Goal: Task Accomplishment & Management: Manage account settings

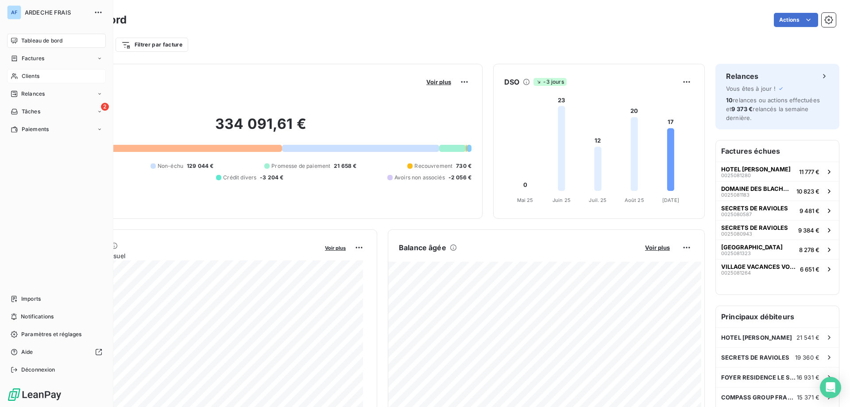
click at [34, 81] on div "Clients" at bounding box center [56, 76] width 99 height 14
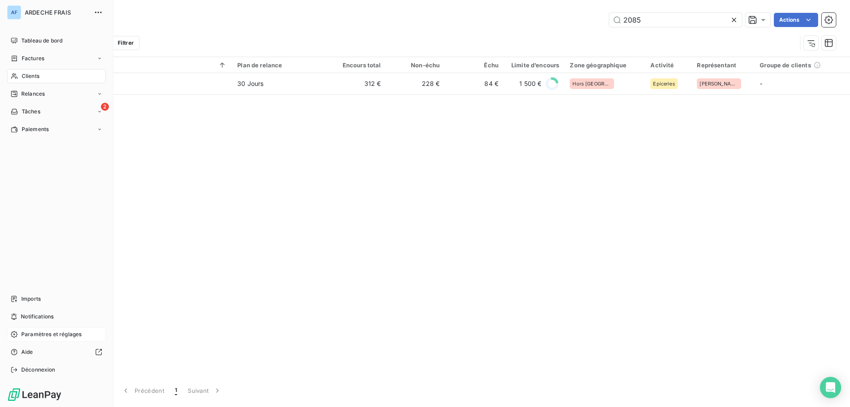
click at [63, 338] on span "Paramètres et réglages" at bounding box center [51, 334] width 60 height 8
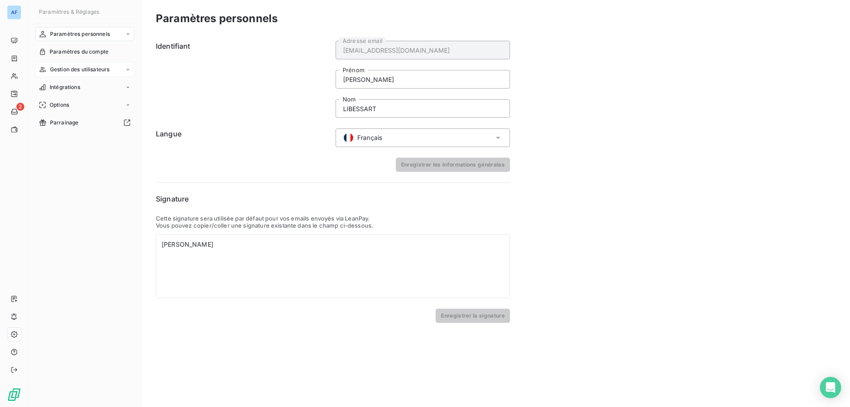
click at [78, 65] on div "Gestion des utilisateurs" at bounding box center [84, 69] width 99 height 14
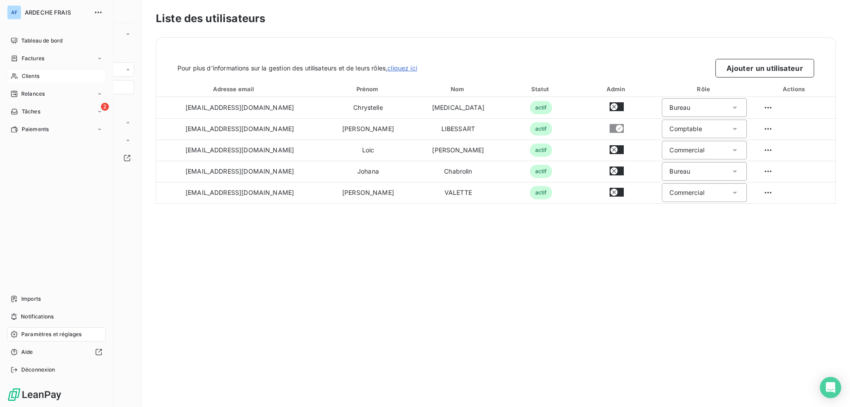
click at [21, 77] on div "Clients" at bounding box center [56, 76] width 99 height 14
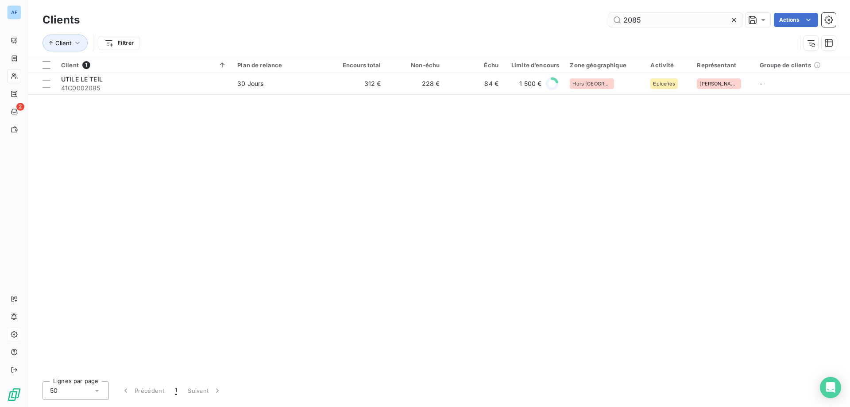
click at [733, 18] on icon at bounding box center [734, 19] width 9 height 9
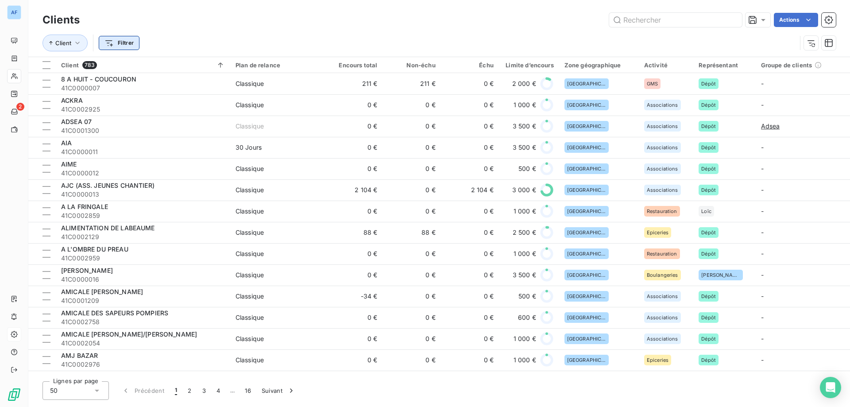
click at [110, 46] on html "AF 2 Clients Actions Client Filtrer Client 783 Plan de relance Encours total No…" at bounding box center [425, 203] width 850 height 407
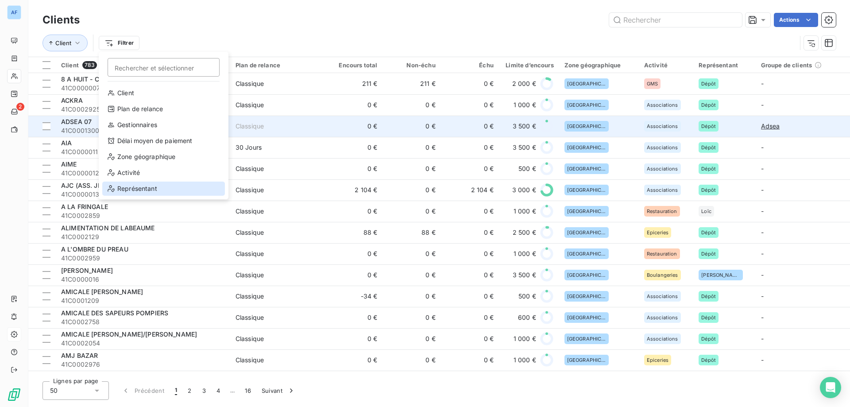
click at [130, 191] on div "Représentant" at bounding box center [163, 189] width 123 height 14
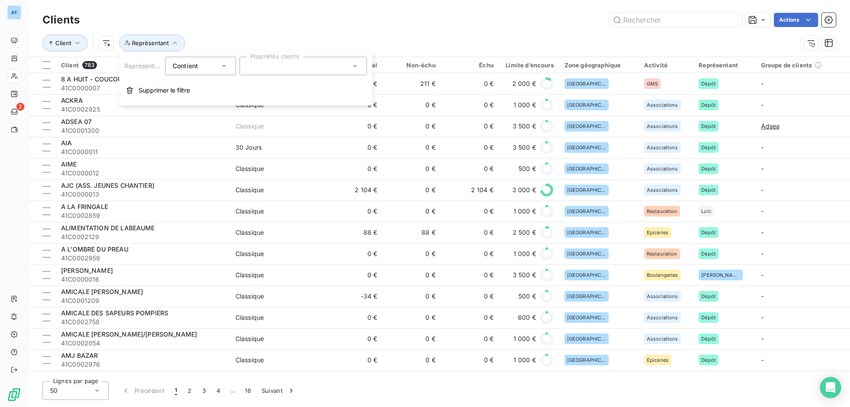
click at [309, 62] on div at bounding box center [304, 66] width 128 height 19
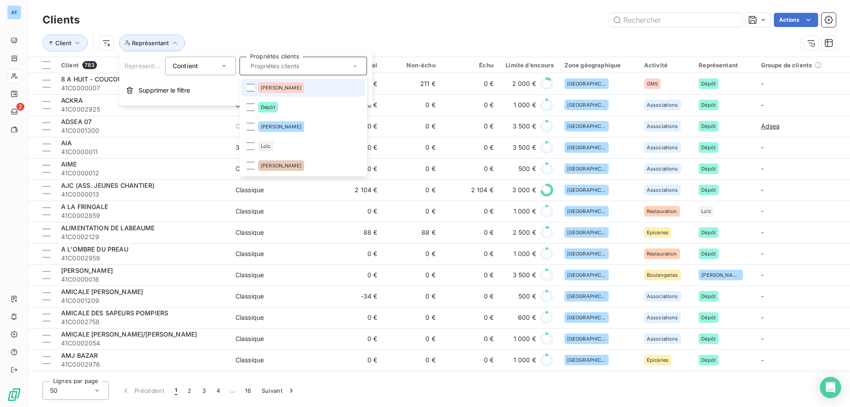
click at [278, 92] on li "[PERSON_NAME]" at bounding box center [303, 88] width 124 height 18
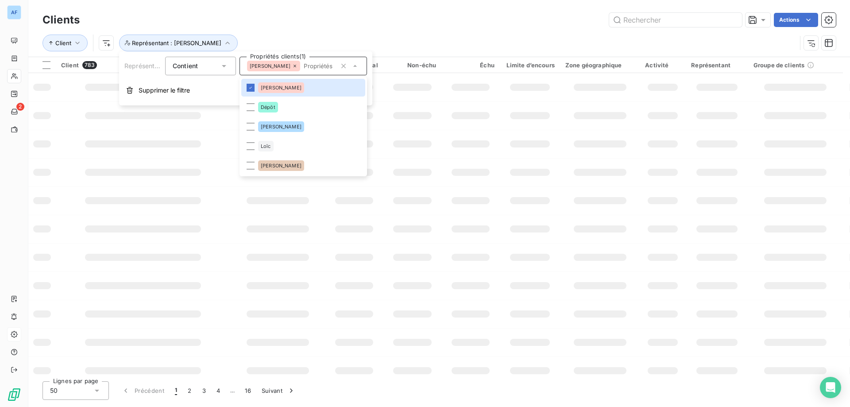
click at [383, 38] on div "Client Représentant : [PERSON_NAME]" at bounding box center [420, 43] width 754 height 17
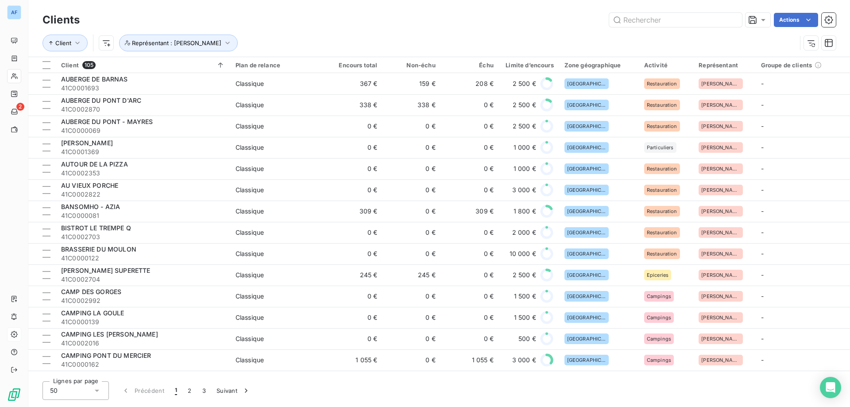
click at [82, 389] on div "50" at bounding box center [76, 390] width 66 height 19
click at [81, 387] on div "50" at bounding box center [76, 390] width 66 height 19
click at [80, 393] on div "50" at bounding box center [76, 390] width 66 height 19
click at [78, 391] on div "50" at bounding box center [76, 390] width 66 height 19
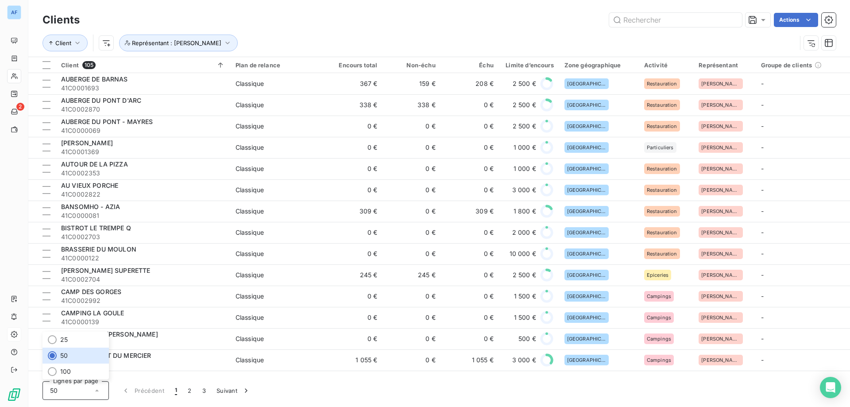
click at [75, 396] on div "50" at bounding box center [76, 390] width 66 height 19
click at [46, 63] on div at bounding box center [47, 65] width 8 height 8
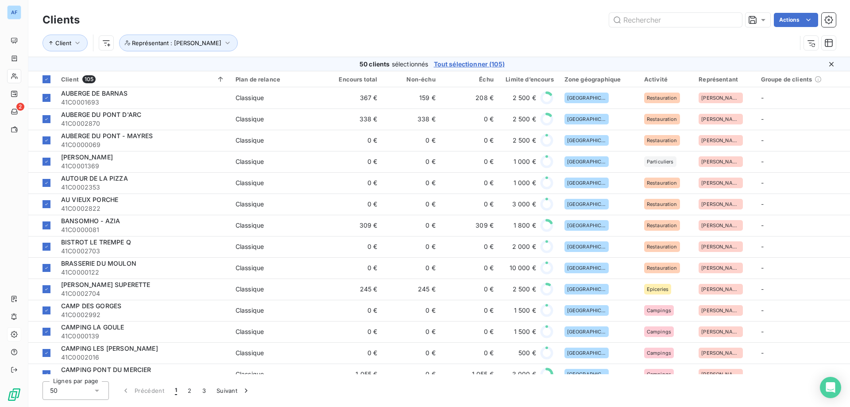
click at [792, 22] on html "AF 2 Clients Actions Client Représentant : [PERSON_NAME] 50 clients sélectionné…" at bounding box center [425, 203] width 850 height 407
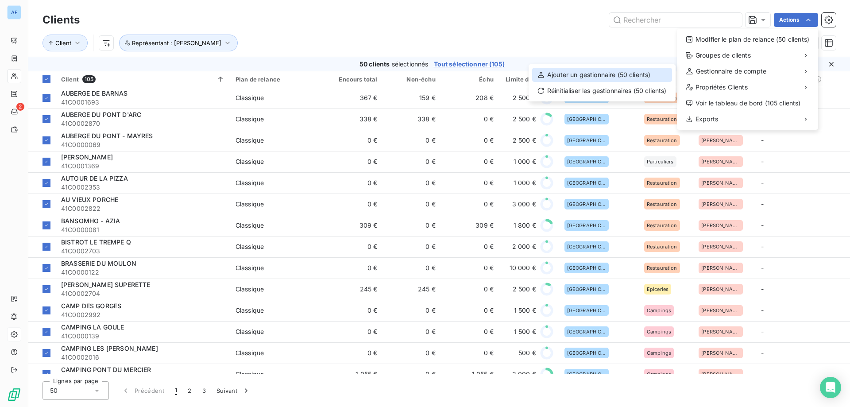
click at [613, 77] on div "Ajouter un gestionnaire (50 clients)" at bounding box center [602, 75] width 140 height 14
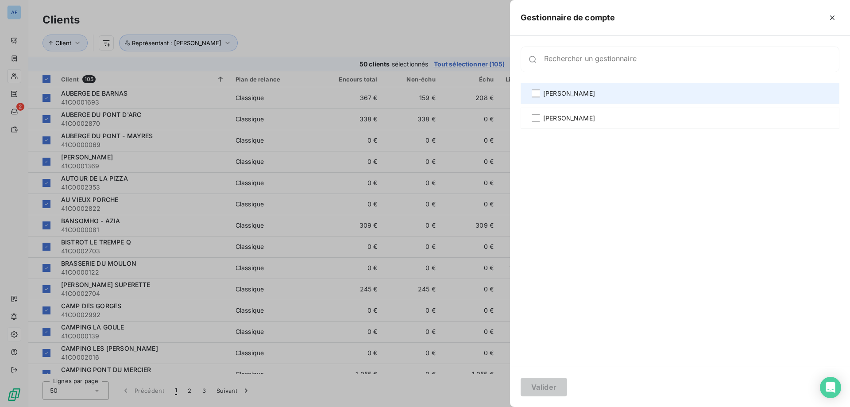
click at [572, 99] on div "[PERSON_NAME]" at bounding box center [680, 93] width 319 height 21
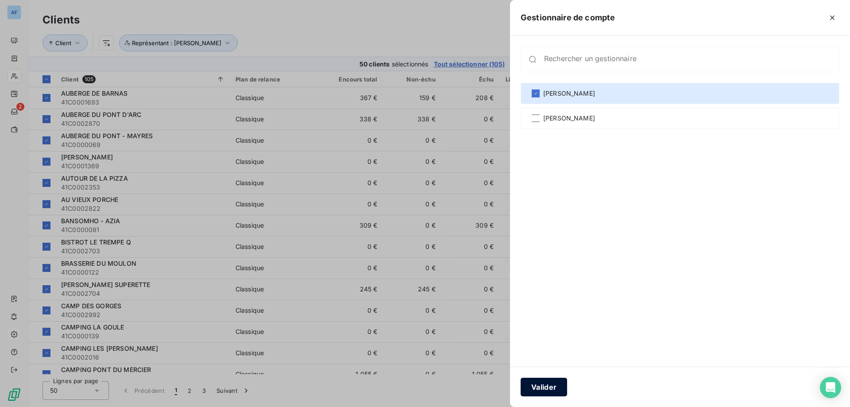
click at [556, 385] on button "Valider" at bounding box center [544, 387] width 46 height 19
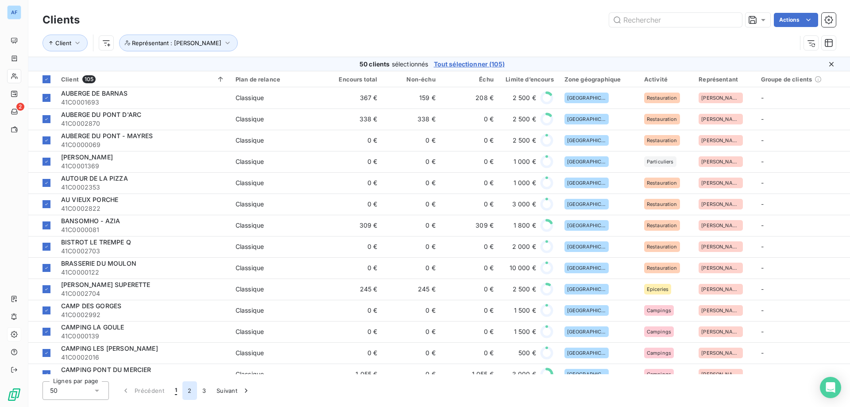
click at [189, 390] on button "2" at bounding box center [189, 390] width 14 height 19
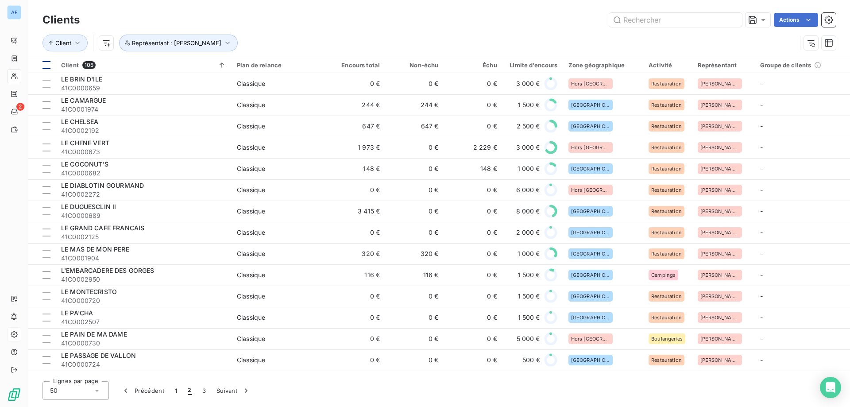
click at [47, 66] on div at bounding box center [47, 65] width 8 height 8
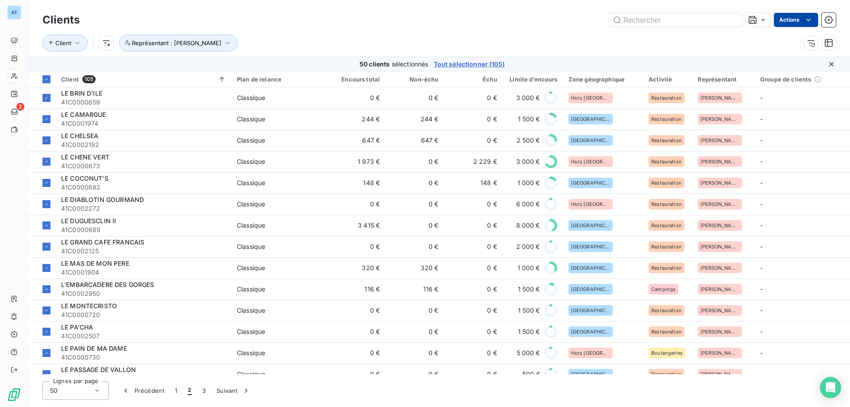
click at [793, 20] on html "AF 2 Clients Actions Client Représentant : [PERSON_NAME] 50 clients sélectionné…" at bounding box center [425, 203] width 850 height 407
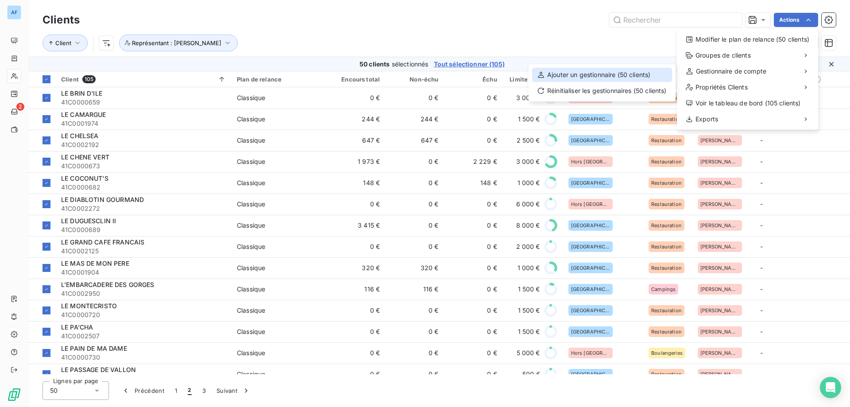
click at [647, 73] on div "Ajouter un gestionnaire (50 clients)" at bounding box center [602, 75] width 140 height 14
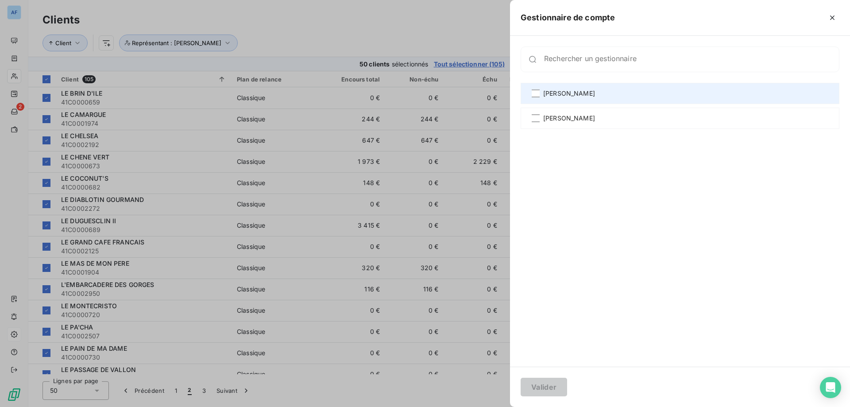
click at [658, 94] on div "[PERSON_NAME]" at bounding box center [680, 93] width 319 height 21
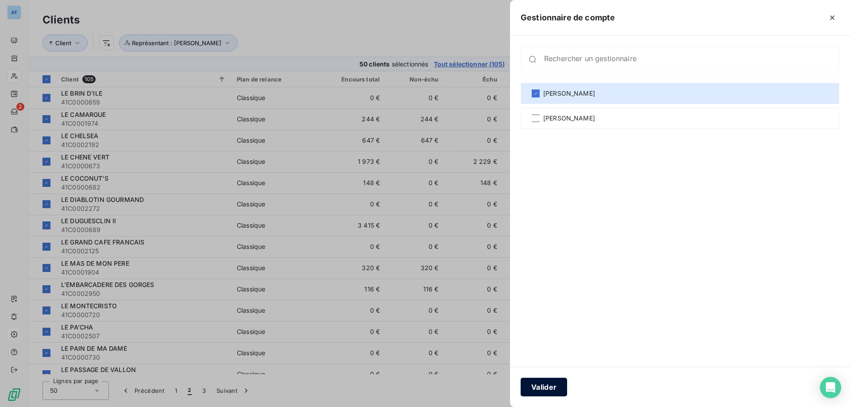
click at [539, 386] on button "Valider" at bounding box center [544, 387] width 46 height 19
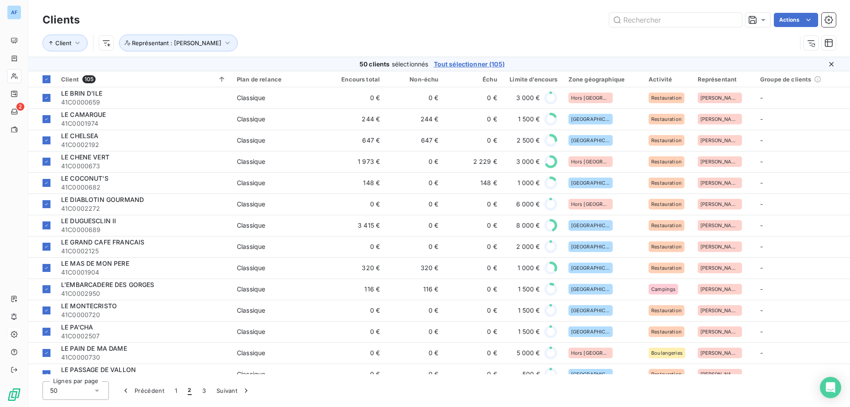
click at [203, 392] on button "3" at bounding box center [204, 390] width 14 height 19
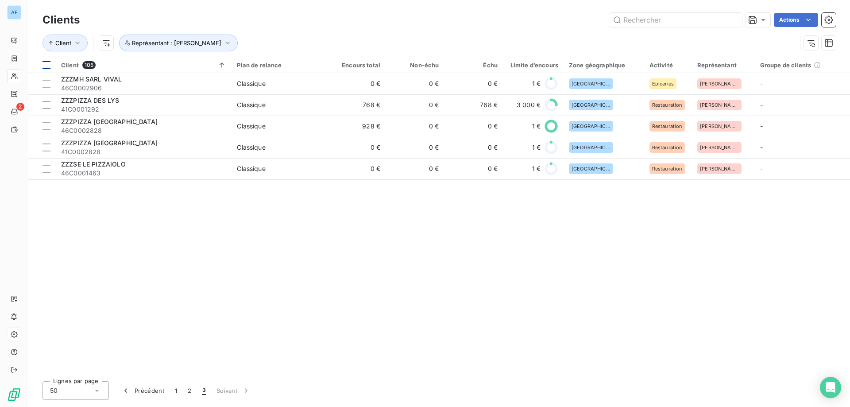
click at [48, 66] on div at bounding box center [47, 65] width 8 height 8
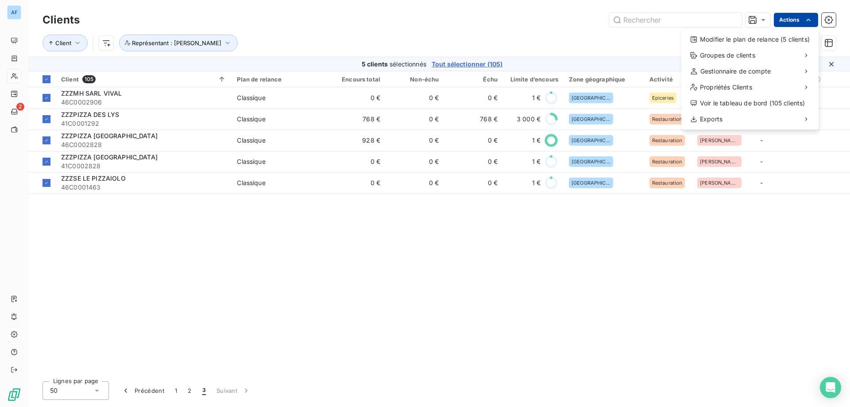
click at [800, 20] on html "AF 2 Clients Actions Modifier le plan de relance (5 clients) Groupes de clients…" at bounding box center [425, 203] width 850 height 407
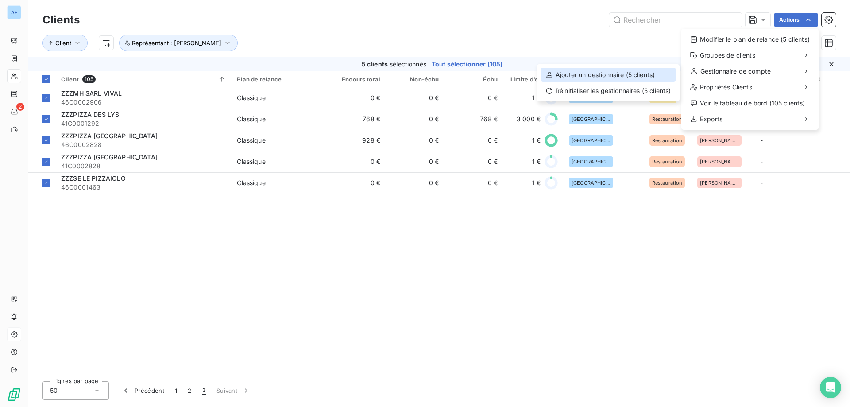
click at [646, 75] on div "Ajouter un gestionnaire (5 clients)" at bounding box center [608, 75] width 135 height 14
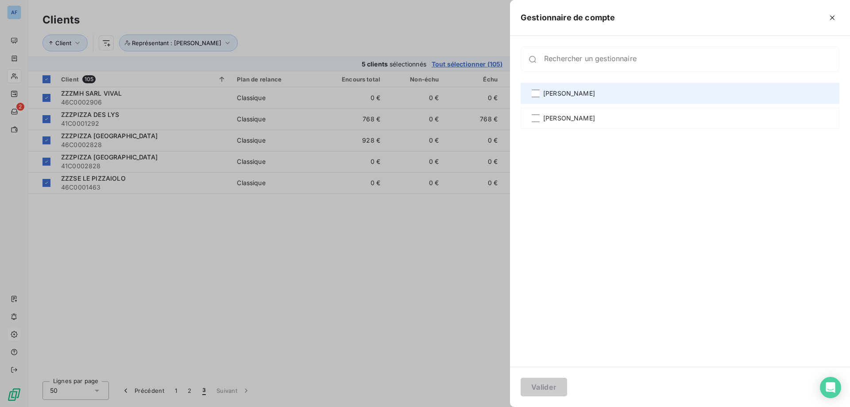
click at [606, 95] on div "[PERSON_NAME]" at bounding box center [680, 93] width 319 height 21
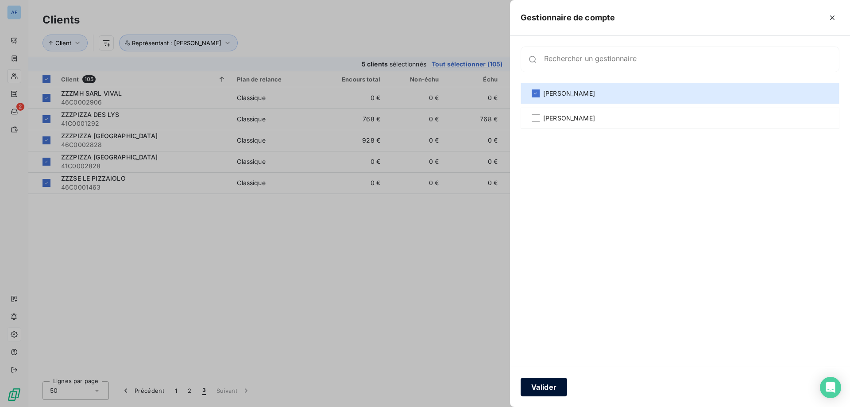
click at [550, 384] on button "Valider" at bounding box center [544, 387] width 46 height 19
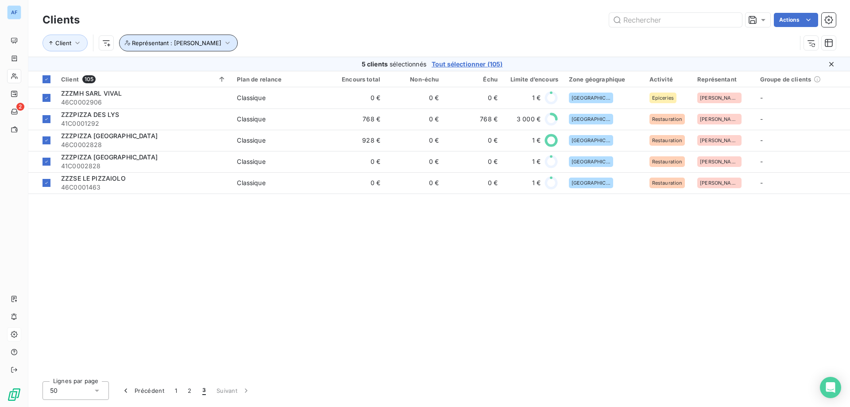
click at [147, 44] on span "Représentant : [PERSON_NAME]" at bounding box center [176, 42] width 89 height 7
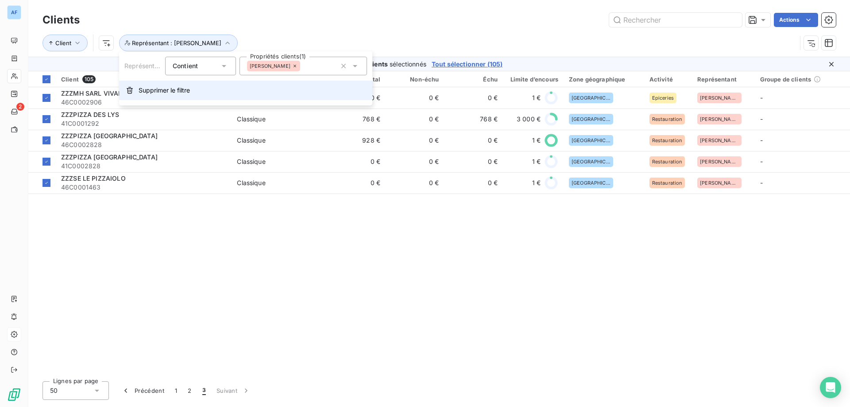
click at [142, 93] on span "Supprimer le filtre" at bounding box center [164, 90] width 51 height 9
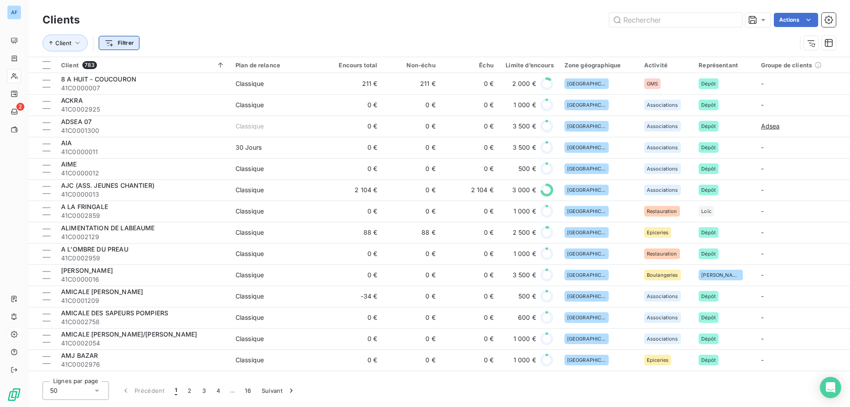
click at [120, 44] on html "AF 2 Clients Actions Client Filtrer Client 783 Plan de relance Encours total No…" at bounding box center [425, 203] width 850 height 407
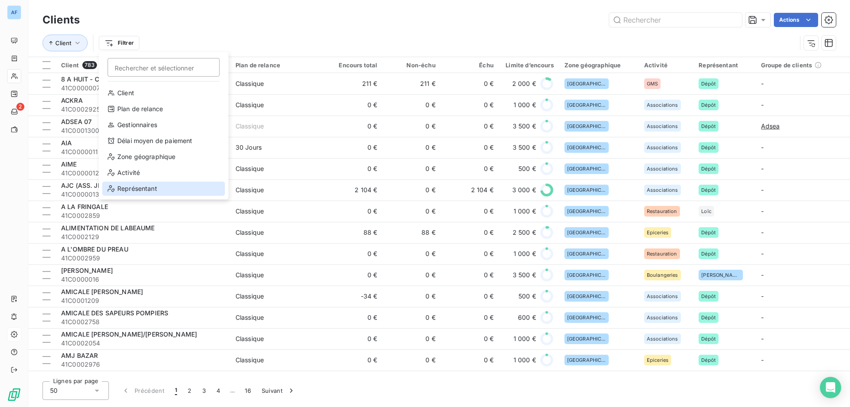
click at [138, 187] on div "Représentant" at bounding box center [163, 189] width 123 height 14
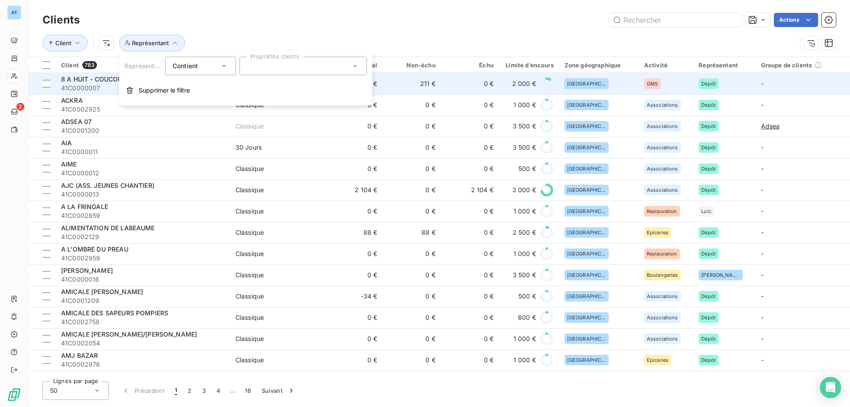
click at [174, 90] on span "Supprimer le filtre" at bounding box center [164, 90] width 51 height 9
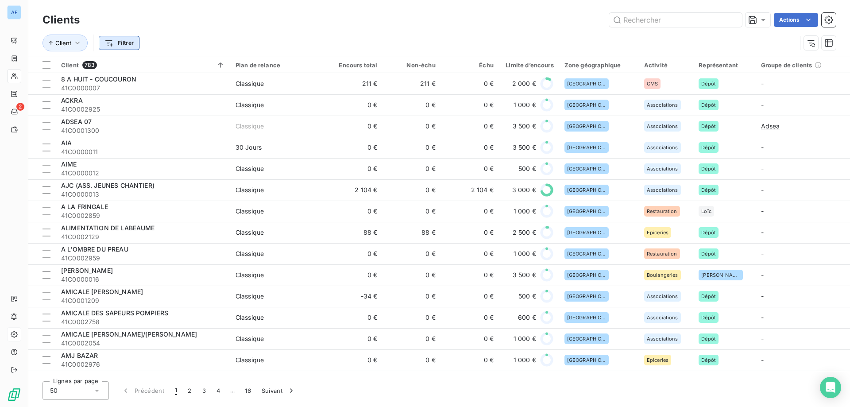
click at [124, 43] on html "AF 2 Clients Actions Client Filtrer Client 783 Plan de relance Encours total No…" at bounding box center [425, 203] width 850 height 407
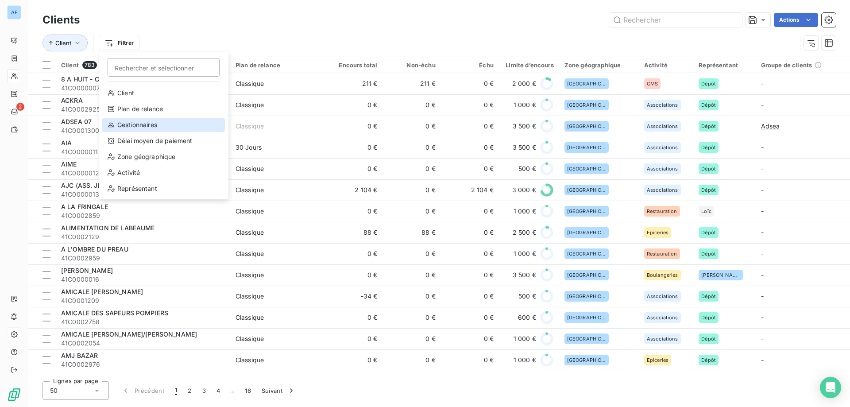
click at [135, 127] on div "Gestionnaires" at bounding box center [163, 125] width 123 height 14
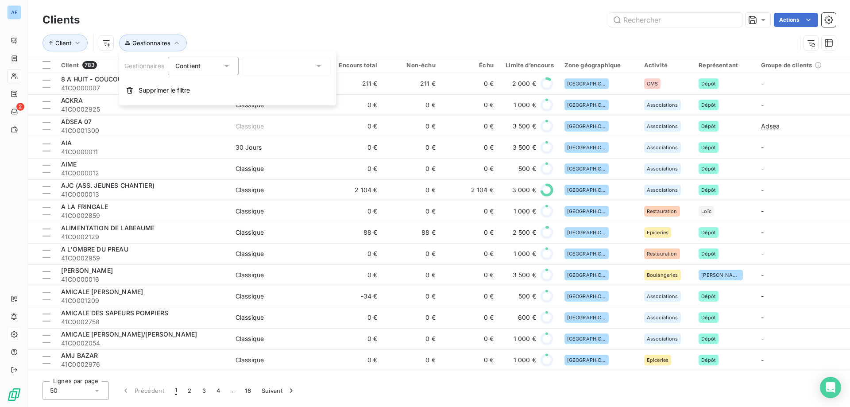
click at [261, 69] on div at bounding box center [286, 66] width 89 height 19
click at [270, 120] on span "[PERSON_NAME]" at bounding box center [287, 122] width 52 height 9
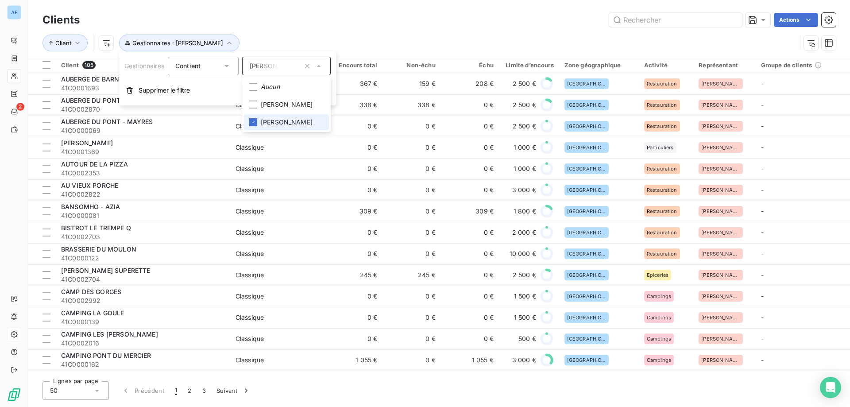
click at [270, 120] on span "[PERSON_NAME]" at bounding box center [287, 122] width 52 height 9
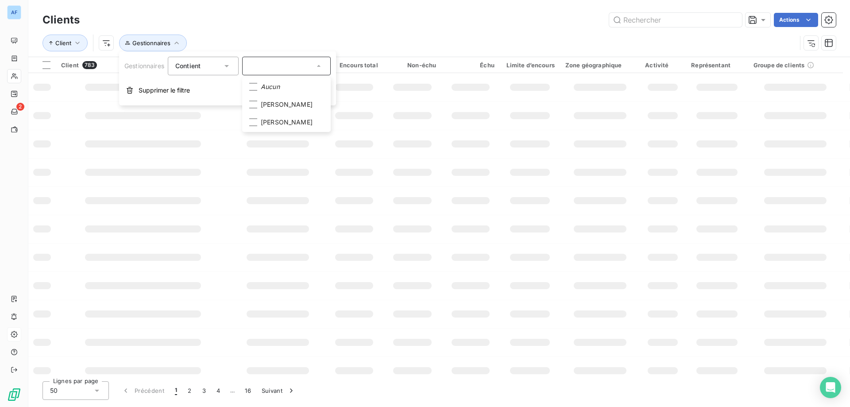
click at [270, 42] on div "Client Gestionnaires" at bounding box center [420, 43] width 754 height 17
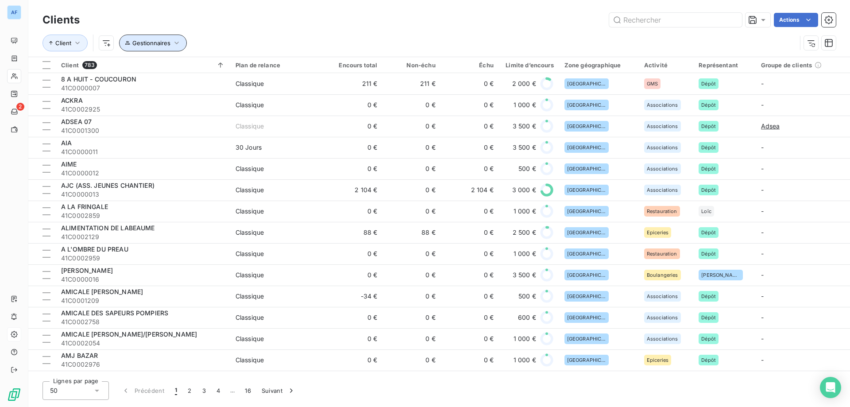
click at [164, 41] on span "Gestionnaires" at bounding box center [151, 42] width 38 height 7
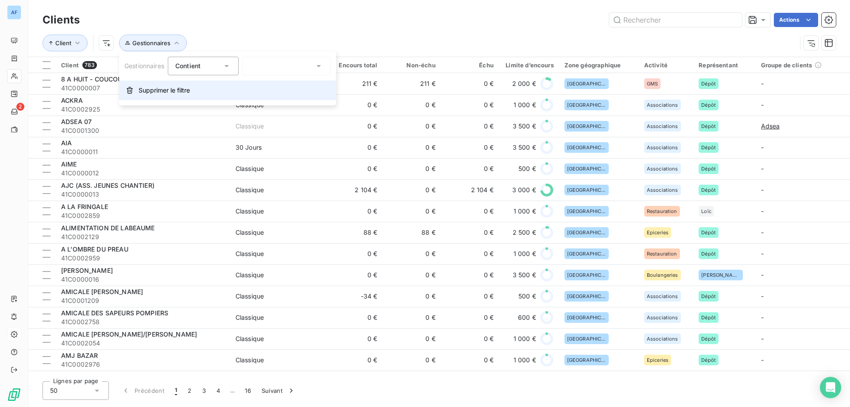
click at [144, 88] on span "Supprimer le filtre" at bounding box center [164, 90] width 51 height 9
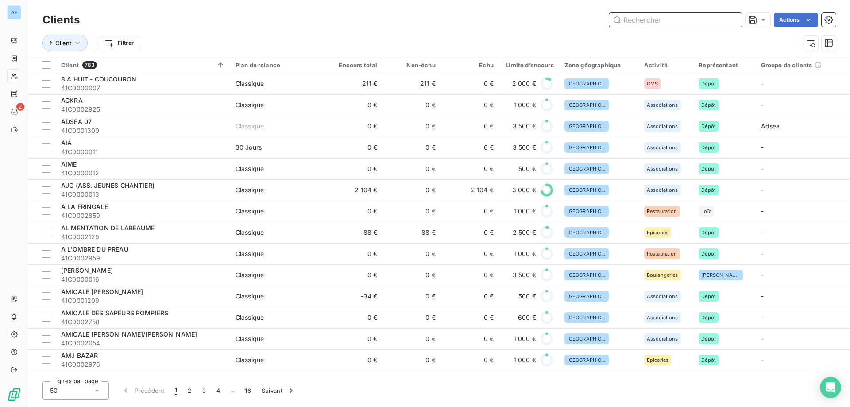
click at [635, 19] on input "text" at bounding box center [675, 20] width 133 height 14
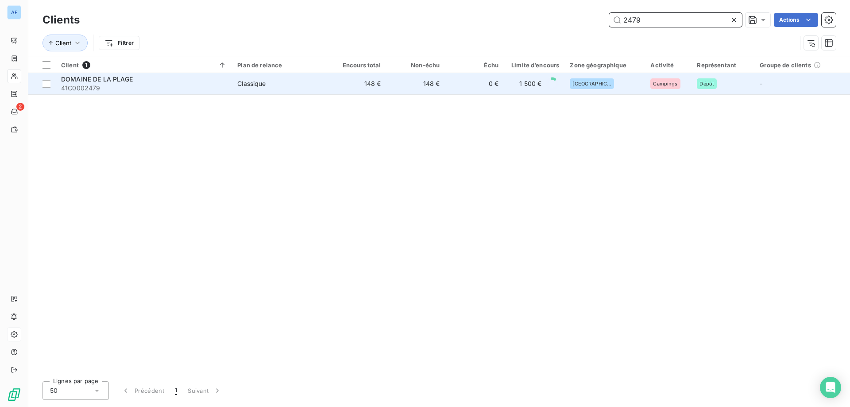
type input "2479"
click at [298, 81] on span "Classique" at bounding box center [279, 83] width 85 height 9
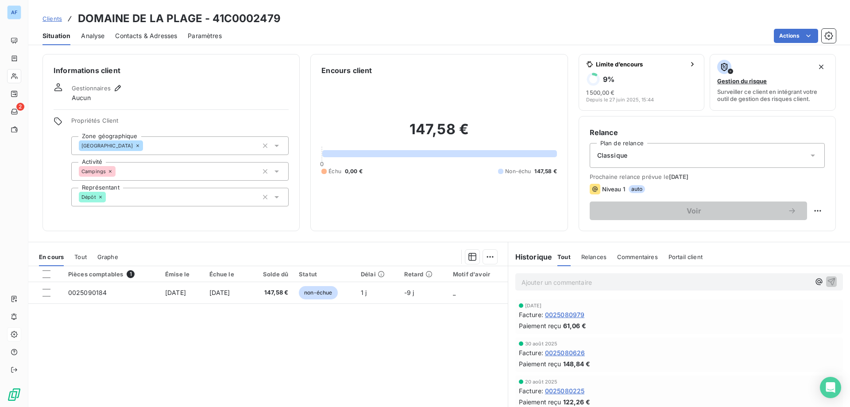
click at [98, 198] on icon at bounding box center [100, 196] width 5 height 5
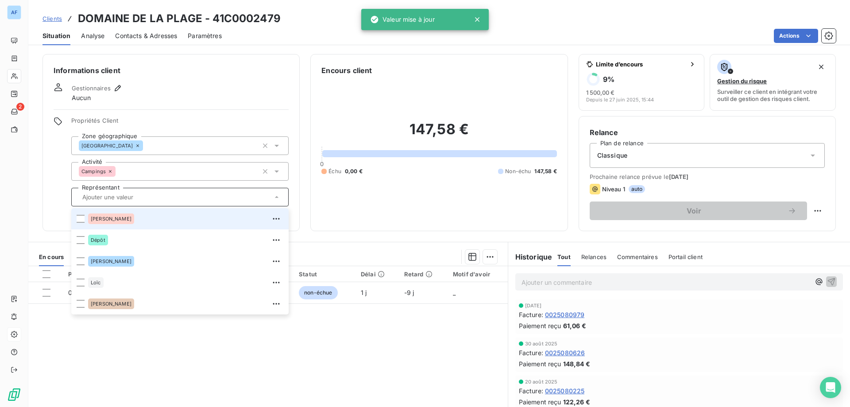
click at [113, 220] on div "[PERSON_NAME]" at bounding box center [185, 219] width 195 height 14
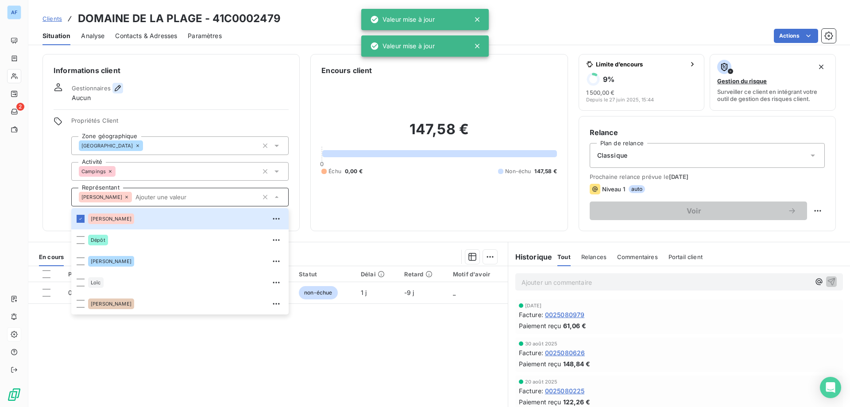
click at [120, 87] on icon "button" at bounding box center [118, 88] width 6 height 6
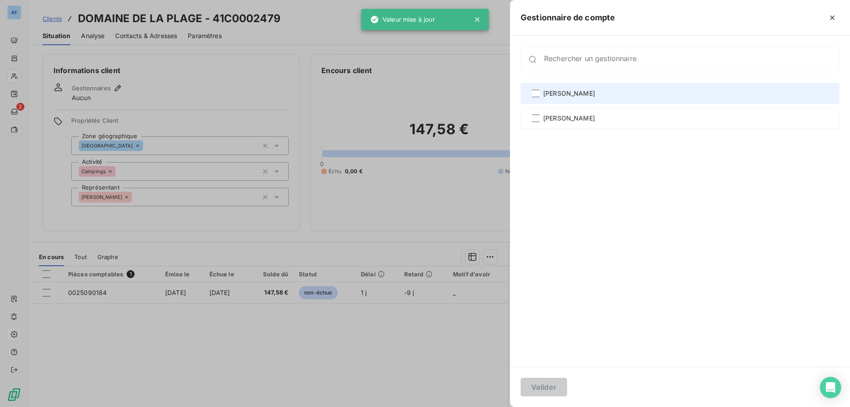
click at [580, 95] on span "[PERSON_NAME]" at bounding box center [569, 93] width 52 height 9
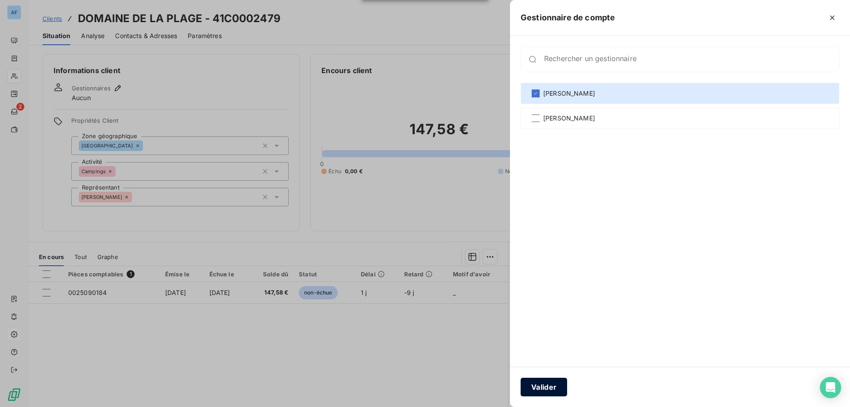
click at [558, 383] on button "Valider" at bounding box center [544, 387] width 46 height 19
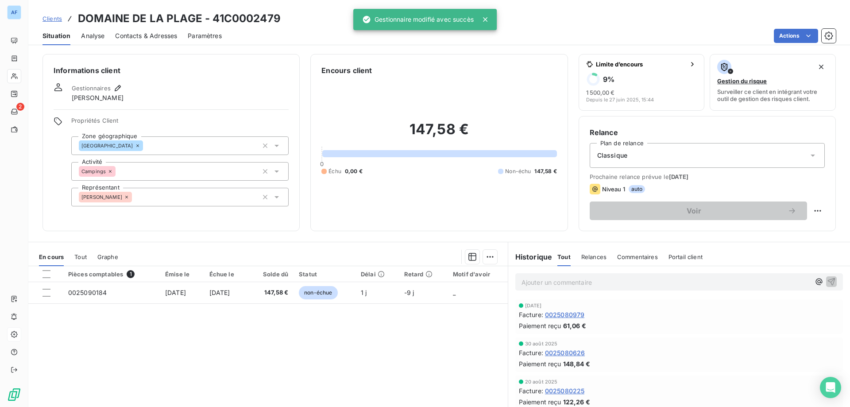
click at [54, 20] on span "Clients" at bounding box center [52, 18] width 19 height 7
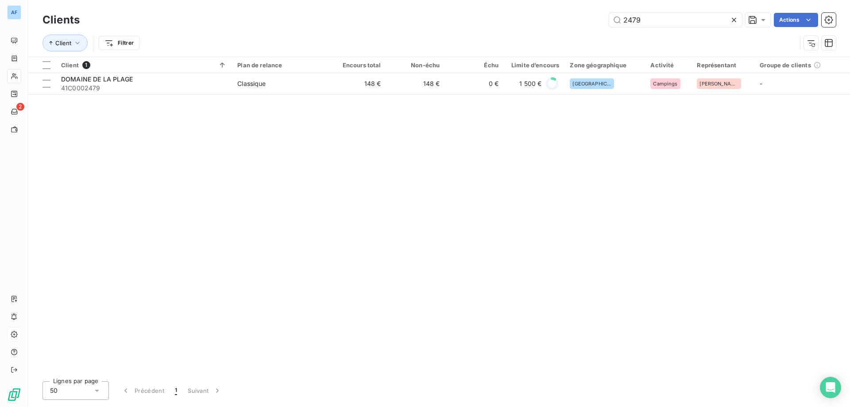
drag, startPoint x: 653, startPoint y: 23, endPoint x: 242, endPoint y: 46, distance: 412.0
click at [242, 46] on div "Clients 2479 Actions Client Filtrer" at bounding box center [439, 34] width 793 height 46
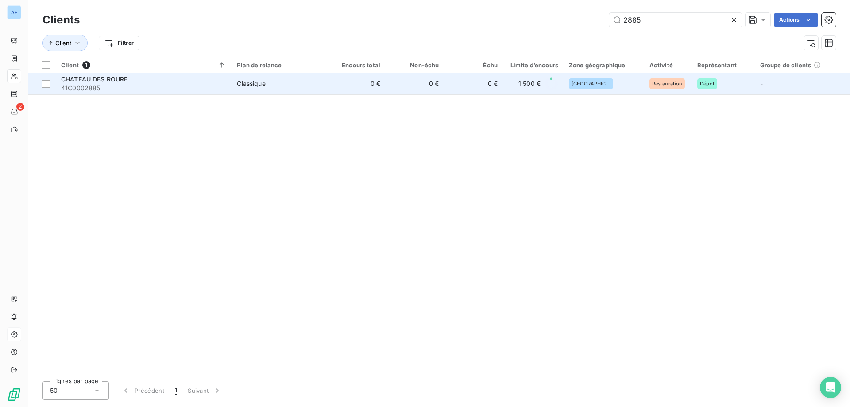
type input "2885"
click at [231, 88] on td "CHATEAU DES ROURE 41C0002885" at bounding box center [144, 83] width 176 height 21
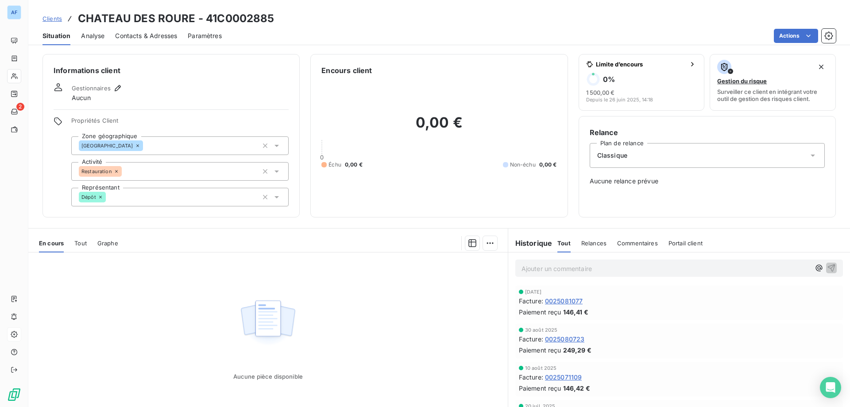
click at [101, 196] on icon at bounding box center [100, 196] width 5 height 5
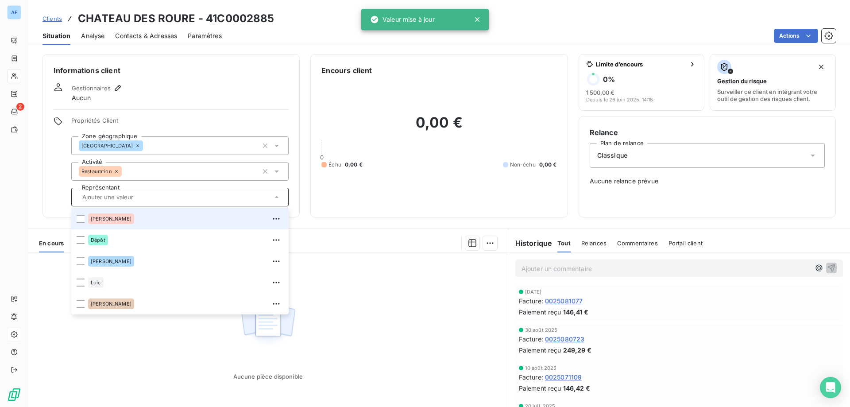
click at [106, 221] on div "[PERSON_NAME]" at bounding box center [111, 218] width 46 height 11
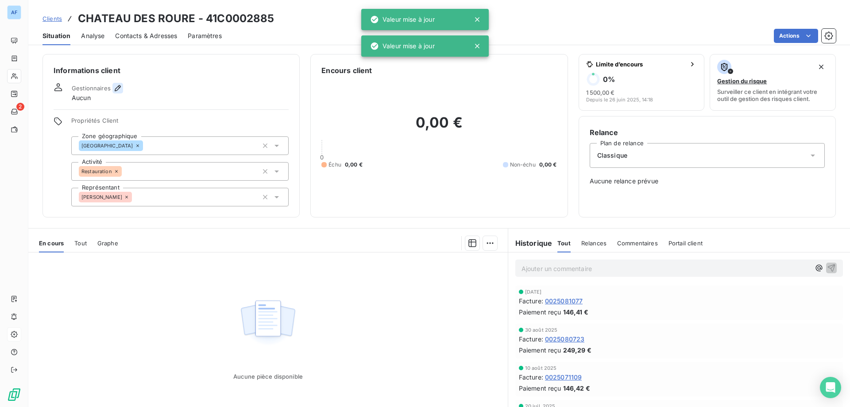
click at [115, 87] on icon "button" at bounding box center [117, 88] width 9 height 9
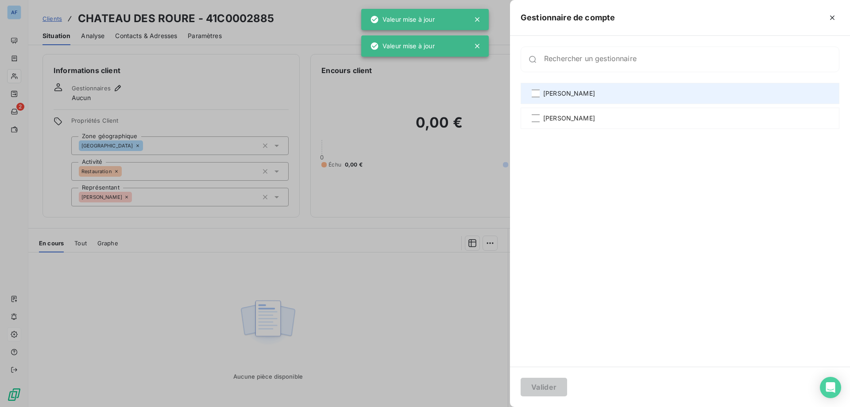
click at [622, 101] on div "[PERSON_NAME]" at bounding box center [680, 93] width 319 height 21
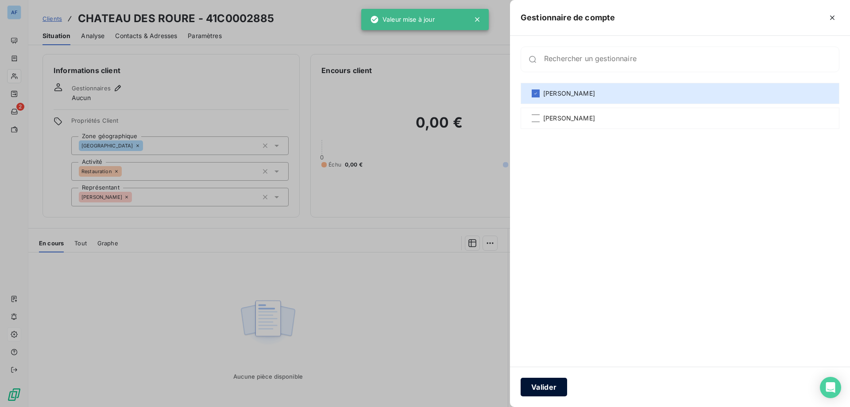
click at [540, 383] on button "Valider" at bounding box center [544, 387] width 46 height 19
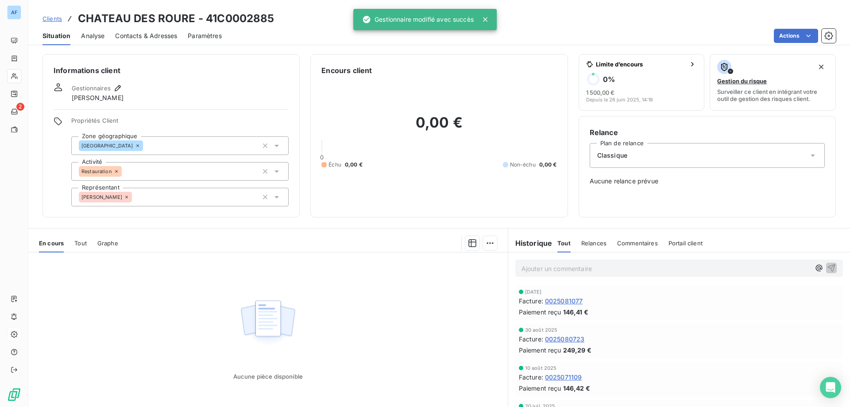
click at [58, 21] on span "Clients" at bounding box center [52, 18] width 19 height 7
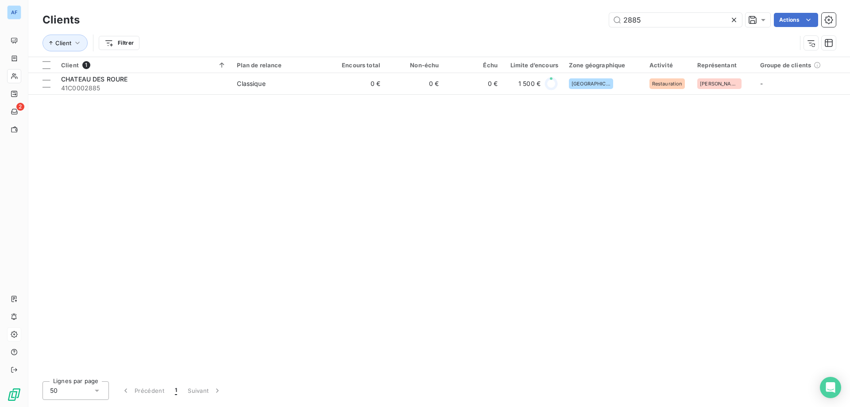
drag, startPoint x: 651, startPoint y: 24, endPoint x: 441, endPoint y: 23, distance: 210.3
click at [443, 23] on div "2885 Actions" at bounding box center [463, 20] width 746 height 14
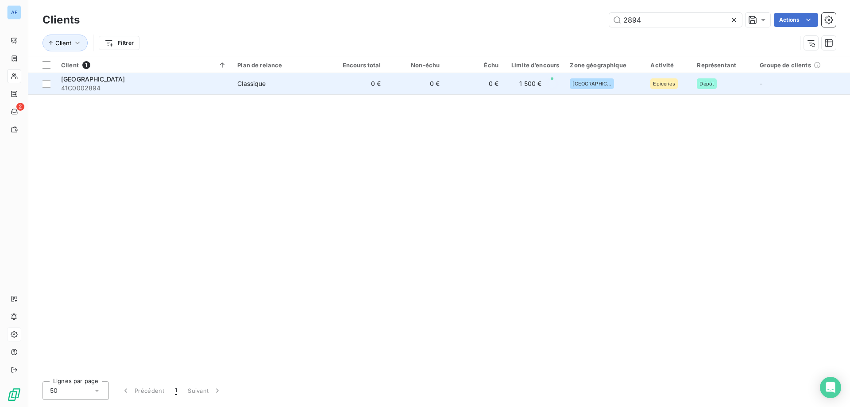
type input "2894"
click at [398, 89] on td "0 €" at bounding box center [415, 83] width 59 height 21
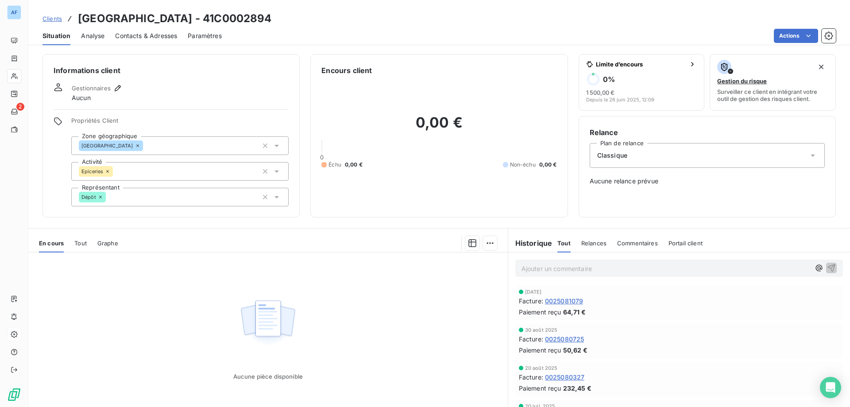
click at [99, 197] on icon at bounding box center [100, 196] width 5 height 5
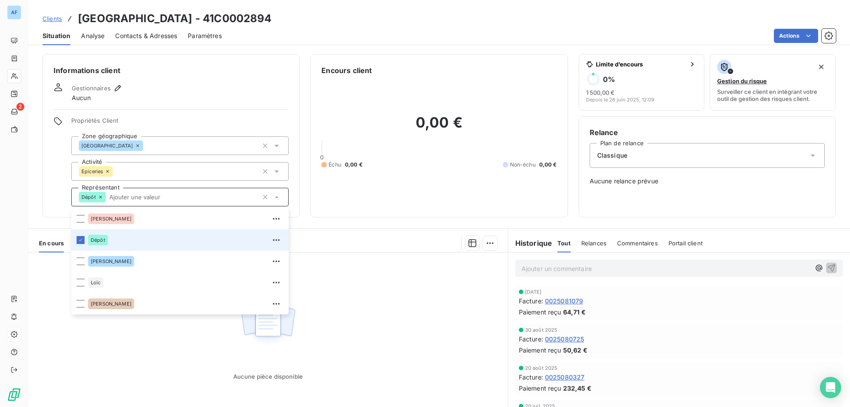
click at [106, 197] on input "text" at bounding box center [182, 197] width 153 height 8
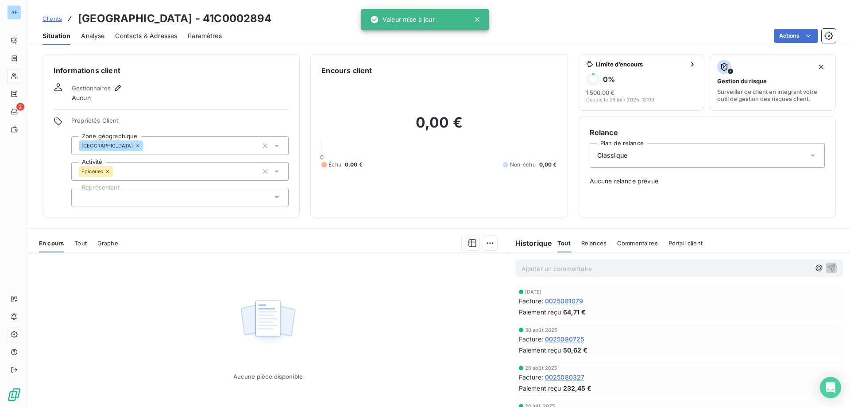
click at [99, 197] on div at bounding box center [179, 197] width 217 height 19
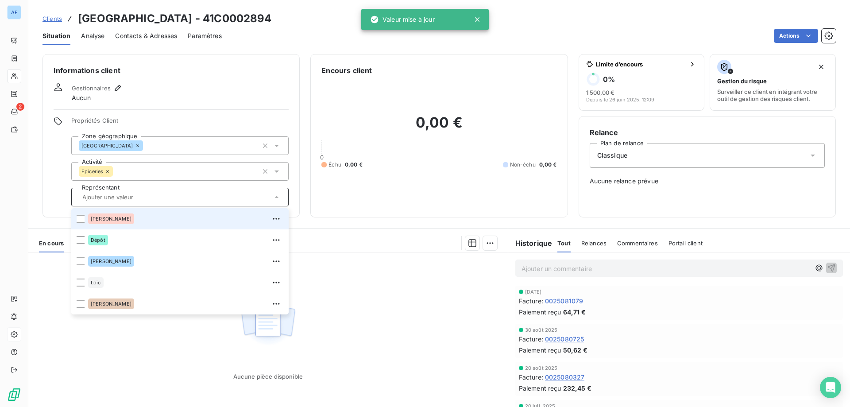
click at [104, 217] on div "[PERSON_NAME]" at bounding box center [111, 218] width 46 height 11
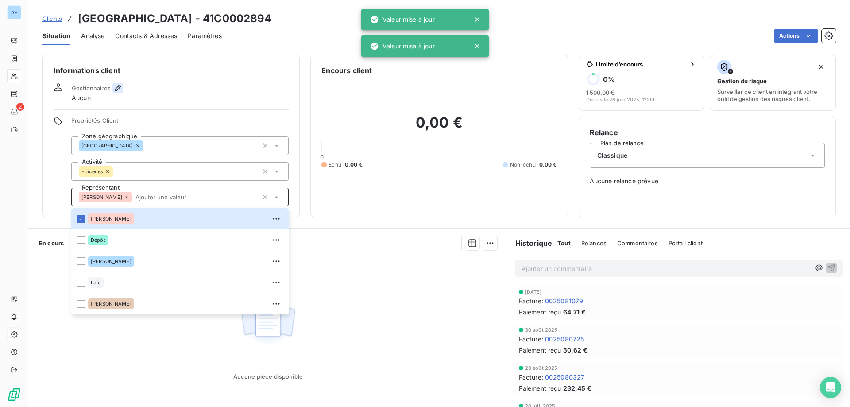
click at [114, 89] on icon "button" at bounding box center [117, 88] width 9 height 9
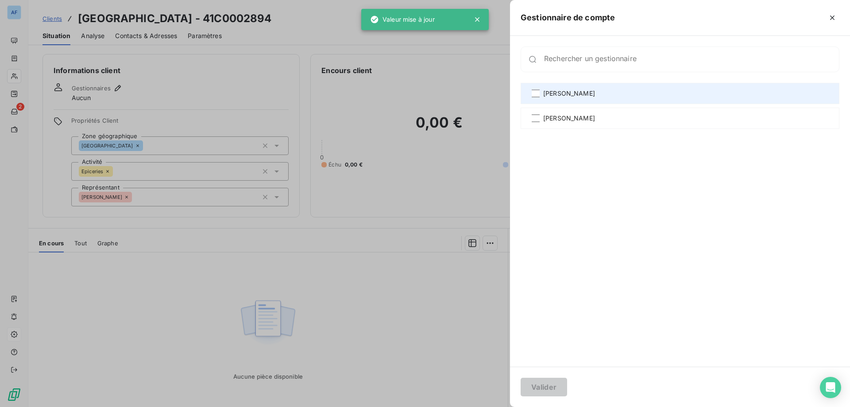
click at [566, 97] on span "[PERSON_NAME]" at bounding box center [569, 93] width 52 height 9
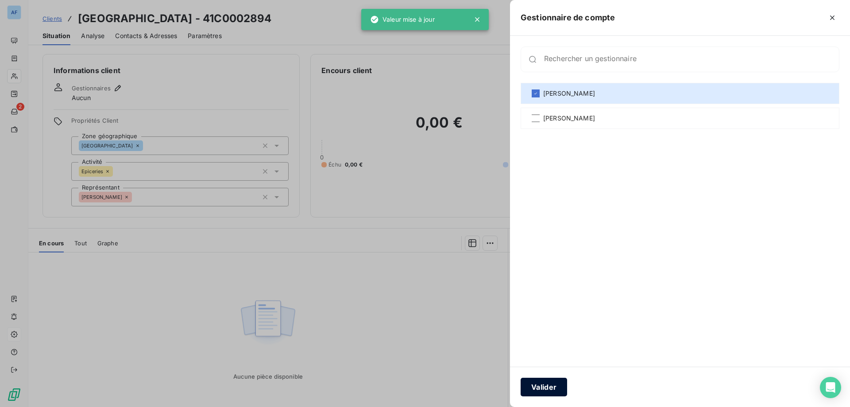
click at [543, 386] on button "Valider" at bounding box center [544, 387] width 46 height 19
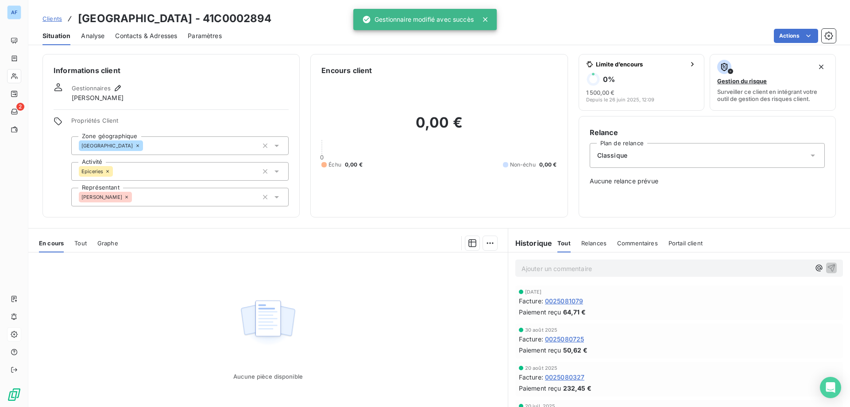
click at [43, 20] on span "Clients" at bounding box center [52, 18] width 19 height 7
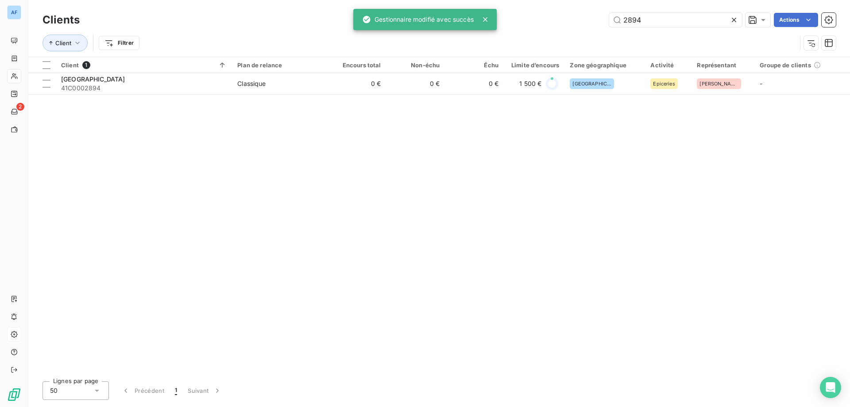
click at [734, 23] on icon at bounding box center [734, 19] width 9 height 9
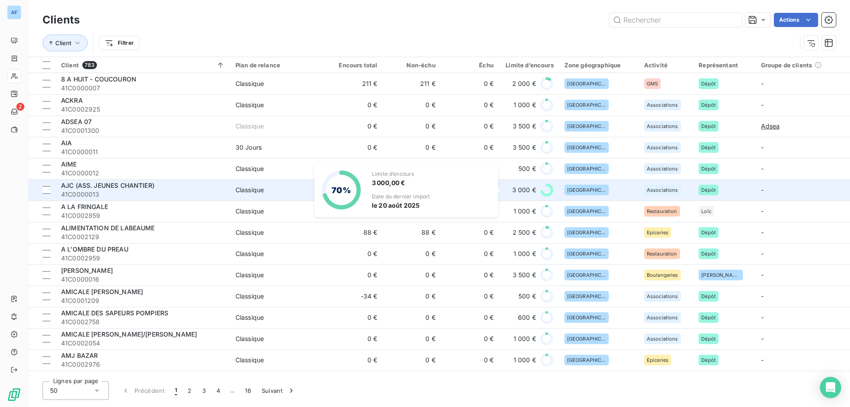
click at [542, 193] on icon at bounding box center [547, 190] width 10 height 10
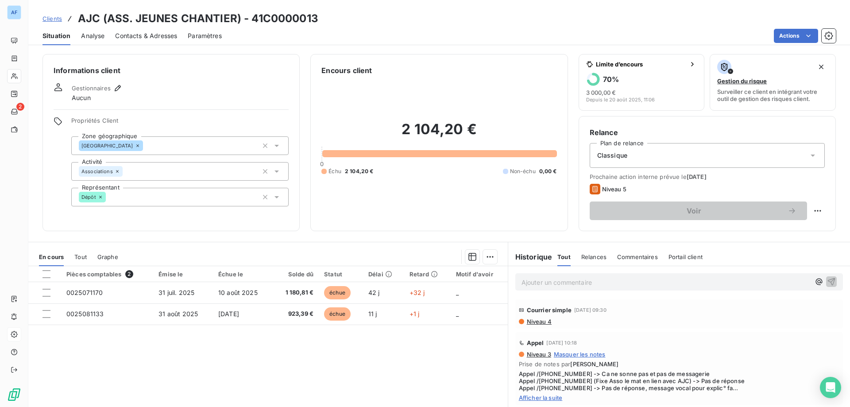
click at [55, 20] on span "Clients" at bounding box center [52, 18] width 19 height 7
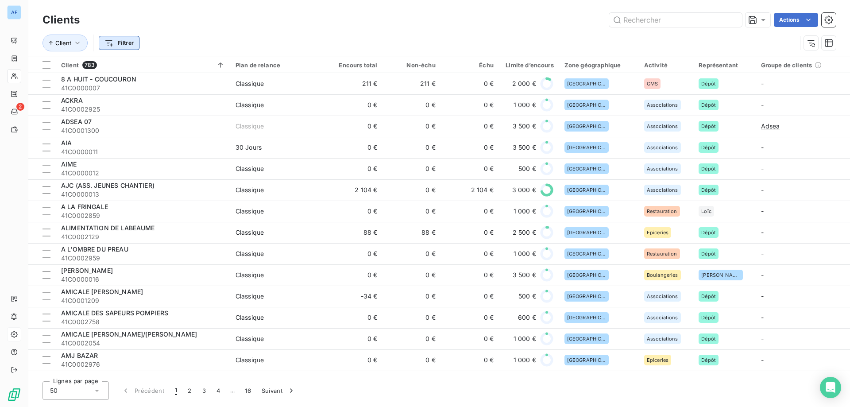
click at [107, 39] on html "AF 2 Clients Actions Client Filtrer Client 783 Plan de relance Encours total No…" at bounding box center [425, 203] width 850 height 407
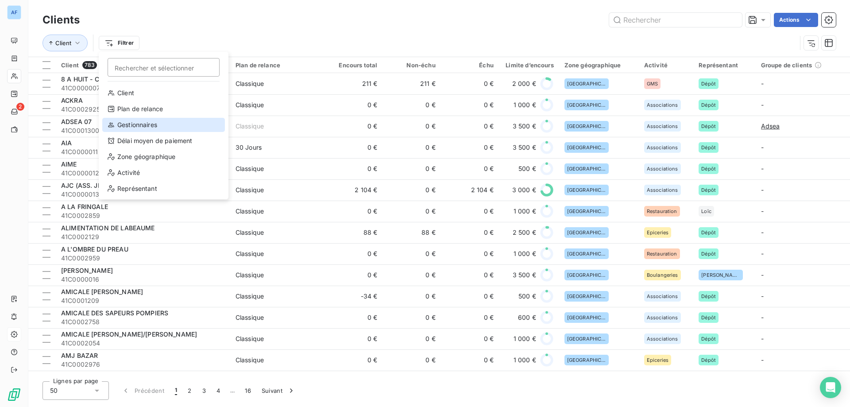
click at [138, 122] on div "Gestionnaires" at bounding box center [163, 125] width 123 height 14
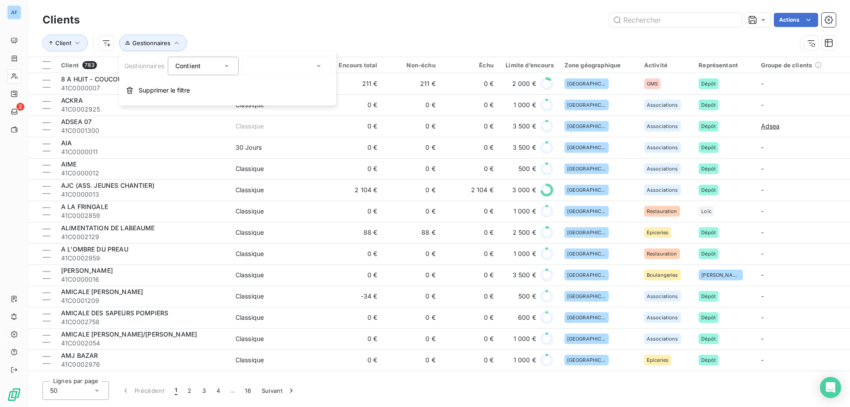
click at [288, 66] on div at bounding box center [286, 66] width 89 height 19
click at [279, 106] on span "[PERSON_NAME]" at bounding box center [287, 104] width 52 height 9
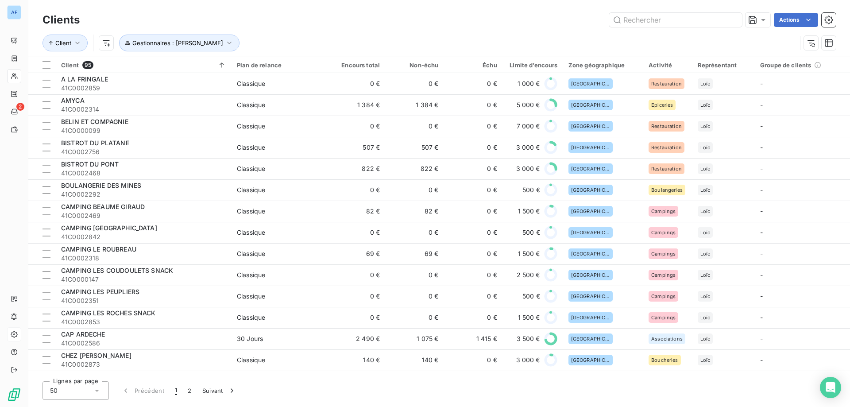
click at [289, 29] on div "Clients Actions" at bounding box center [439, 20] width 793 height 19
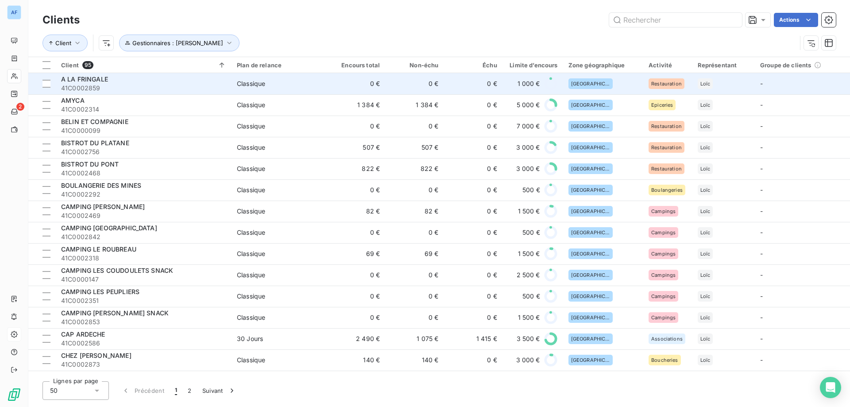
click at [108, 77] on div "A LA FRINGALE" at bounding box center [143, 79] width 165 height 9
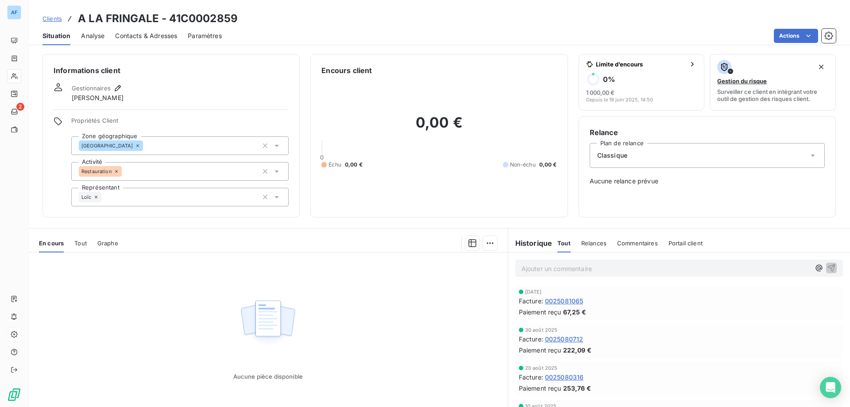
scroll to position [43, 0]
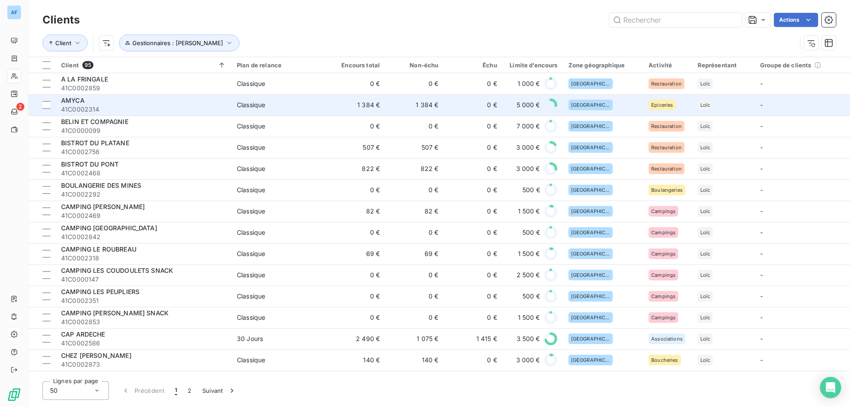
click at [108, 107] on span "41C0002314" at bounding box center [143, 109] width 165 height 9
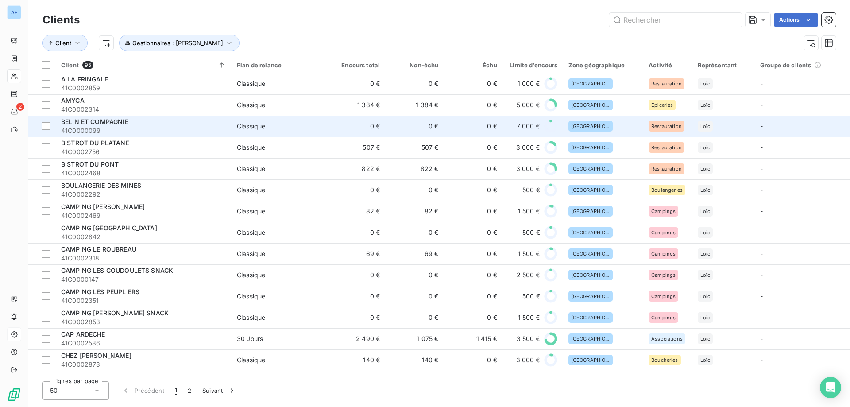
click at [245, 126] on div "Classique" at bounding box center [251, 126] width 28 height 9
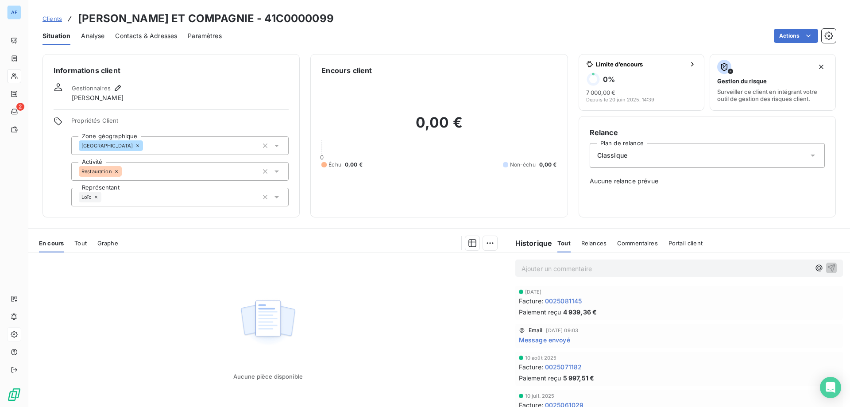
click at [61, 18] on span "Clients" at bounding box center [52, 18] width 19 height 7
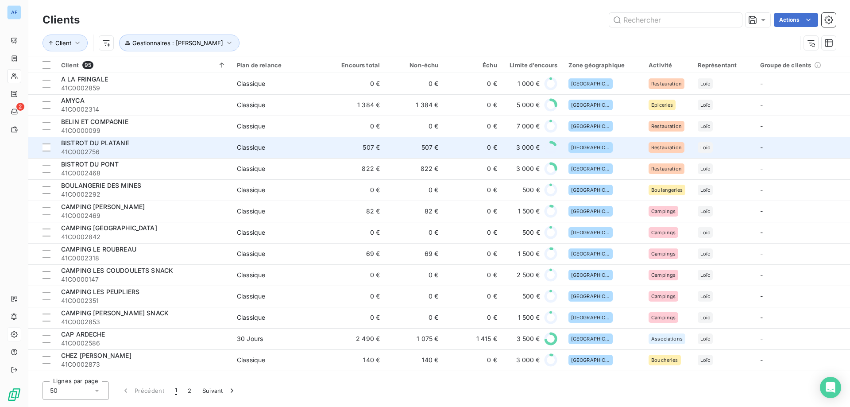
click at [158, 145] on div "BISTROT DU PLATANE" at bounding box center [143, 143] width 165 height 9
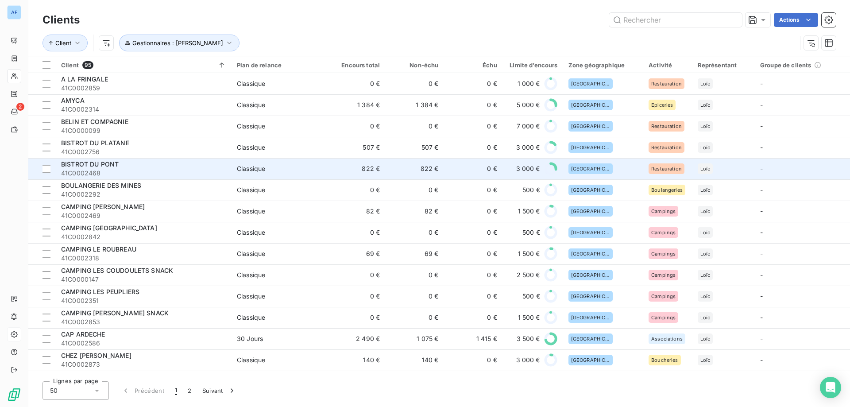
drag, startPoint x: 112, startPoint y: 167, endPoint x: 96, endPoint y: 171, distance: 16.4
click at [96, 171] on span "41C0002468" at bounding box center [143, 173] width 165 height 9
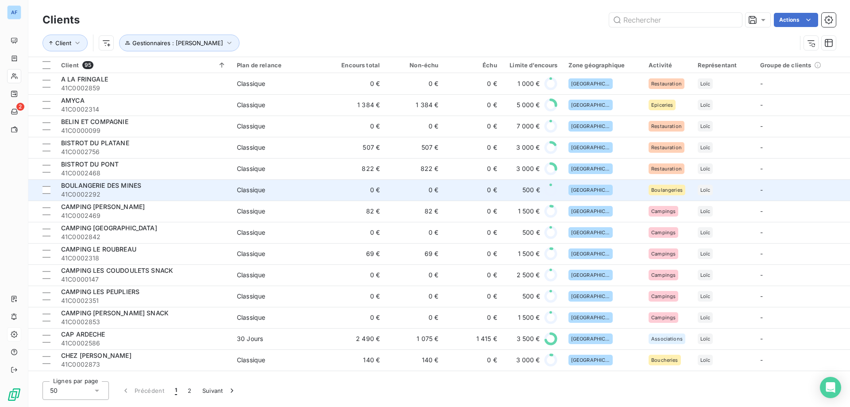
click at [123, 190] on span "41C0002292" at bounding box center [143, 194] width 165 height 9
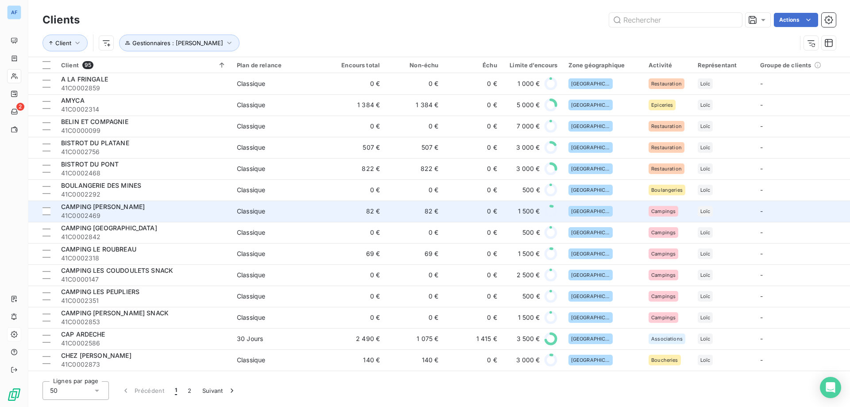
click at [124, 206] on span "CAMPING [PERSON_NAME]" at bounding box center [103, 207] width 84 height 8
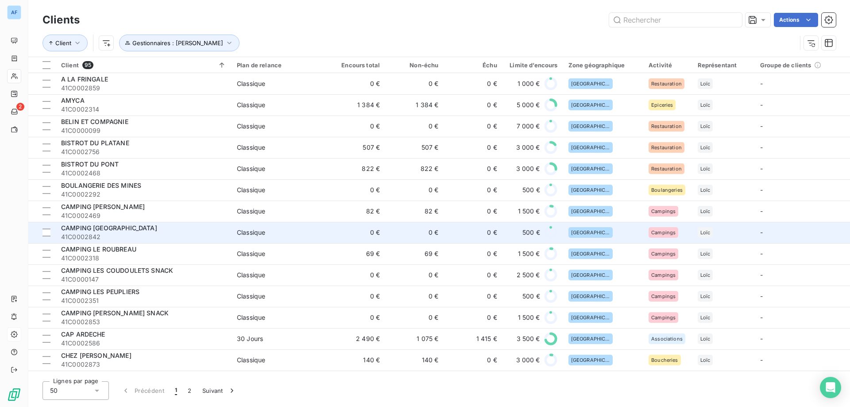
click at [124, 228] on span "CAMPING [GEOGRAPHIC_DATA]" at bounding box center [109, 228] width 96 height 8
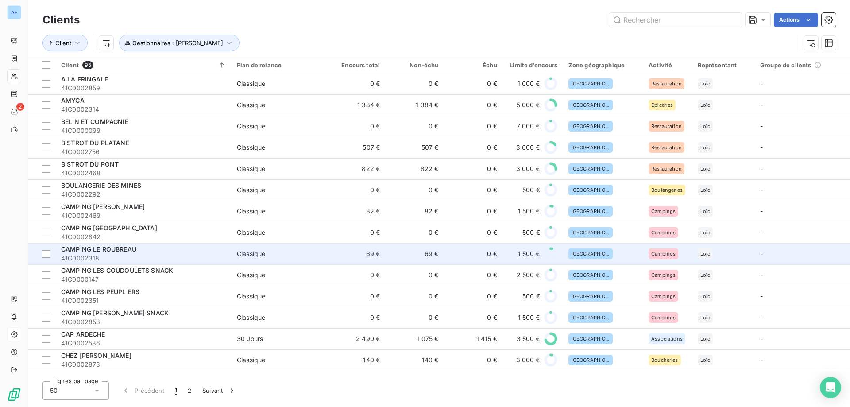
click at [160, 251] on div "CAMPING LE ROUBREAU" at bounding box center [143, 249] width 165 height 9
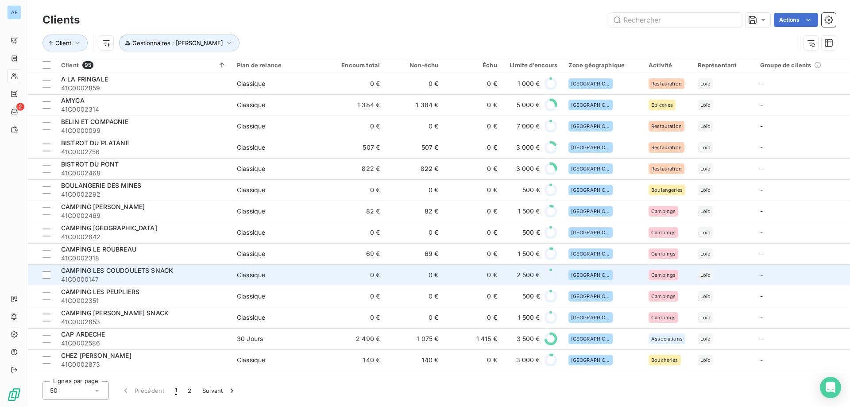
click at [202, 270] on div "CAMPING LES COUDOULETS SNACK" at bounding box center [143, 270] width 165 height 9
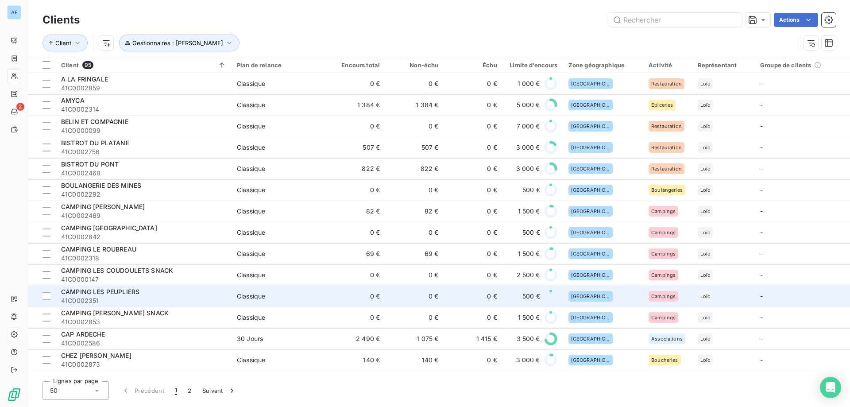
click at [135, 298] on span "41C0002351" at bounding box center [143, 300] width 165 height 9
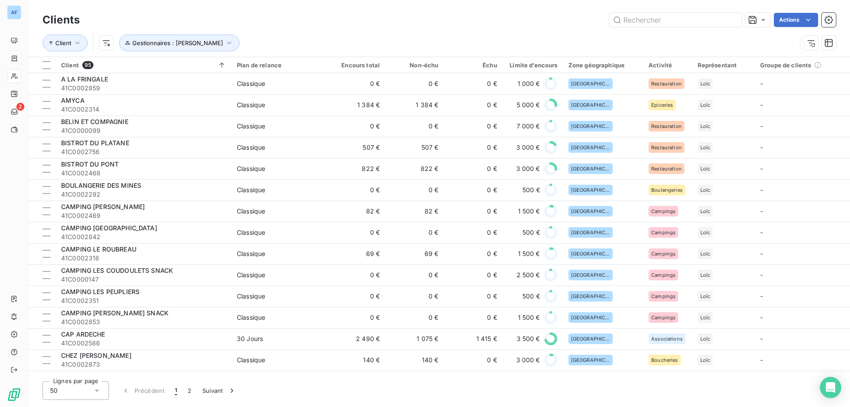
scroll to position [221, 0]
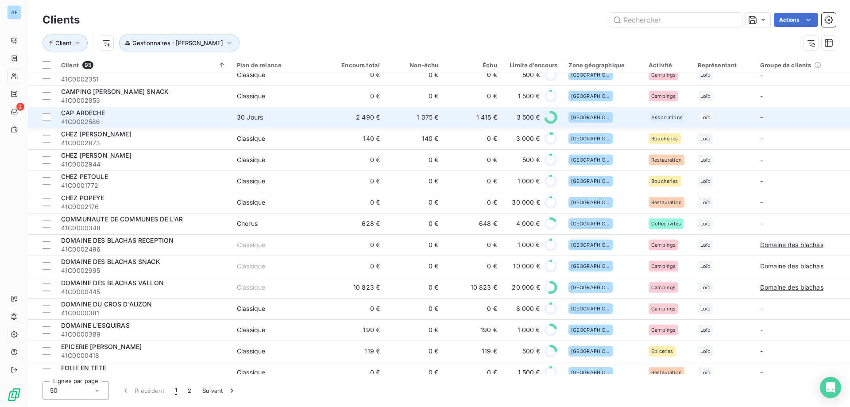
click at [241, 120] on div "30 Jours" at bounding box center [250, 117] width 26 height 9
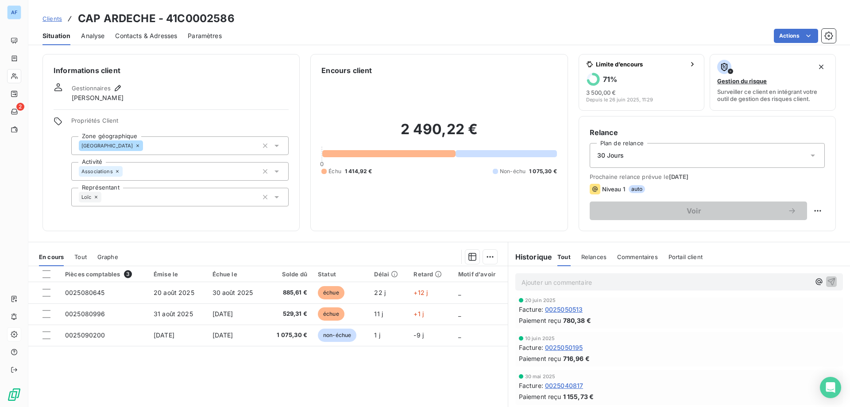
scroll to position [406, 0]
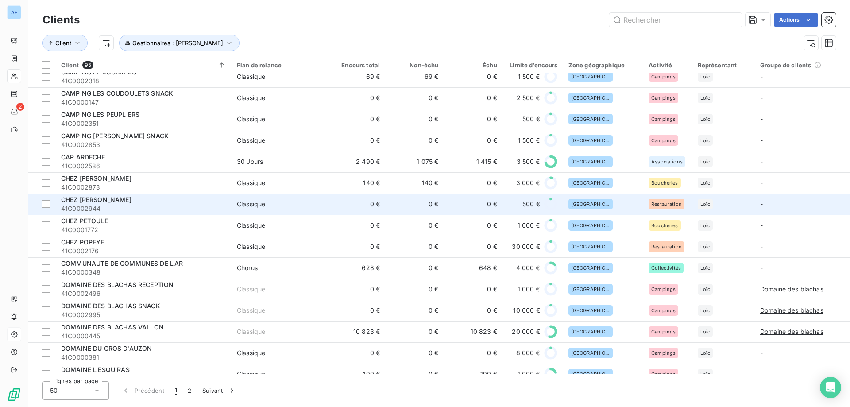
scroll to position [221, 0]
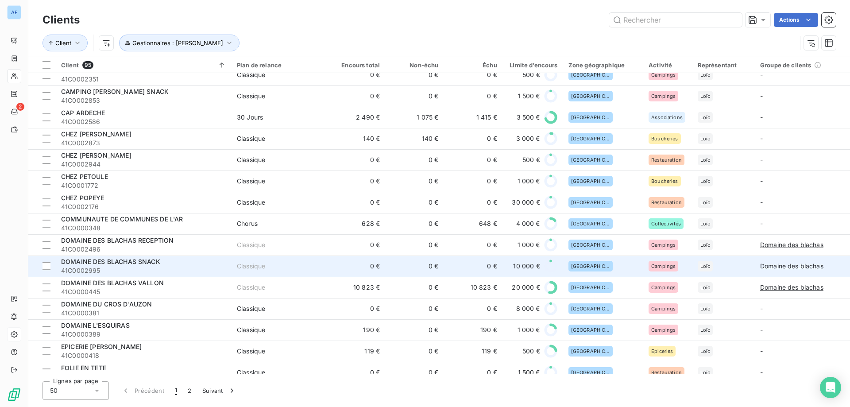
click at [447, 269] on td "0 €" at bounding box center [473, 265] width 58 height 21
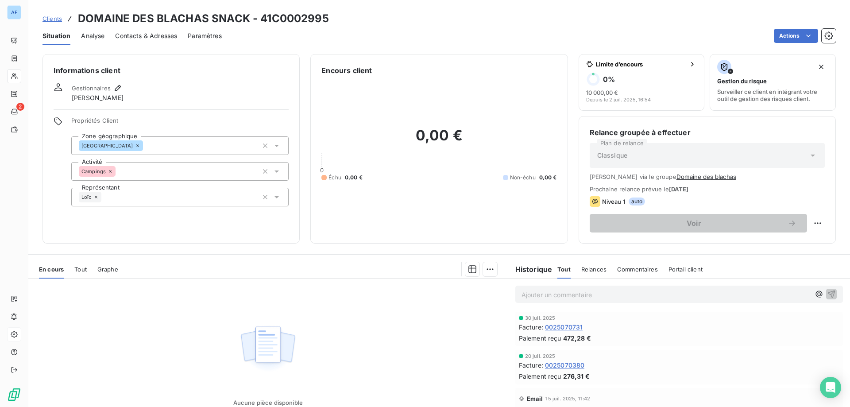
scroll to position [69, 0]
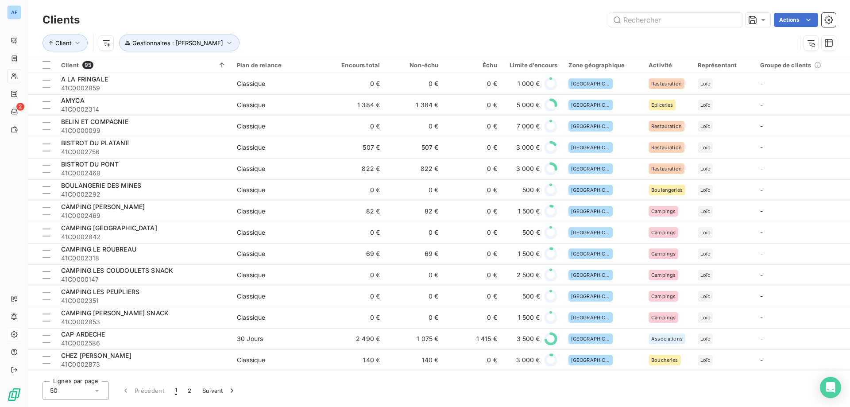
scroll to position [398, 0]
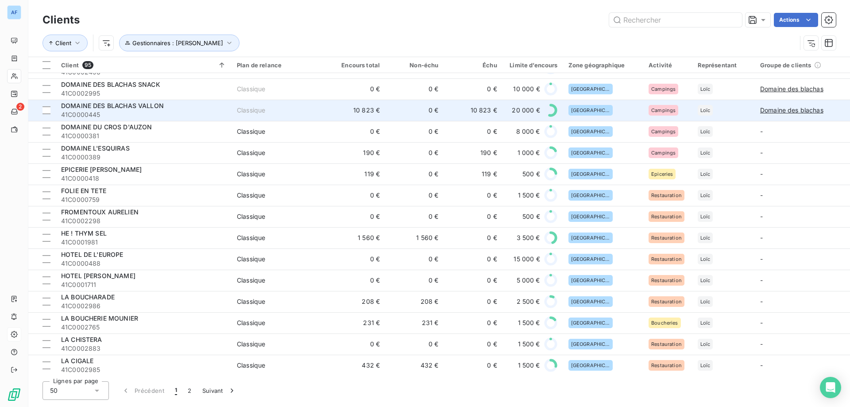
click at [153, 112] on span "41C0000445" at bounding box center [143, 114] width 165 height 9
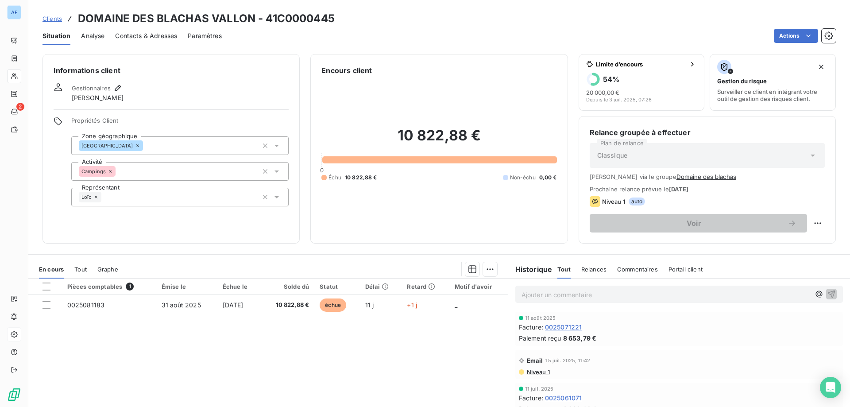
scroll to position [19, 0]
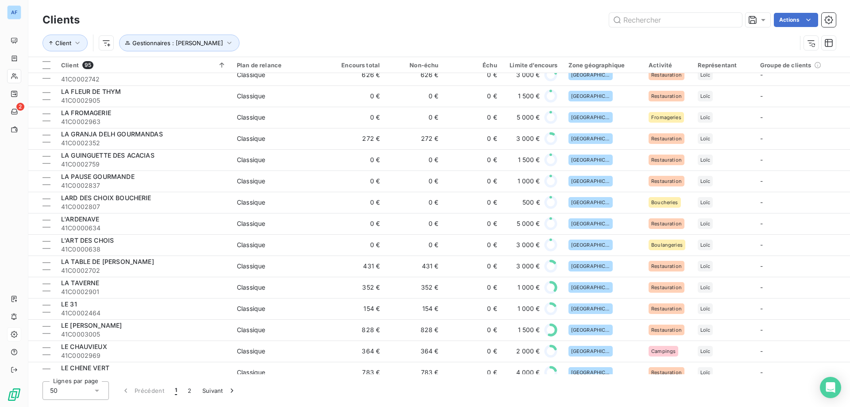
scroll to position [762, 0]
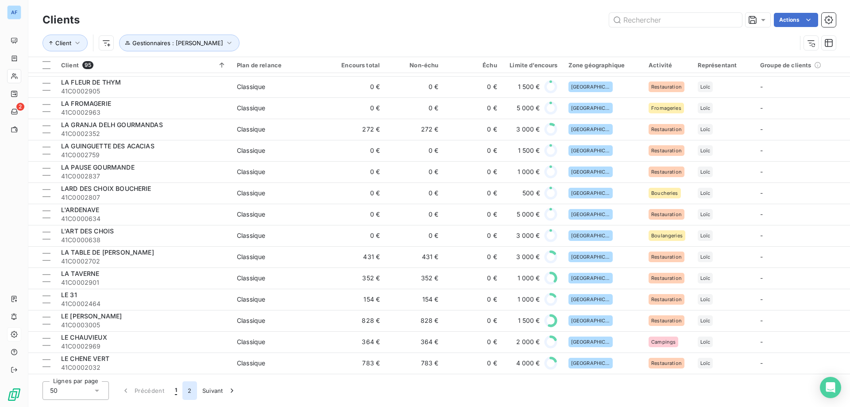
click at [186, 396] on button "2" at bounding box center [189, 390] width 14 height 19
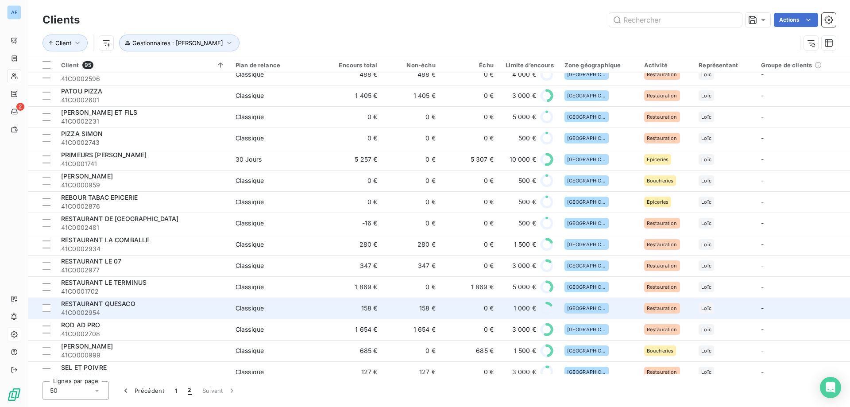
scroll to position [390, 0]
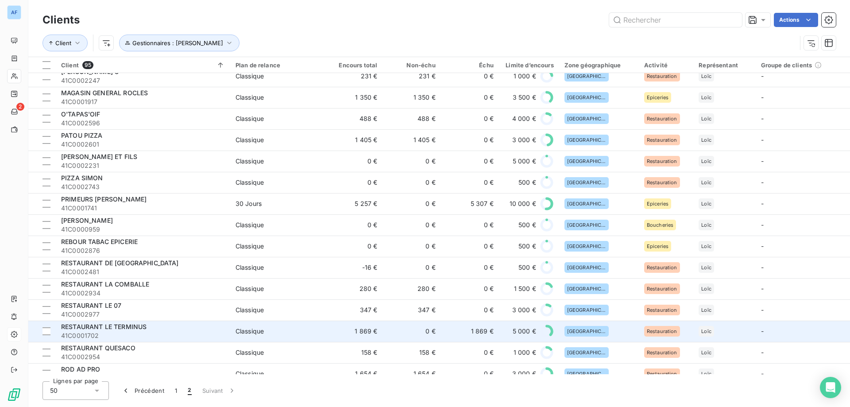
click at [214, 321] on td "RESTAURANT LE TERMINUS 41C0001702" at bounding box center [143, 331] width 174 height 21
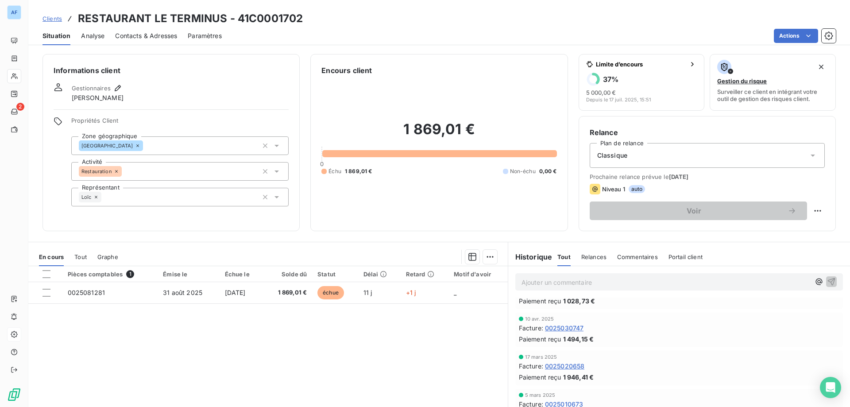
scroll to position [56, 0]
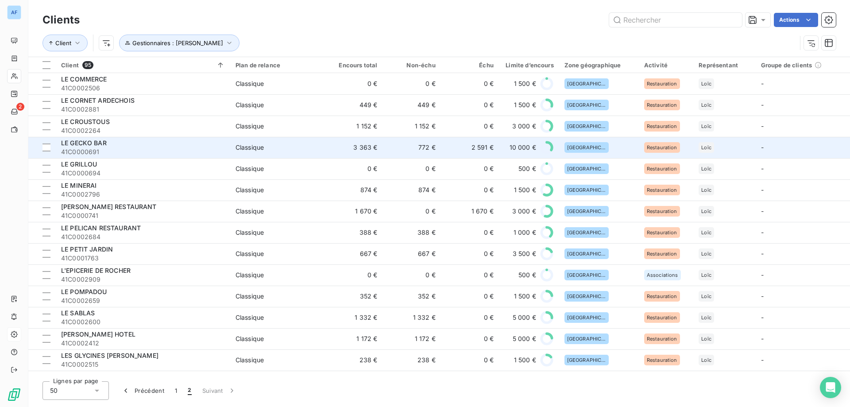
click at [298, 151] on span "Classique" at bounding box center [278, 147] width 84 height 9
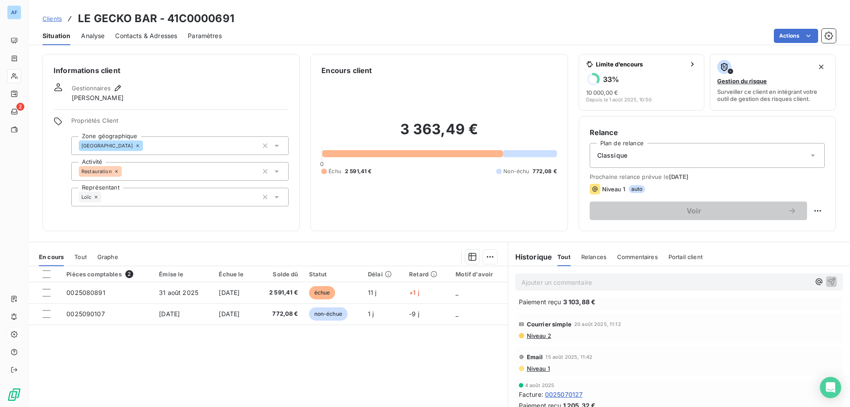
scroll to position [177, 0]
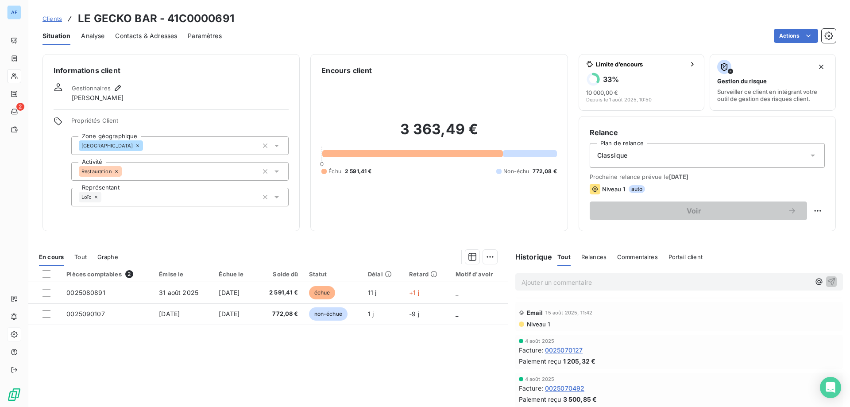
click at [52, 20] on span "Clients" at bounding box center [52, 18] width 19 height 7
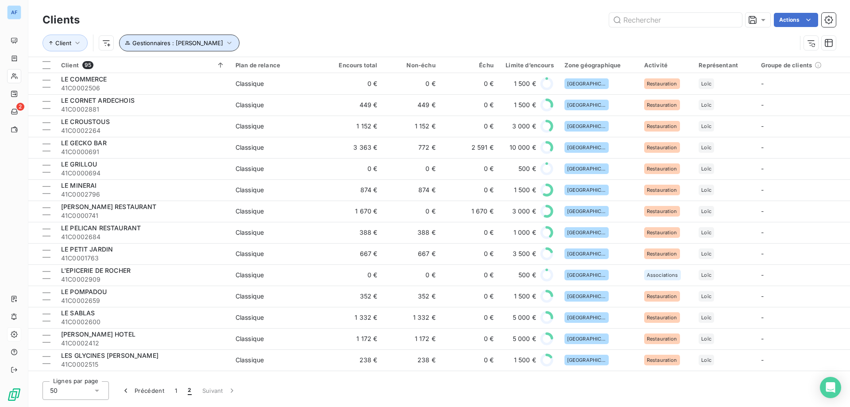
click at [153, 40] on span "Gestionnaires : [PERSON_NAME]" at bounding box center [177, 42] width 91 height 7
click at [305, 66] on icon "button" at bounding box center [307, 66] width 9 height 9
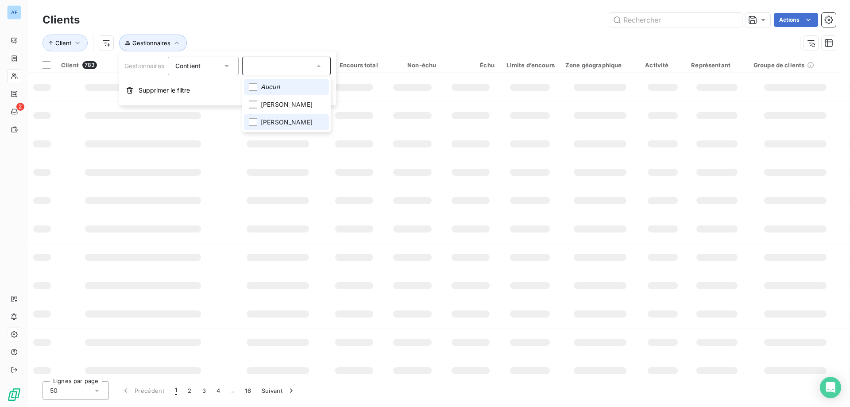
click at [266, 124] on span "[PERSON_NAME]" at bounding box center [287, 122] width 52 height 9
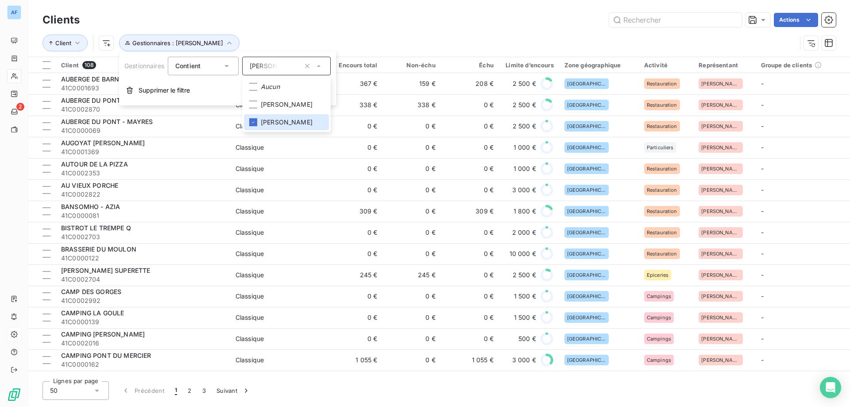
click at [271, 34] on div "Client Gestionnaires : [PERSON_NAME]" at bounding box center [439, 42] width 793 height 27
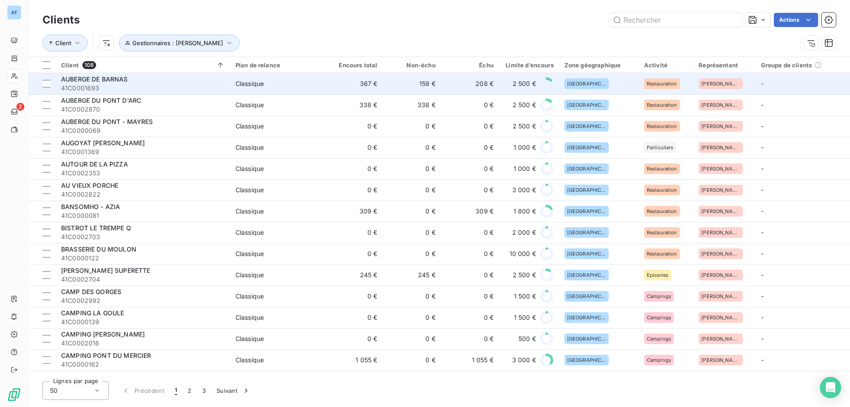
click at [214, 78] on div "AUBERGE DE BARNAS" at bounding box center [143, 79] width 164 height 9
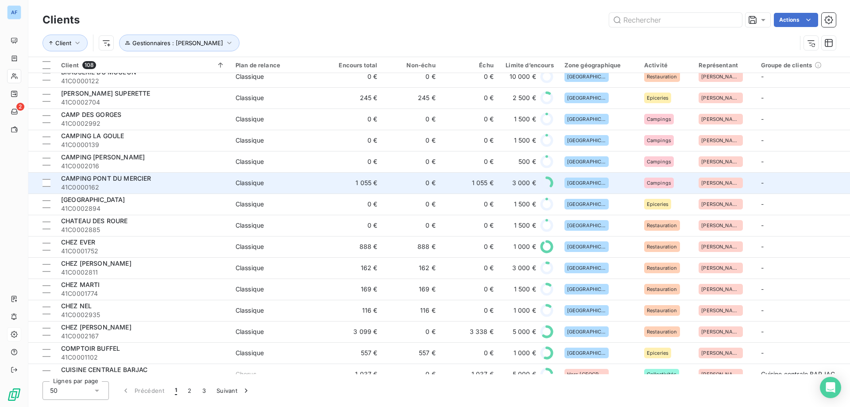
scroll to position [221, 0]
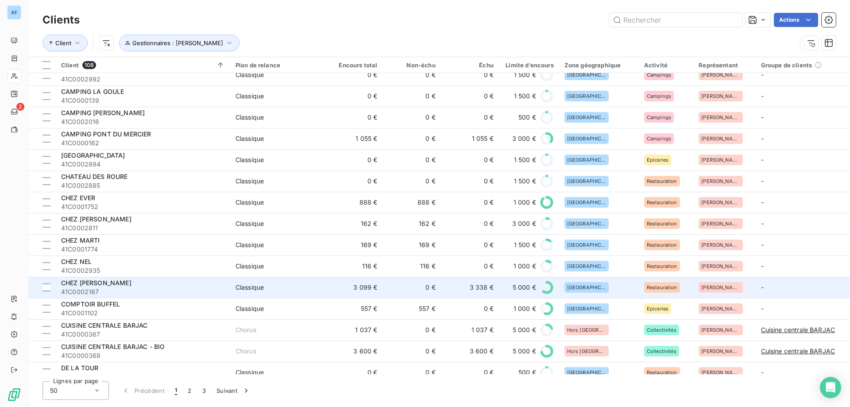
click at [314, 288] on span "Classique" at bounding box center [278, 287] width 84 height 9
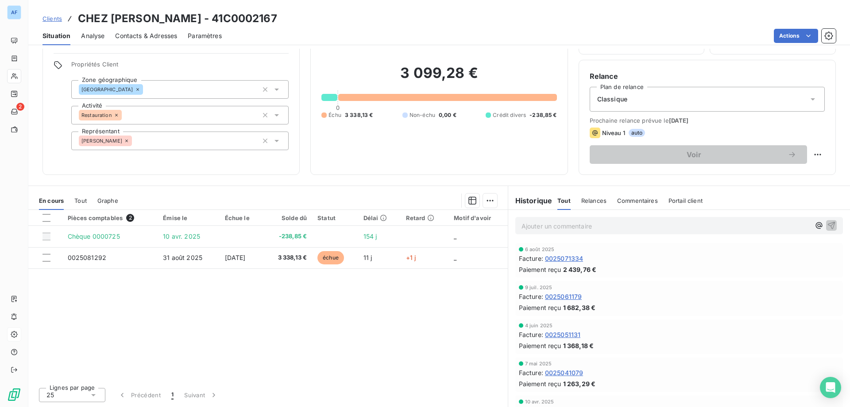
scroll to position [101, 0]
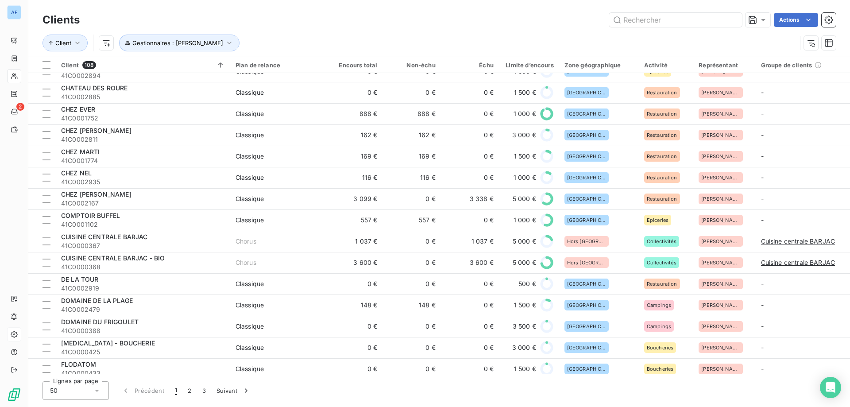
scroll to position [354, 0]
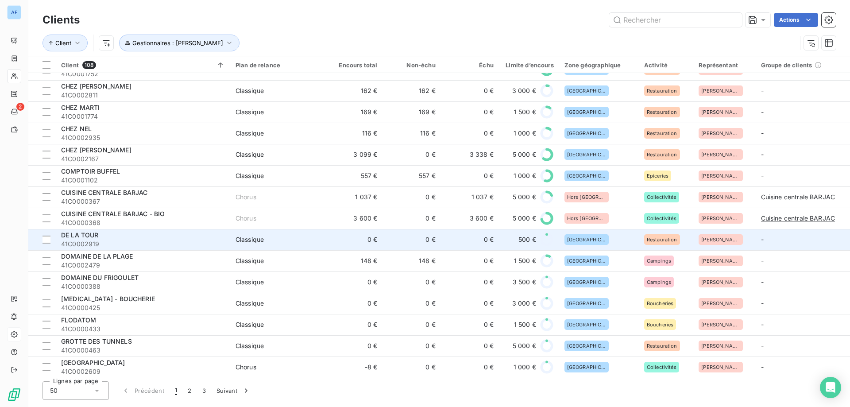
click at [383, 240] on td "0 €" at bounding box center [412, 239] width 58 height 21
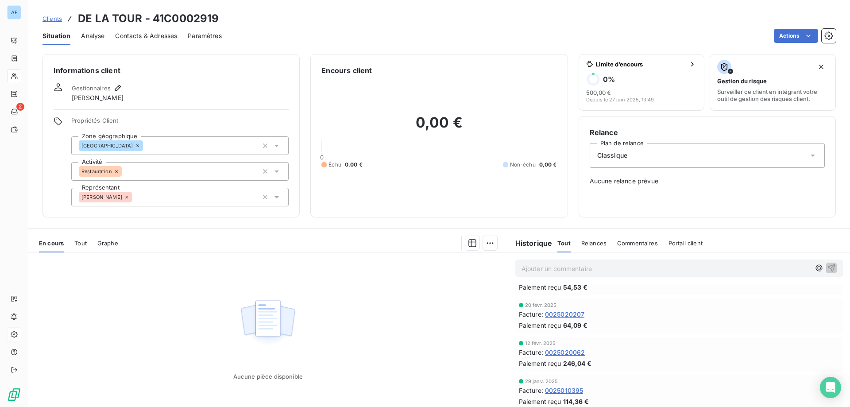
scroll to position [43, 0]
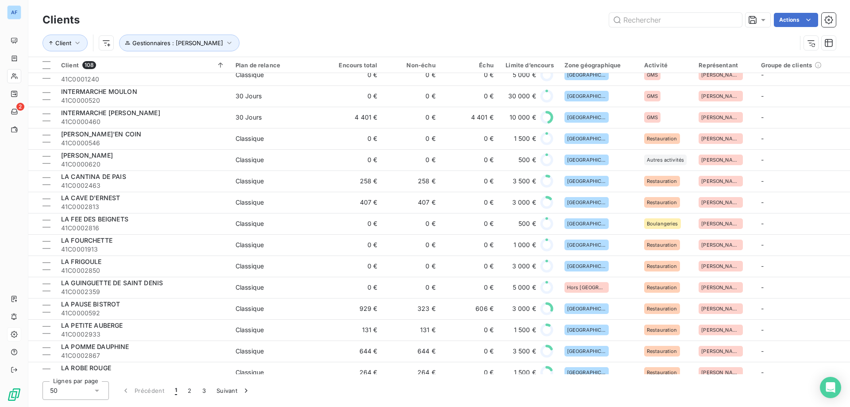
scroll to position [762, 0]
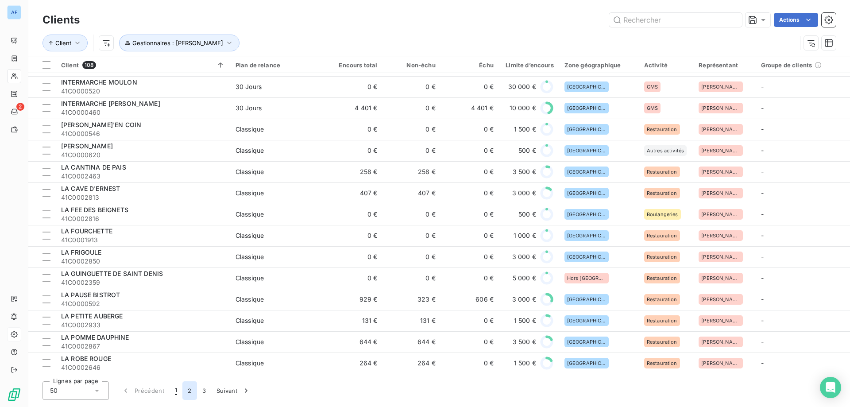
click at [185, 391] on button "2" at bounding box center [189, 390] width 14 height 19
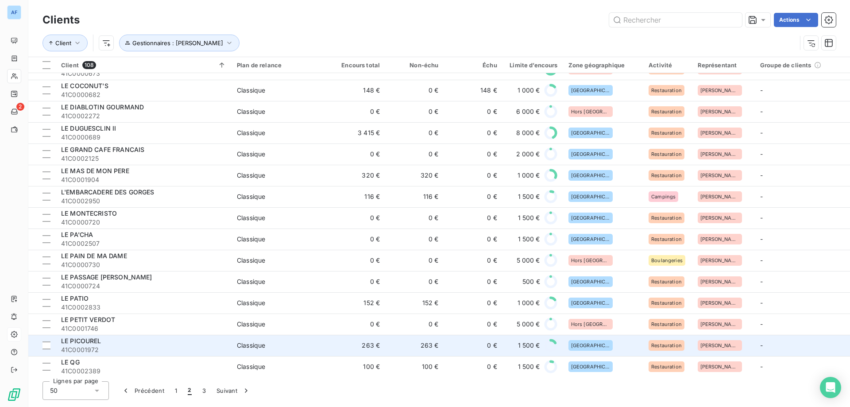
scroll to position [0, 0]
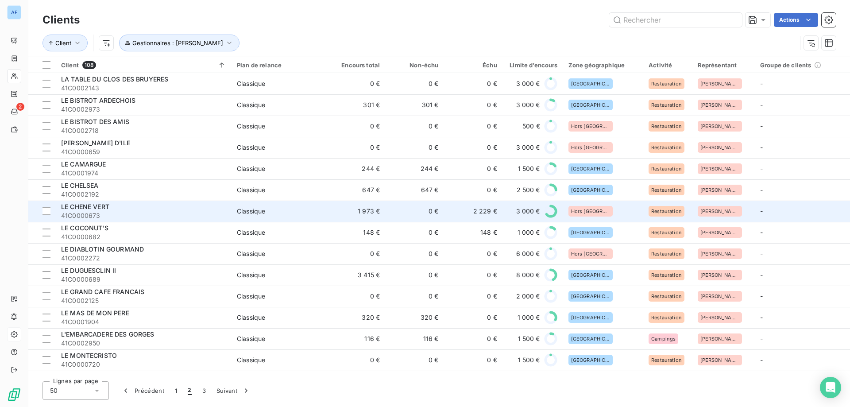
click at [169, 213] on span "41C0000673" at bounding box center [143, 215] width 165 height 9
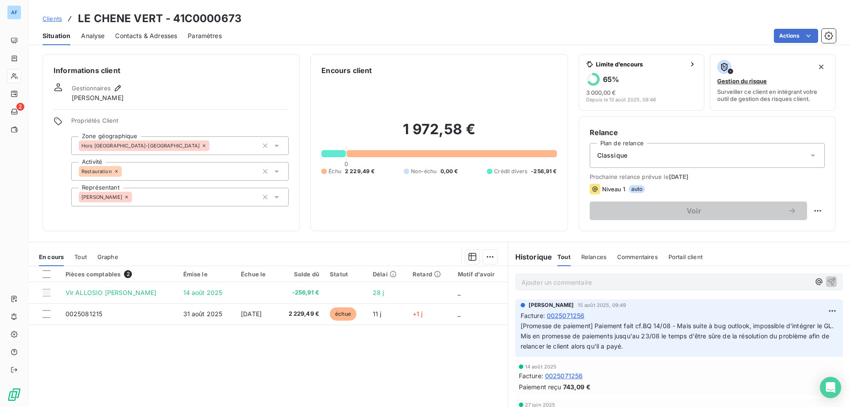
scroll to position [200, 0]
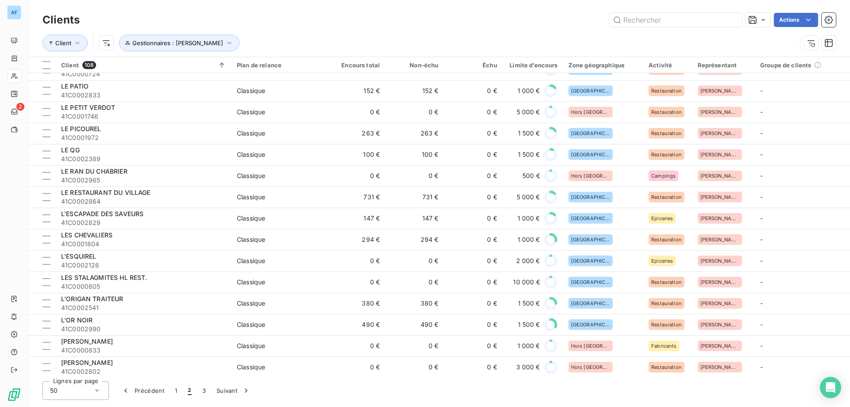
scroll to position [443, 0]
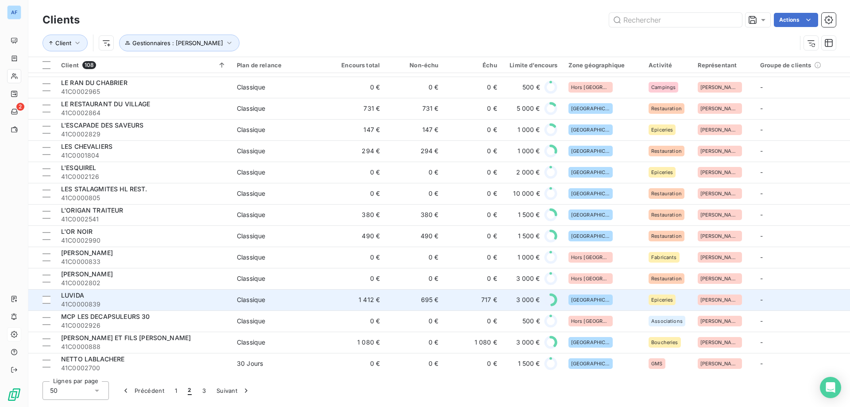
click at [436, 290] on td "695 €" at bounding box center [414, 299] width 58 height 21
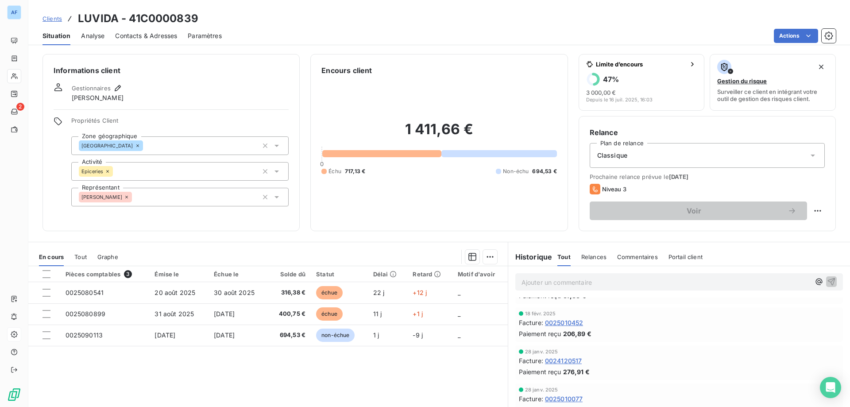
scroll to position [1059, 0]
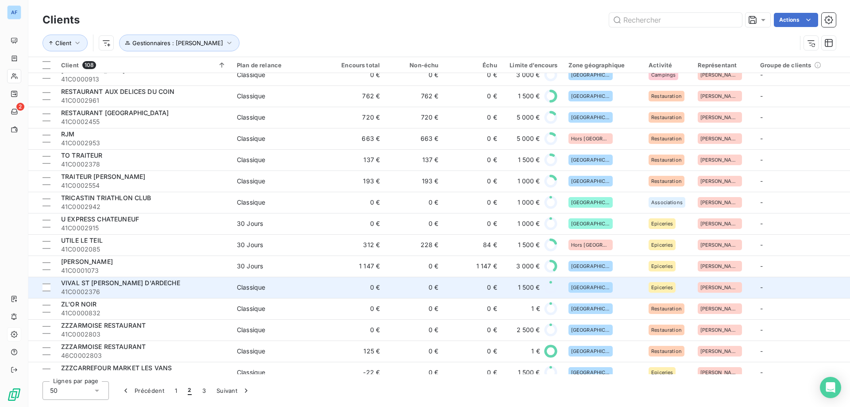
scroll to position [762, 0]
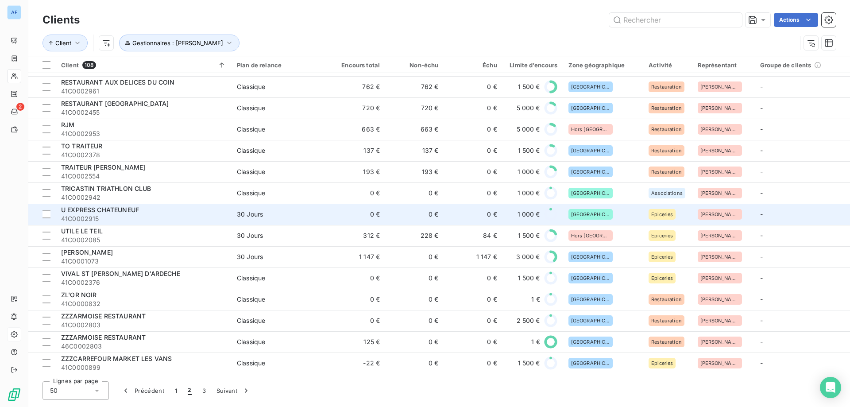
click at [344, 212] on td "0 €" at bounding box center [356, 214] width 58 height 21
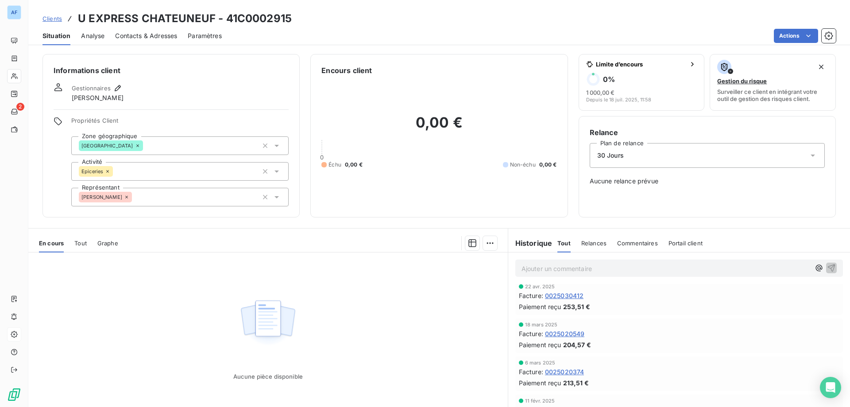
scroll to position [329, 0]
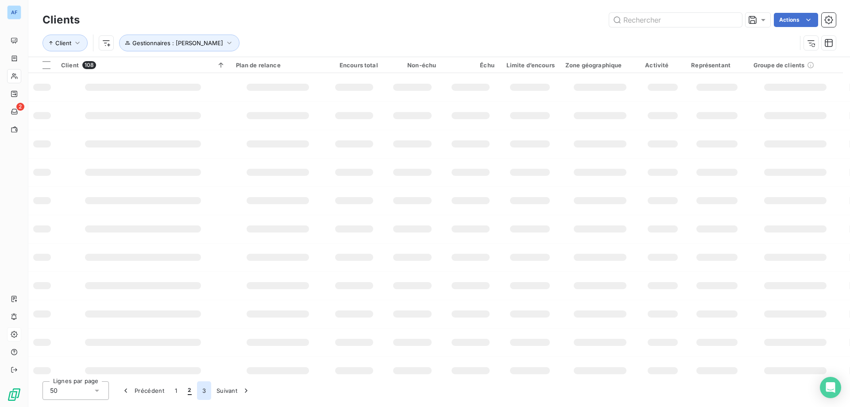
click at [205, 391] on button "3" at bounding box center [204, 390] width 14 height 19
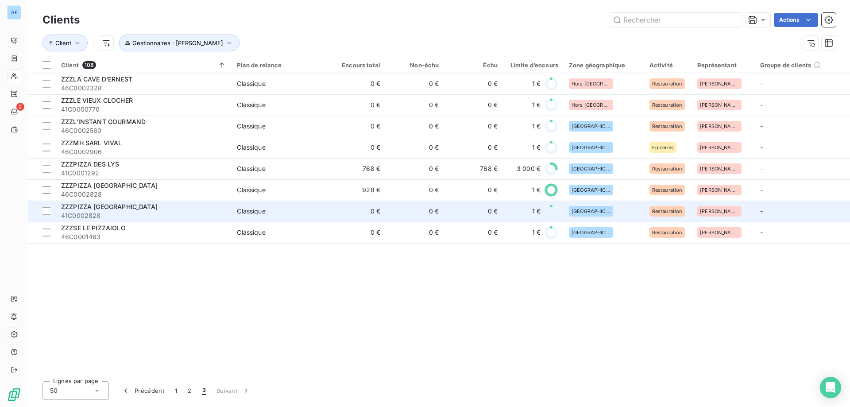
click at [342, 208] on td "0 €" at bounding box center [356, 211] width 58 height 21
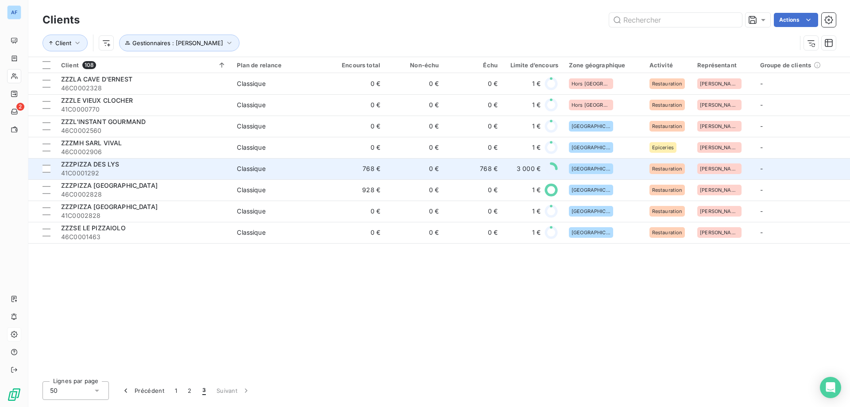
click at [387, 170] on td "0 €" at bounding box center [415, 168] width 58 height 21
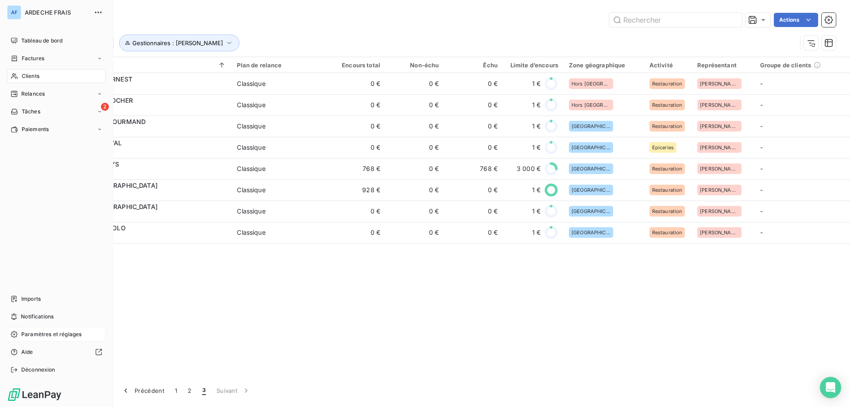
click at [27, 78] on span "Clients" at bounding box center [31, 76] width 18 height 8
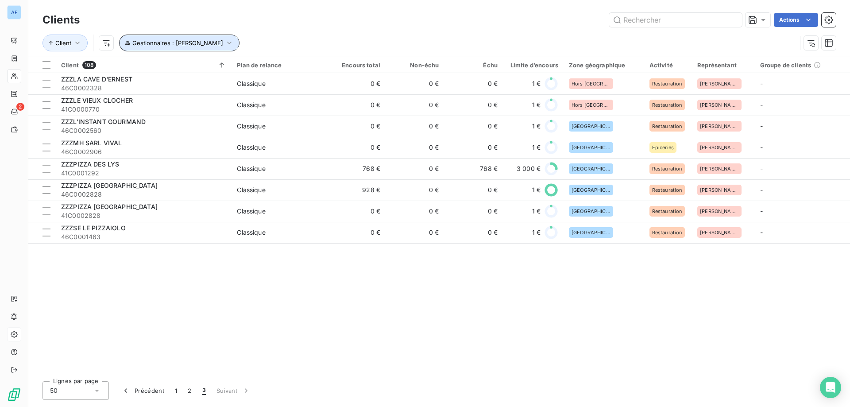
click at [186, 47] on button "Gestionnaires : [PERSON_NAME]" at bounding box center [179, 43] width 120 height 17
click at [171, 320] on div "Client 108 Plan de relance Encours total Non-échu Échu Limite d’encours Zone gé…" at bounding box center [439, 215] width 822 height 317
click at [167, 42] on span "Gestionnaires : [PERSON_NAME]" at bounding box center [177, 42] width 91 height 7
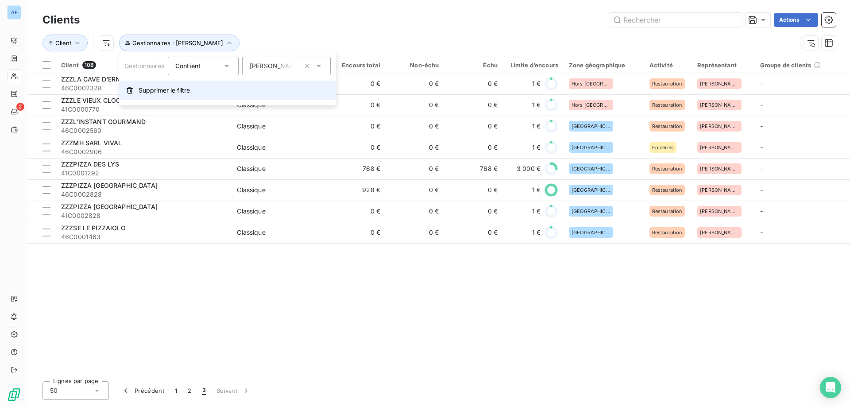
click at [144, 90] on span "Supprimer le filtre" at bounding box center [164, 90] width 51 height 9
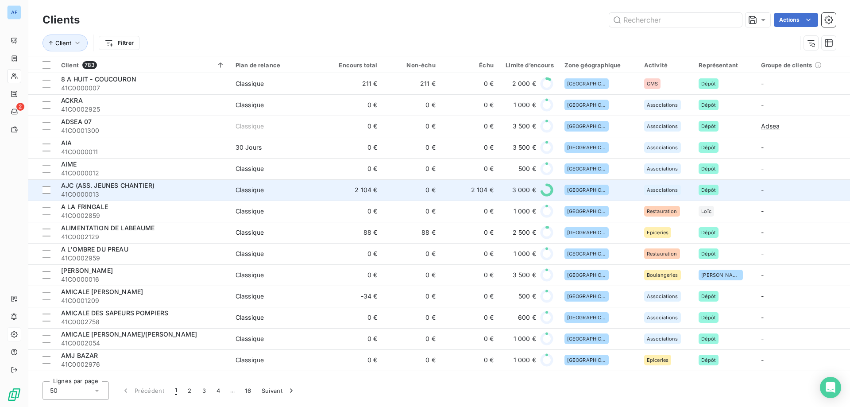
click at [210, 184] on div "AJC (ASS. JEUNES CHANTIER)" at bounding box center [143, 185] width 164 height 9
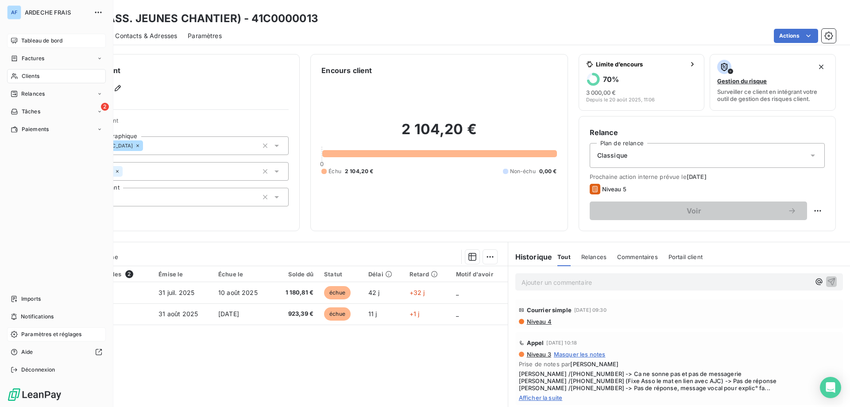
click at [37, 38] on span "Tableau de bord" at bounding box center [41, 41] width 41 height 8
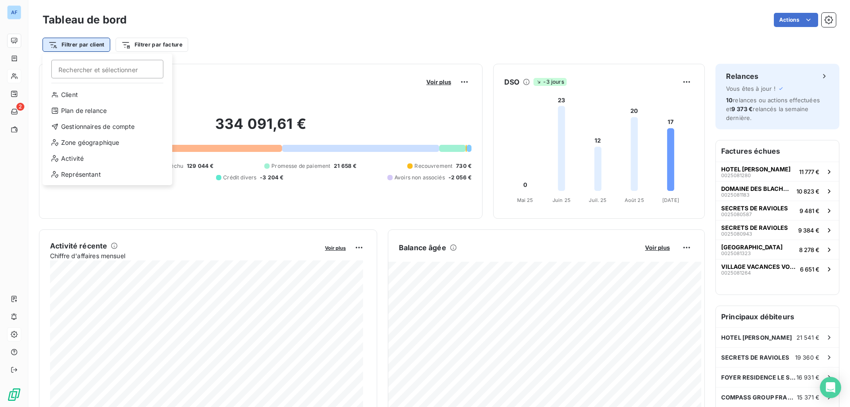
click at [84, 43] on html "AF 2 Tableau de bord Actions Filtrer par client Rechercher et sélectionner Clie…" at bounding box center [425, 203] width 850 height 407
click at [95, 127] on div "Gestionnaires de compte" at bounding box center [107, 127] width 123 height 14
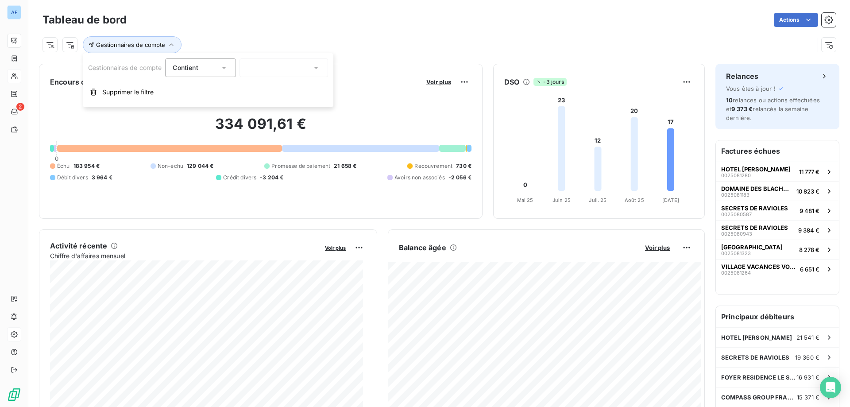
click at [251, 68] on input "text" at bounding box center [250, 68] width 7 height 8
click at [262, 124] on span "[PERSON_NAME]" at bounding box center [284, 124] width 52 height 9
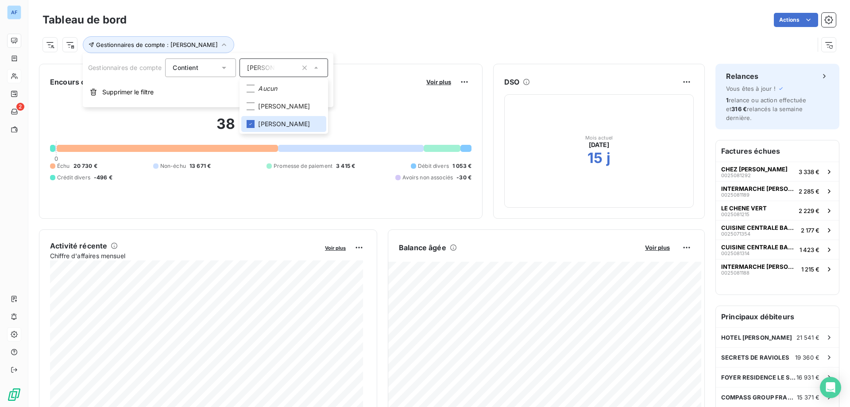
click at [377, 47] on div "Gestionnaires de compte : [PERSON_NAME]" at bounding box center [429, 44] width 772 height 17
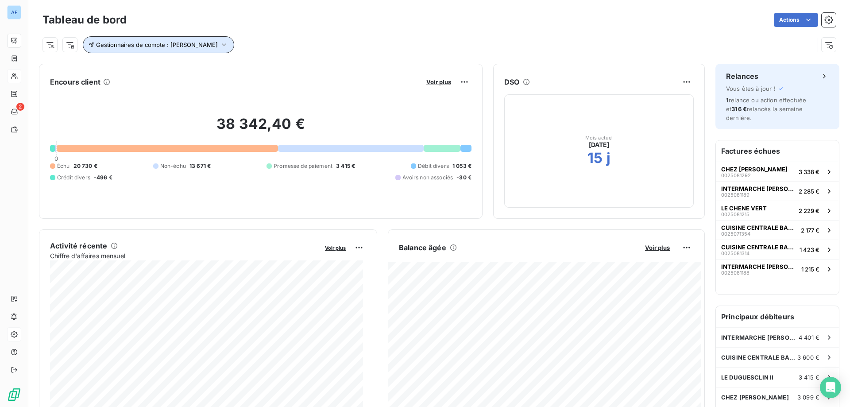
click at [184, 49] on button "Gestionnaires de compte : [PERSON_NAME]" at bounding box center [158, 44] width 151 height 17
click at [336, 43] on div "Gestionnaires de compte : [PERSON_NAME]" at bounding box center [429, 44] width 772 height 17
click at [212, 44] on span "Gestionnaires de compte : [PERSON_NAME]" at bounding box center [157, 44] width 122 height 7
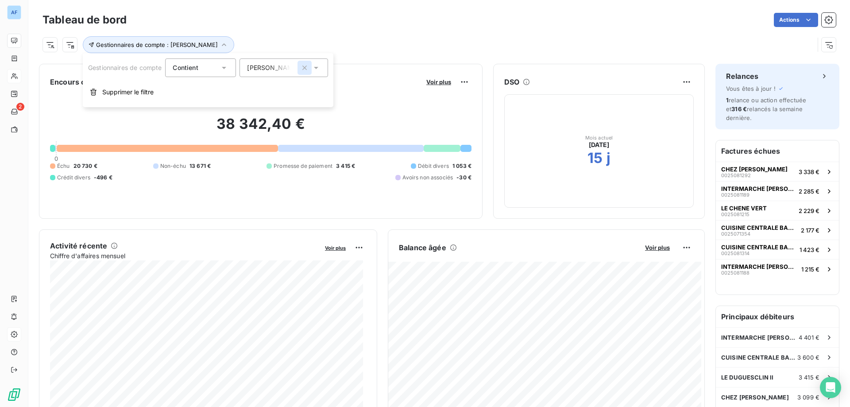
click at [300, 66] on button "button" at bounding box center [305, 68] width 14 height 14
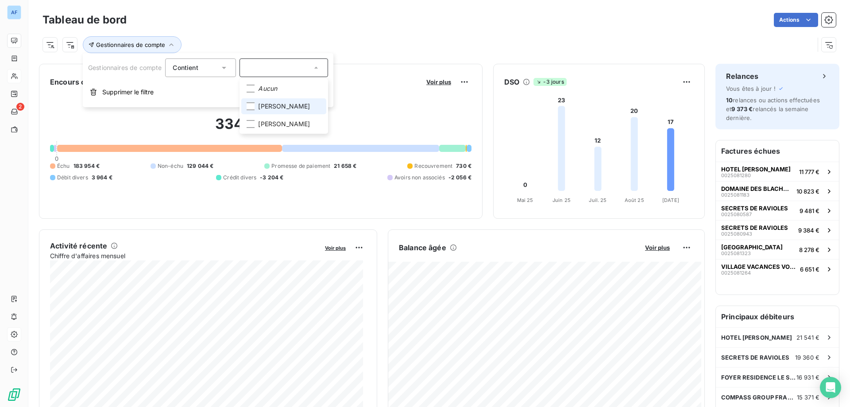
click at [266, 106] on span "[PERSON_NAME]" at bounding box center [284, 106] width 52 height 9
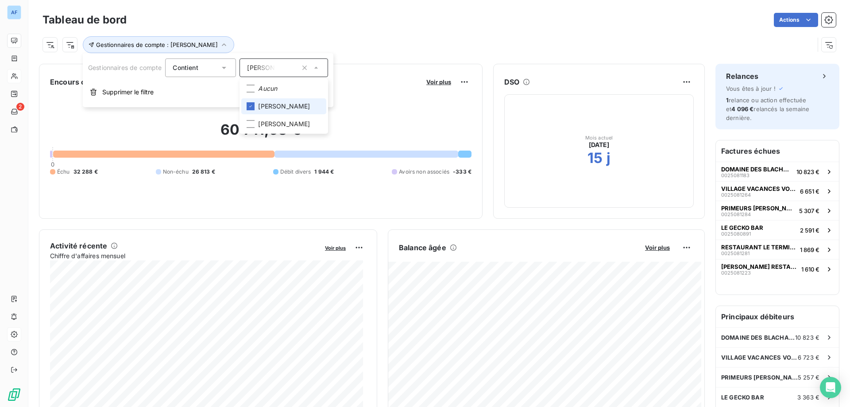
click at [282, 105] on span "[PERSON_NAME]" at bounding box center [284, 106] width 52 height 9
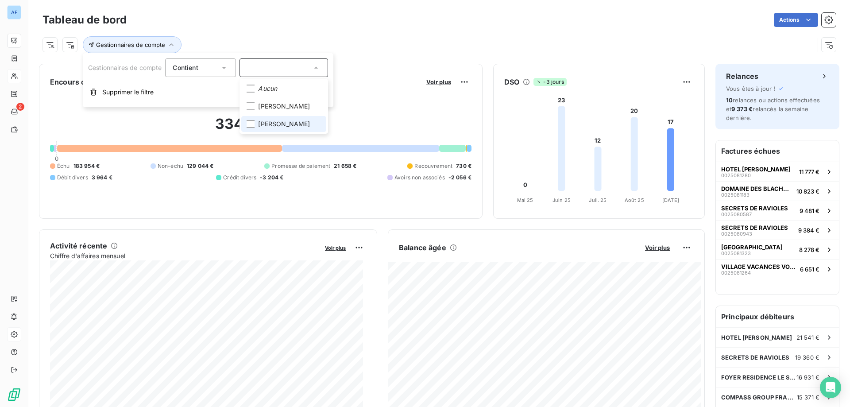
click at [275, 121] on span "[PERSON_NAME]" at bounding box center [284, 124] width 52 height 9
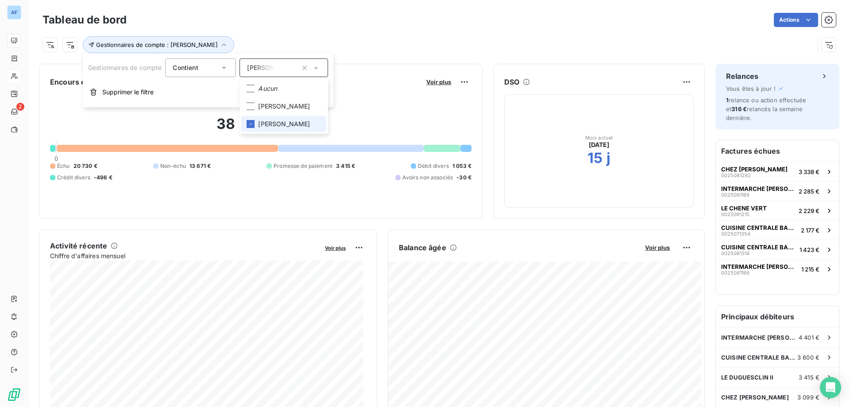
click at [275, 121] on span "[PERSON_NAME]" at bounding box center [284, 124] width 52 height 9
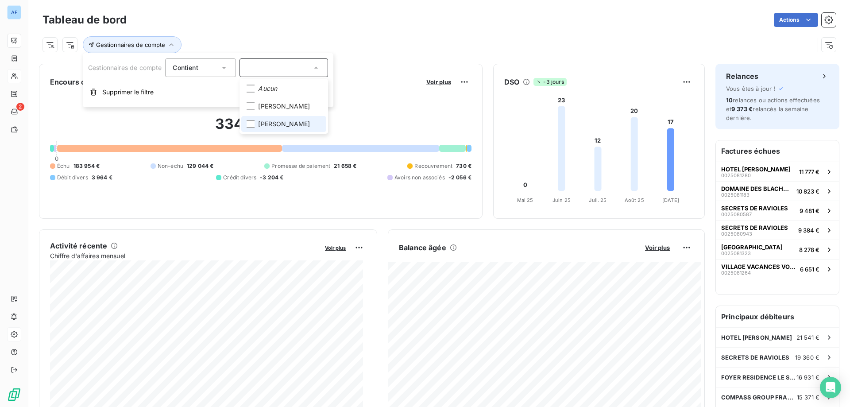
click at [275, 121] on span "[PERSON_NAME]" at bounding box center [284, 124] width 52 height 9
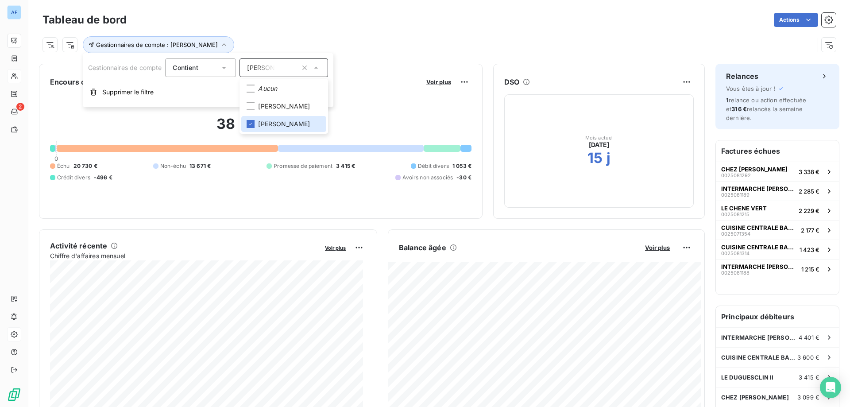
click at [347, 48] on div "Gestionnaires de compte : [PERSON_NAME]" at bounding box center [429, 44] width 772 height 17
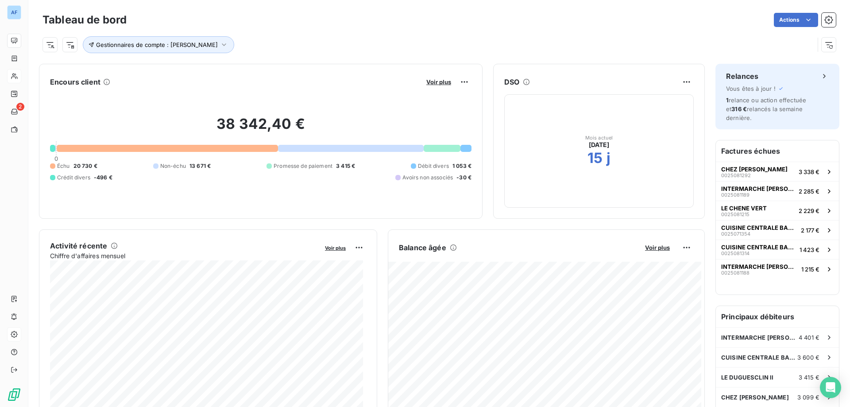
click at [322, 134] on h2 "38 342,40 €" at bounding box center [260, 128] width 421 height 27
click at [641, 189] on div "Mois actuel [DATE] 15 j" at bounding box center [598, 150] width 189 height 113
click at [677, 77] on html "AF 2 Tableau de bord Actions Gestionnaires de compte : [PERSON_NAME] Encours cl…" at bounding box center [425, 203] width 850 height 407
click at [132, 45] on span "Gestionnaires de compte : [PERSON_NAME]" at bounding box center [157, 44] width 122 height 7
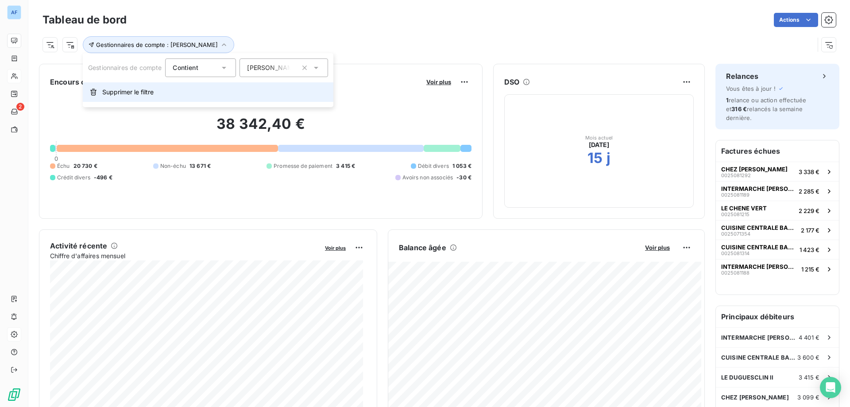
click at [110, 92] on span "Supprimer le filtre" at bounding box center [127, 92] width 51 height 9
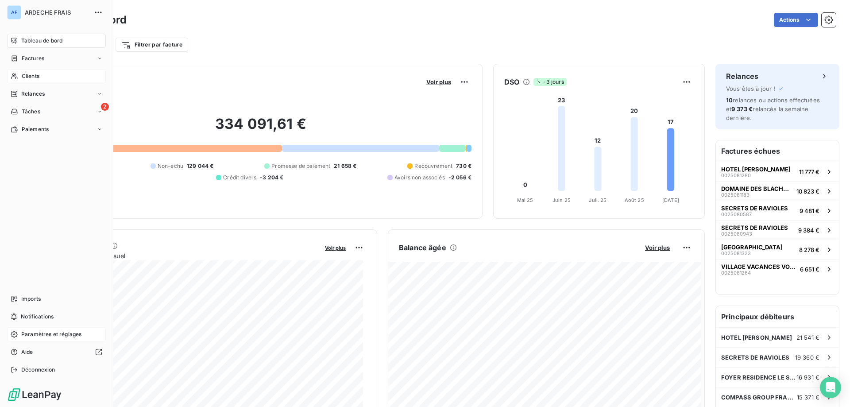
click at [23, 76] on span "Clients" at bounding box center [31, 76] width 18 height 8
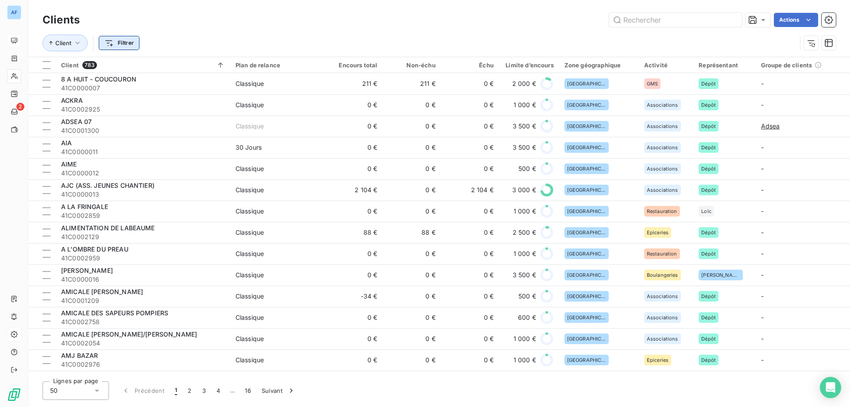
click at [108, 43] on html "AF 2 Clients Actions Client Filtrer Client 783 Plan de relance Encours total No…" at bounding box center [425, 203] width 850 height 407
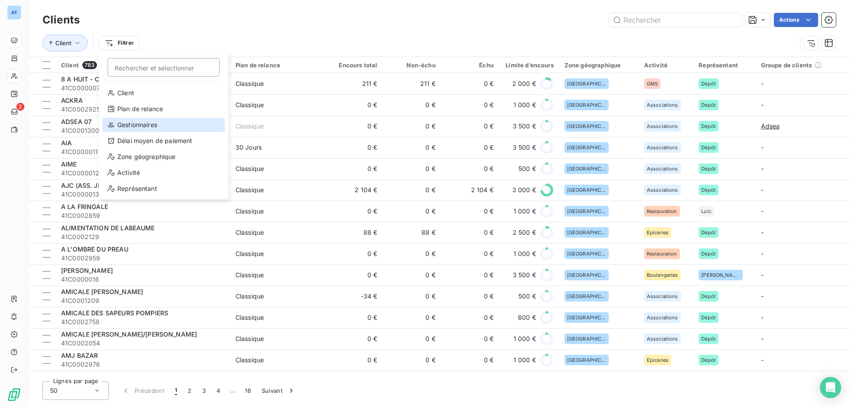
click at [147, 125] on div "Gestionnaires" at bounding box center [163, 125] width 123 height 14
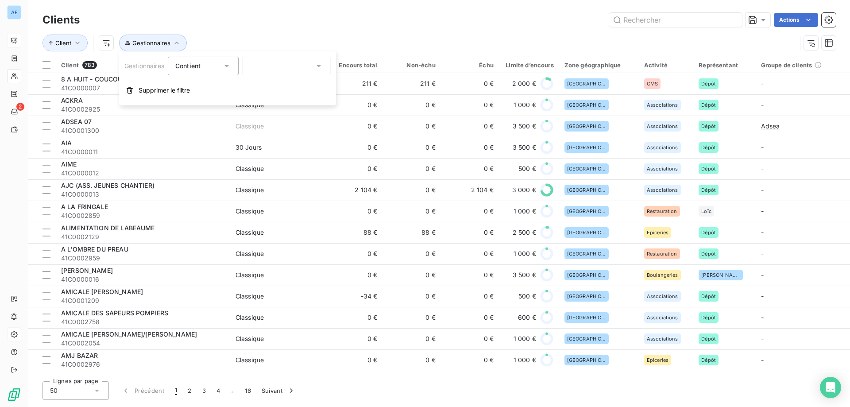
click at [260, 66] on div at bounding box center [286, 66] width 89 height 19
click at [266, 124] on span "[PERSON_NAME]" at bounding box center [287, 122] width 52 height 9
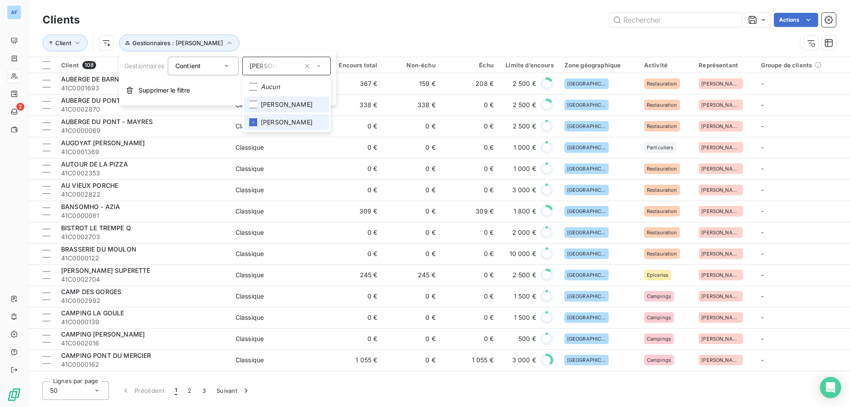
click at [273, 123] on span "[PERSON_NAME]" at bounding box center [287, 122] width 52 height 9
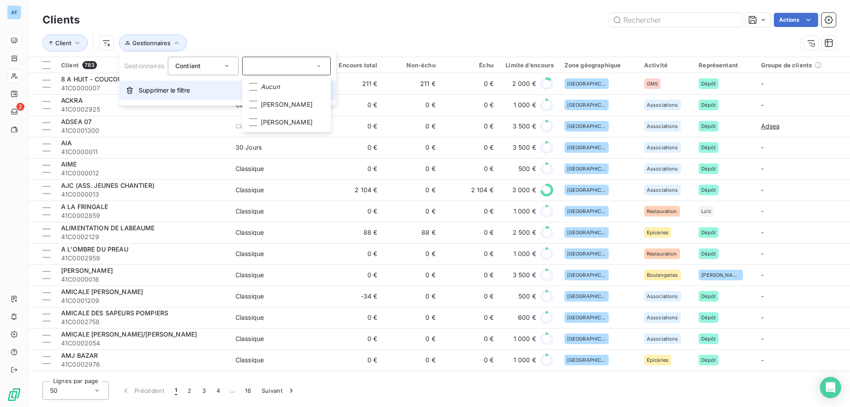
click at [169, 87] on span "Supprimer le filtre" at bounding box center [164, 90] width 51 height 9
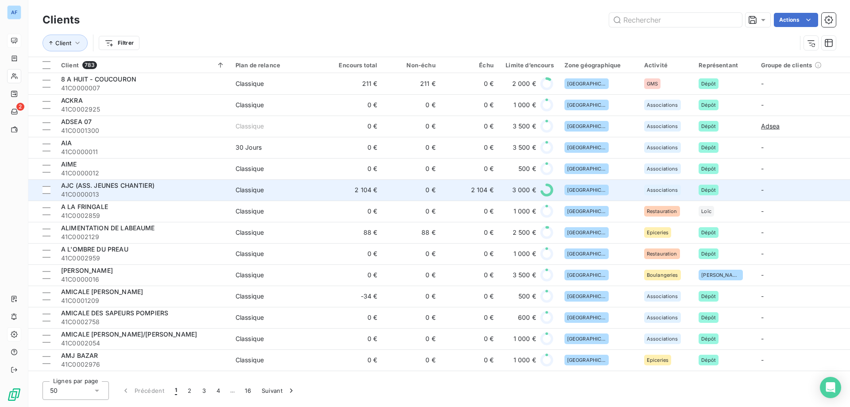
click at [464, 192] on td "2 104 €" at bounding box center [470, 189] width 58 height 21
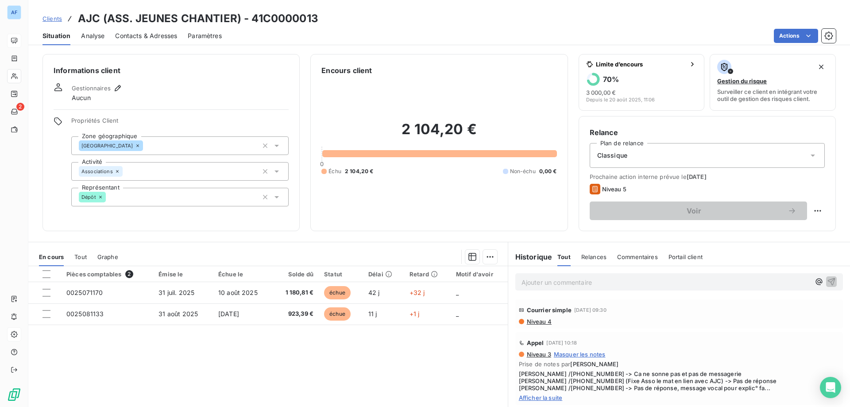
click at [56, 18] on span "Clients" at bounding box center [52, 18] width 19 height 7
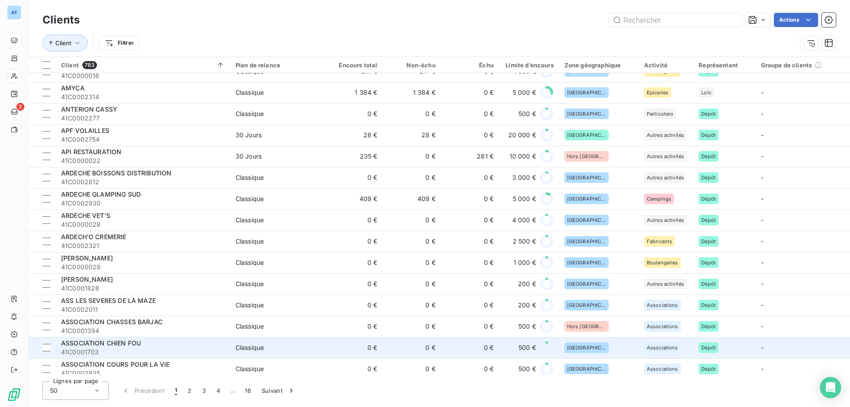
scroll to position [576, 0]
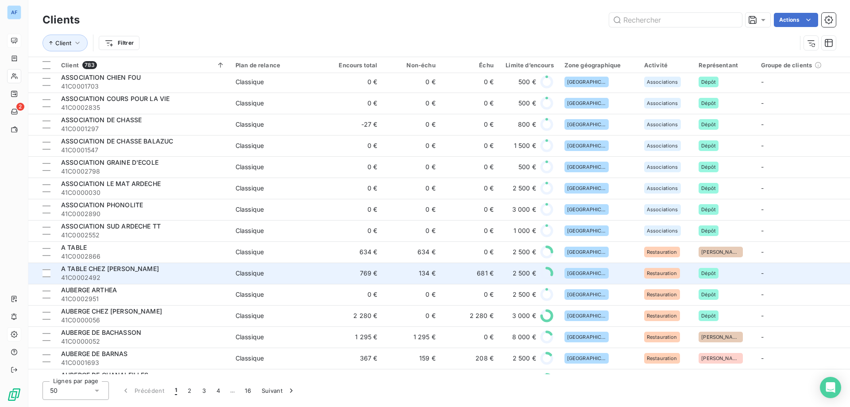
click at [451, 270] on td "681 €" at bounding box center [470, 273] width 58 height 21
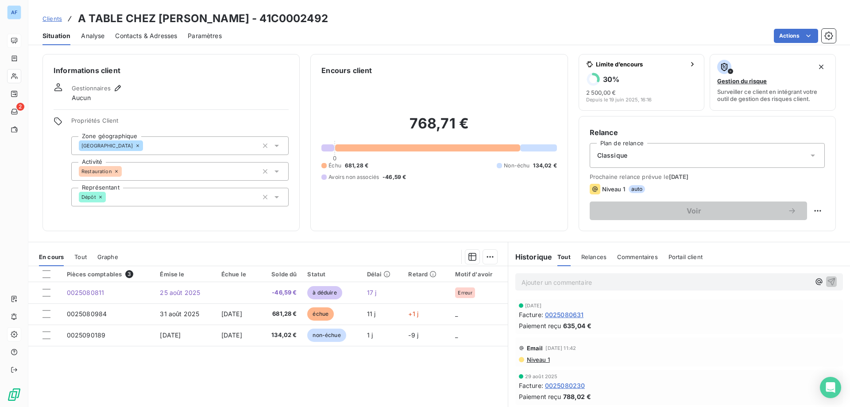
click at [689, 258] on span "Portail client" at bounding box center [685, 256] width 34 height 7
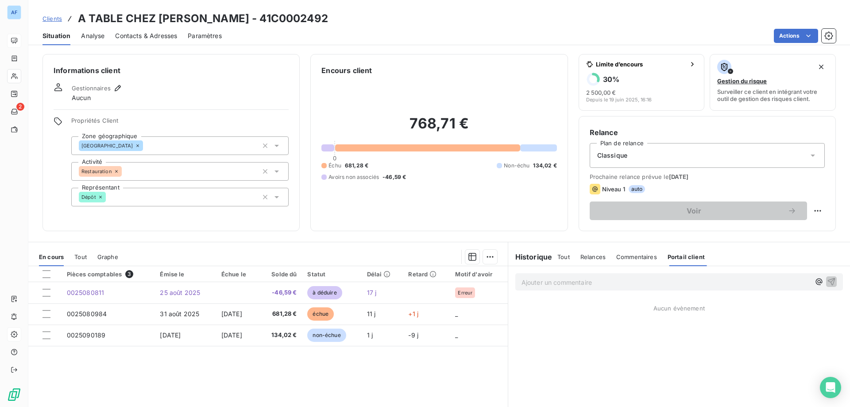
click at [641, 259] on span "Commentaires" at bounding box center [636, 256] width 41 height 7
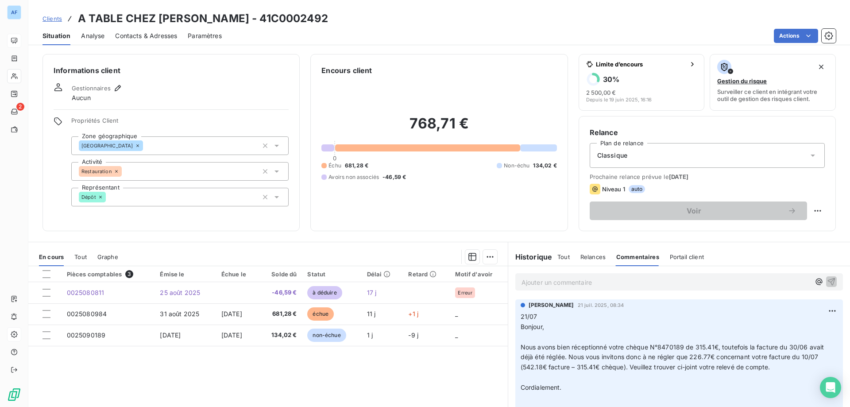
click at [588, 259] on span "Relances" at bounding box center [592, 256] width 25 height 7
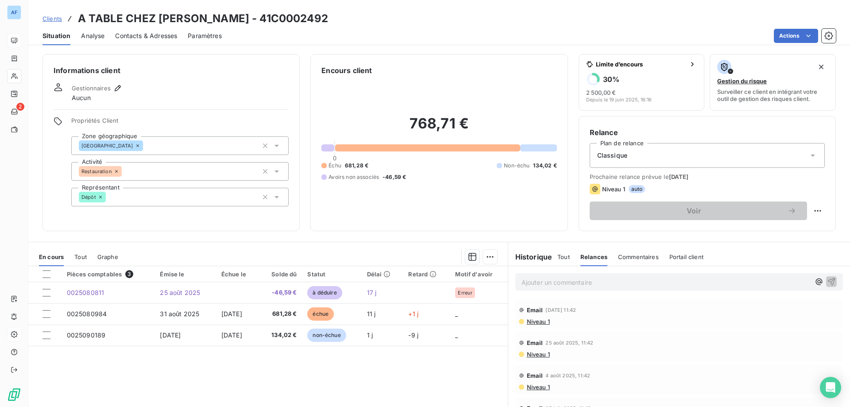
click at [630, 257] on span "Commentaires" at bounding box center [638, 256] width 41 height 7
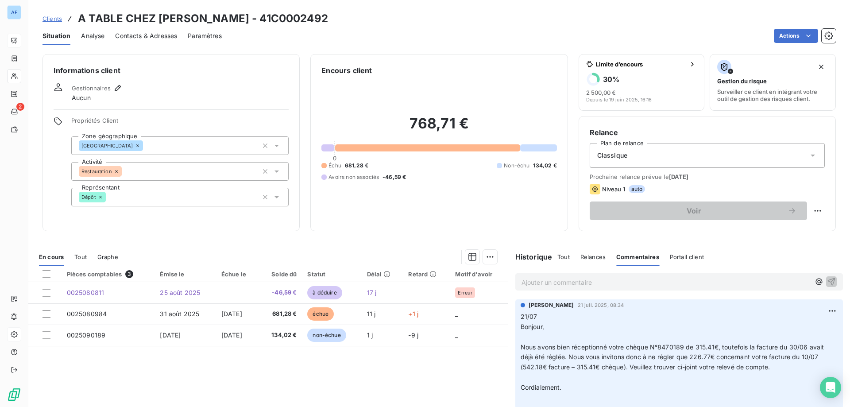
click at [569, 259] on div "Tout Relances Commentaires Portail client" at bounding box center [630, 256] width 147 height 19
click at [557, 255] on span "Tout" at bounding box center [563, 256] width 12 height 7
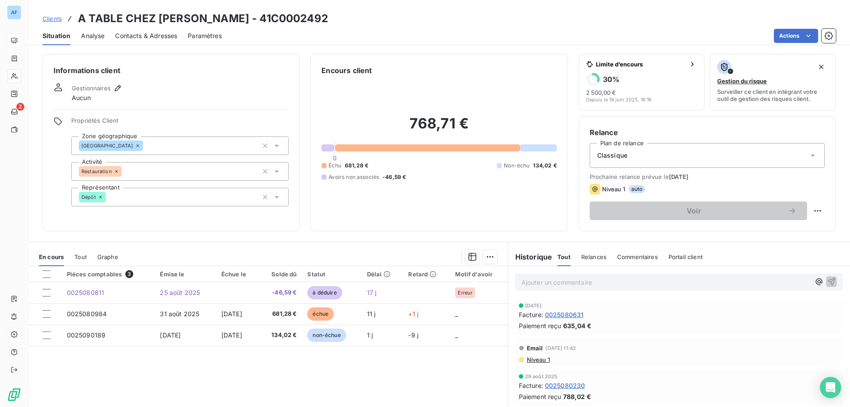
click at [50, 19] on span "Clients" at bounding box center [52, 18] width 19 height 7
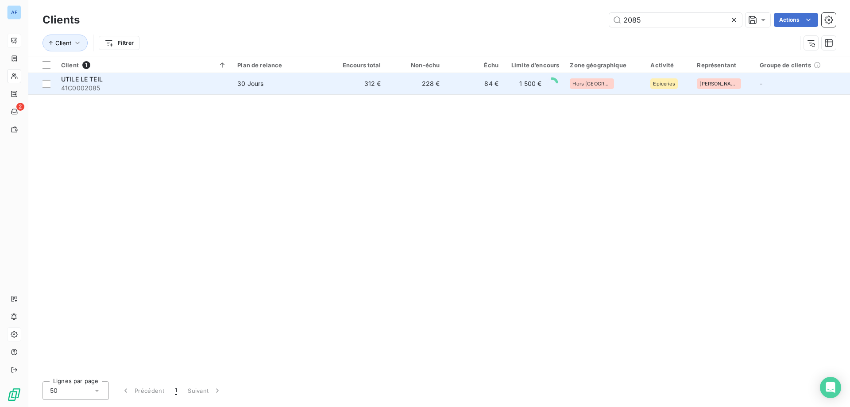
type input "2085"
click at [439, 92] on td "228 €" at bounding box center [415, 83] width 59 height 21
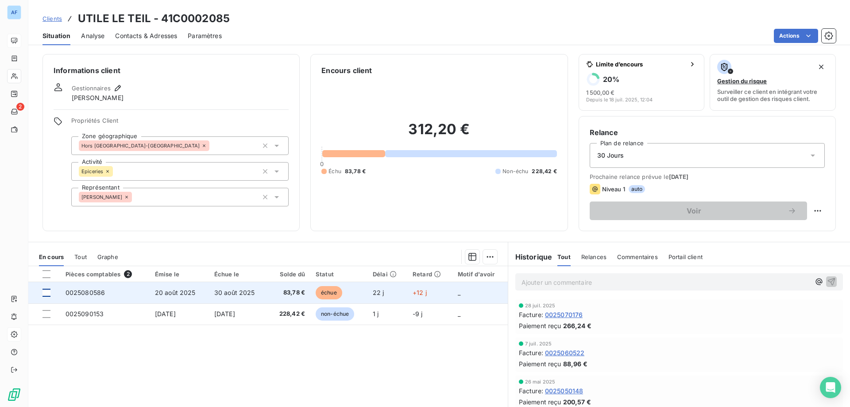
click at [46, 294] on div at bounding box center [47, 293] width 8 height 8
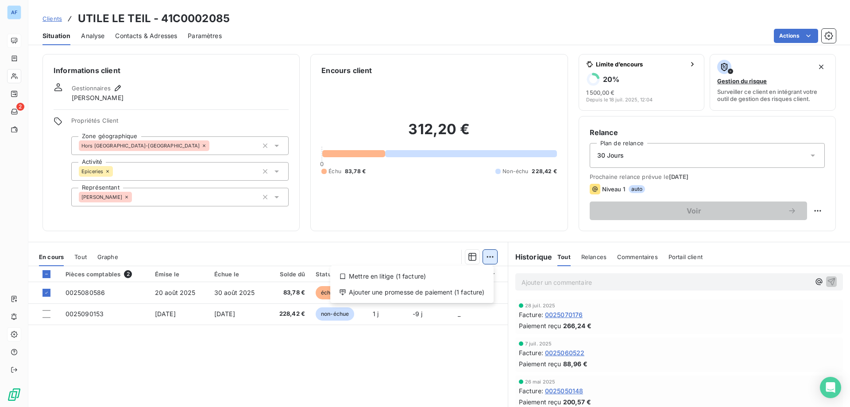
click at [487, 255] on html "AF 2 Clients UTILE LE TEIL - 41C0002085 Situation Analyse Contacts & Adresses P…" at bounding box center [425, 203] width 850 height 407
click at [456, 289] on div "Ajouter une promesse de paiement (1 facture)" at bounding box center [412, 292] width 156 height 14
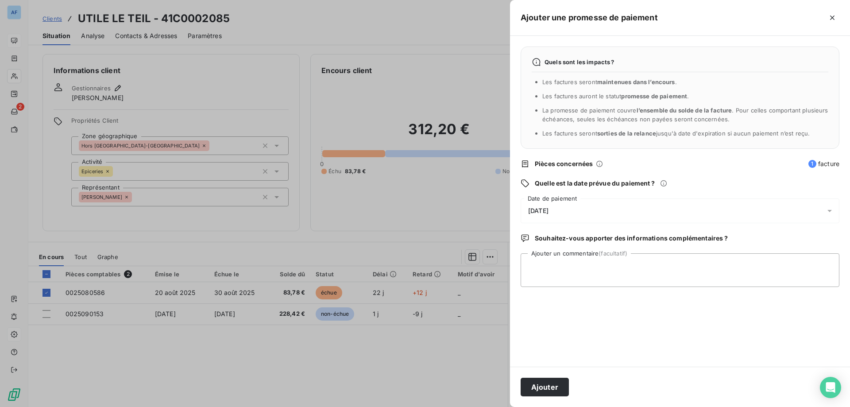
click at [568, 211] on div "[DATE]" at bounding box center [680, 210] width 319 height 25
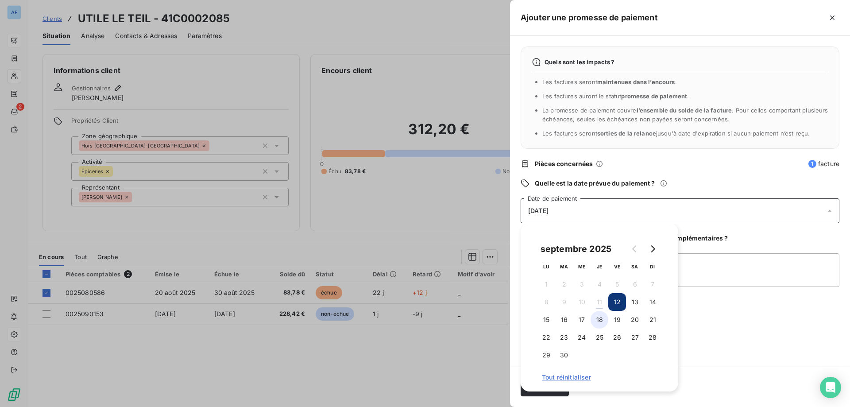
click at [599, 320] on button "18" at bounding box center [600, 320] width 18 height 18
click at [711, 266] on textarea "Ajouter un commentaire (facultatif)" at bounding box center [680, 270] width 319 height 34
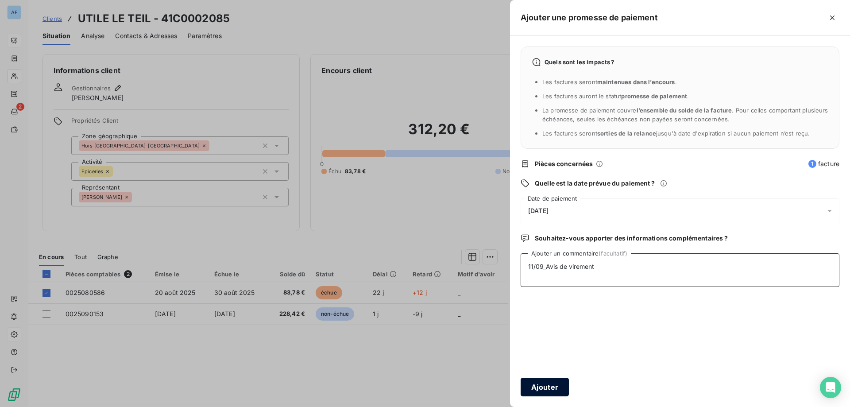
type textarea "11/09_Avis de virement"
click at [560, 383] on button "Ajouter" at bounding box center [545, 387] width 48 height 19
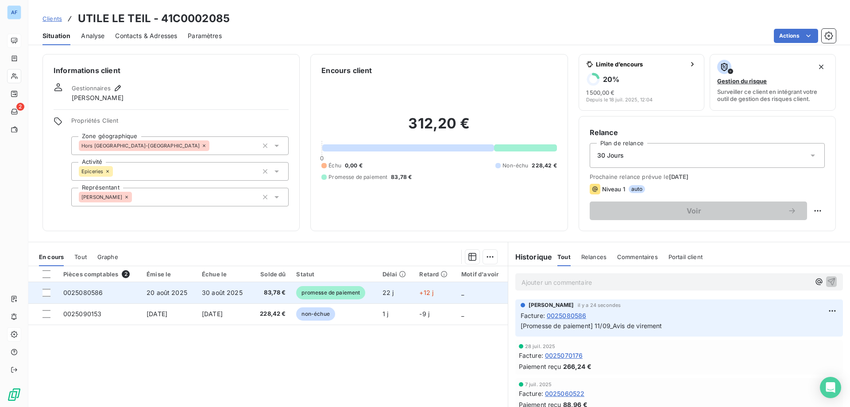
click at [120, 295] on td "0025080586" at bounding box center [99, 292] width 83 height 21
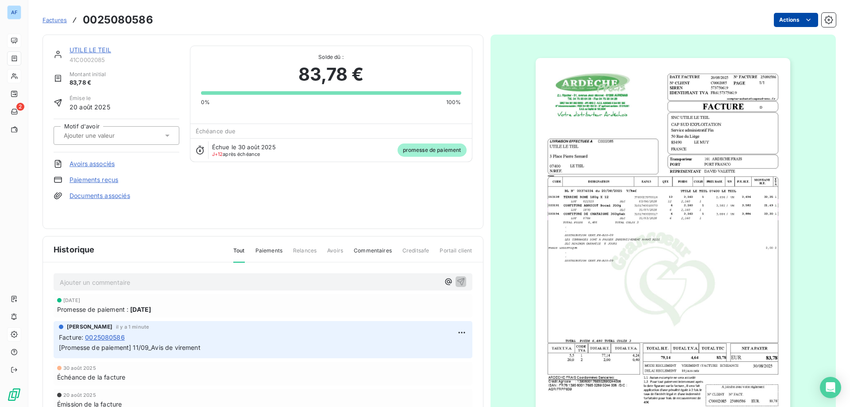
click at [784, 18] on html "AF 2 Factures 0025080586 Actions UTILE LE TEIL 41C0002085 Montant initial 83,78…" at bounding box center [425, 203] width 850 height 407
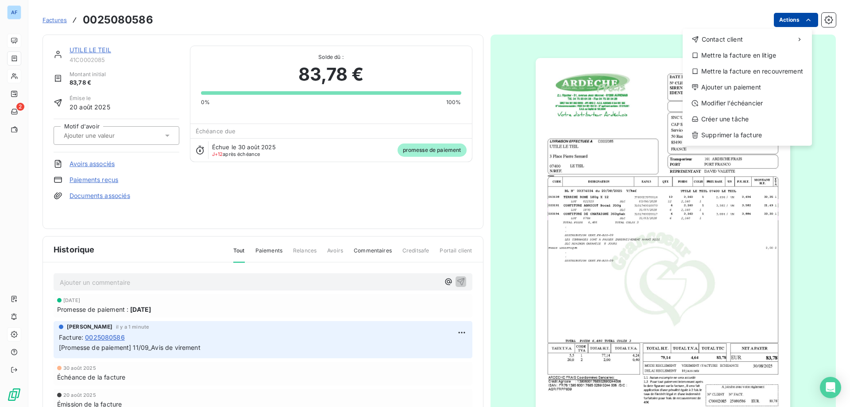
click at [784, 18] on html "AF 2 Factures [PHONE_NUMBER] Actions Contact client Mettre la facture en litige…" at bounding box center [425, 203] width 850 height 407
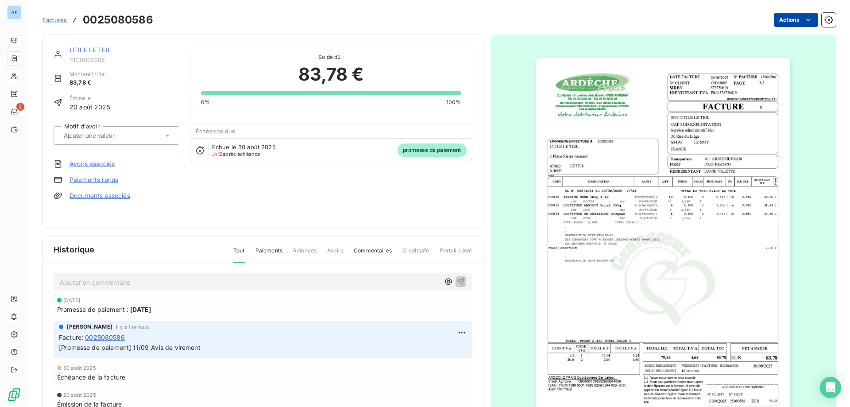
click at [769, 18] on html "AF 2 Factures 0025080586 Actions UTILE LE TEIL 41C0002085 Montant initial 83,78…" at bounding box center [425, 203] width 850 height 407
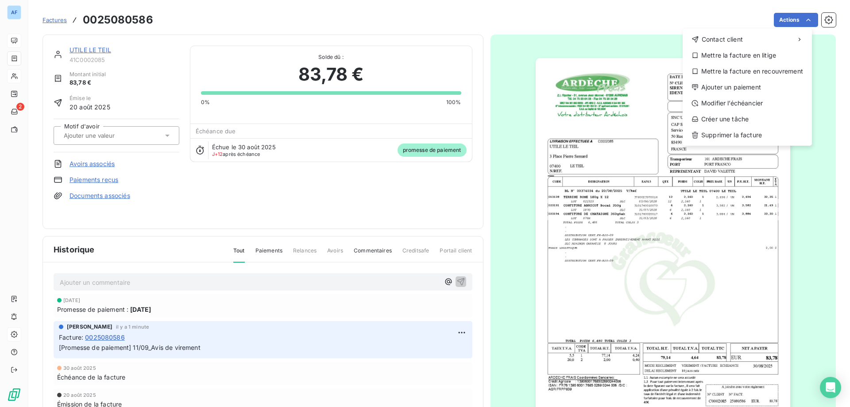
click at [781, 17] on html "AF 2 Factures [PHONE_NUMBER] Actions Contact client Mettre la facture en litige…" at bounding box center [425, 203] width 850 height 407
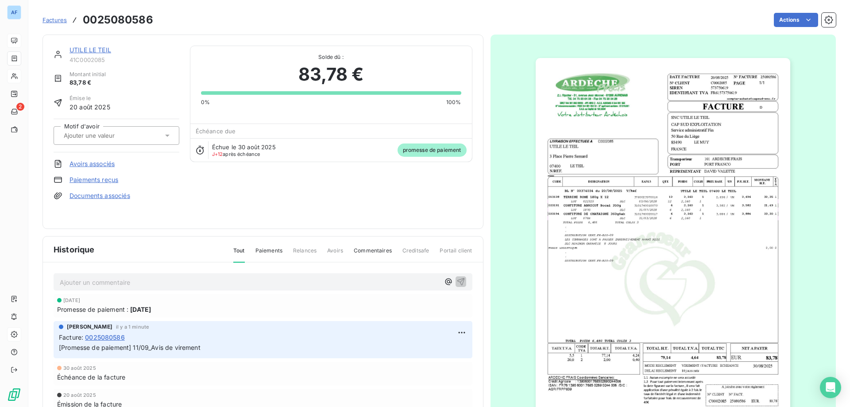
click at [93, 50] on link "UTILE LE TEIL" at bounding box center [91, 50] width 42 height 8
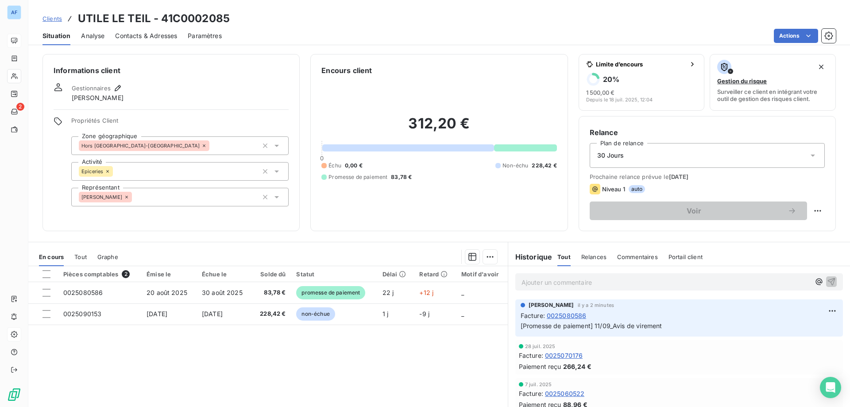
click at [55, 19] on span "Clients" at bounding box center [52, 18] width 19 height 7
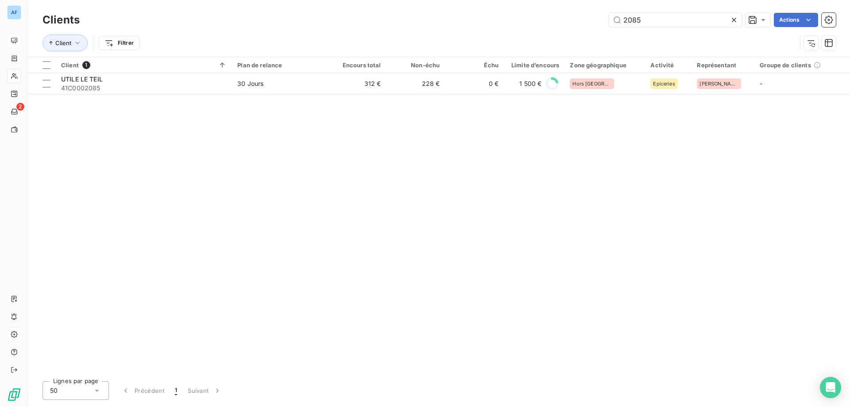
drag, startPoint x: 666, startPoint y: 19, endPoint x: 320, endPoint y: 22, distance: 345.8
click at [320, 22] on div "2085 Actions" at bounding box center [463, 20] width 746 height 14
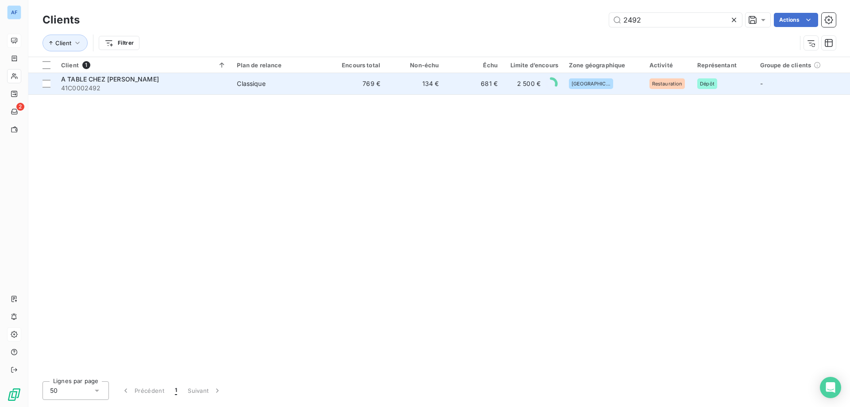
type input "2492"
click at [332, 83] on td "769 €" at bounding box center [356, 83] width 58 height 21
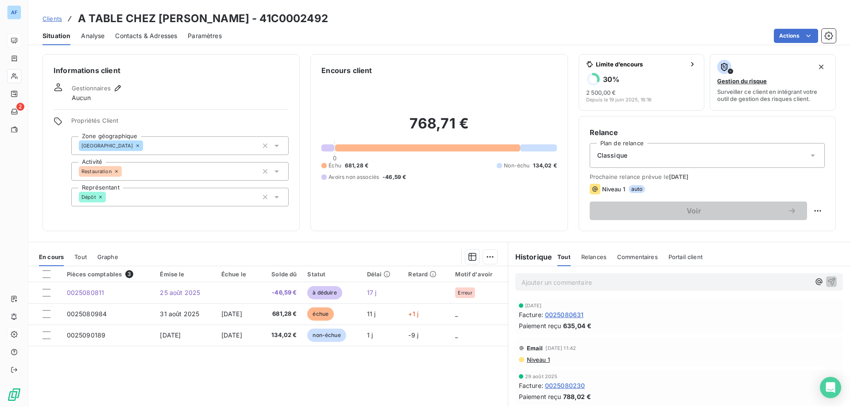
click at [104, 34] on span "Analyse" at bounding box center [92, 35] width 23 height 9
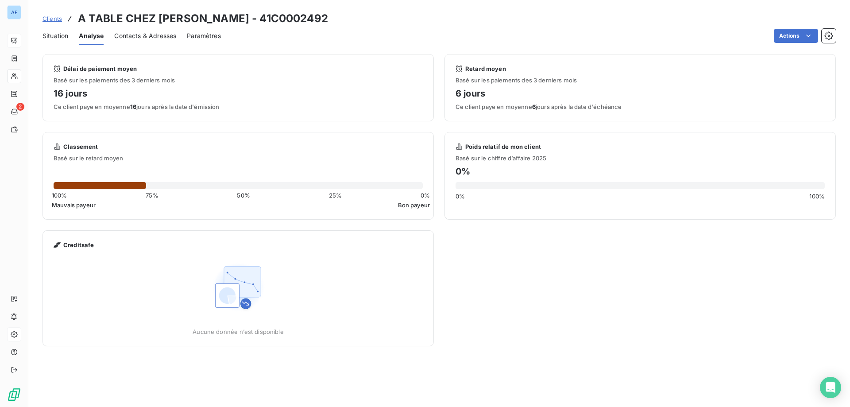
click at [135, 36] on span "Contacts & Adresses" at bounding box center [145, 35] width 62 height 9
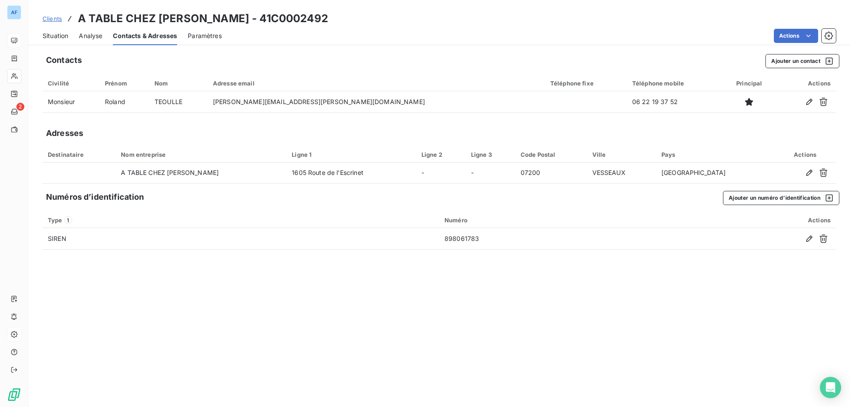
click at [54, 36] on span "Situation" at bounding box center [56, 35] width 26 height 9
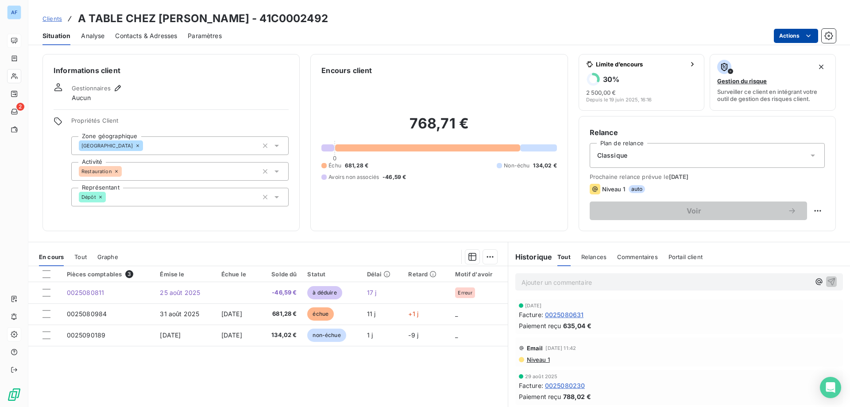
click at [788, 37] on html "AF 2 Clients A TABLE CHEZ [PERSON_NAME] - 41C0002492 Situation Analyse Contacts…" at bounding box center [425, 203] width 850 height 407
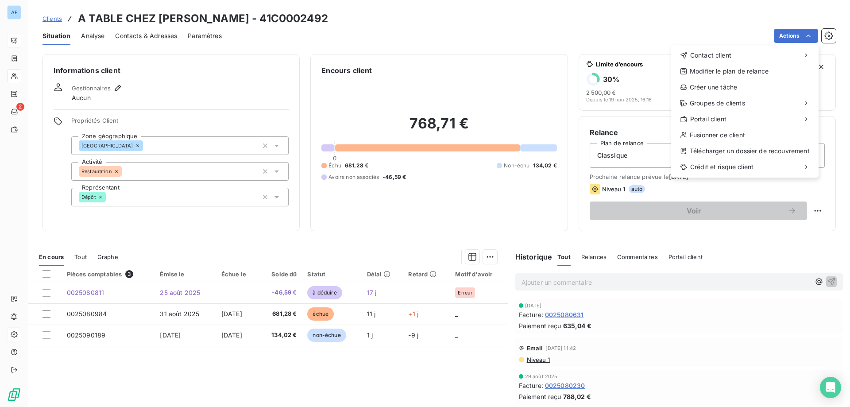
click at [536, 280] on html "AF 2 Clients A TABLE CHEZ [PERSON_NAME] - 41C0002492 Situation Analyse Contacts…" at bounding box center [425, 203] width 850 height 407
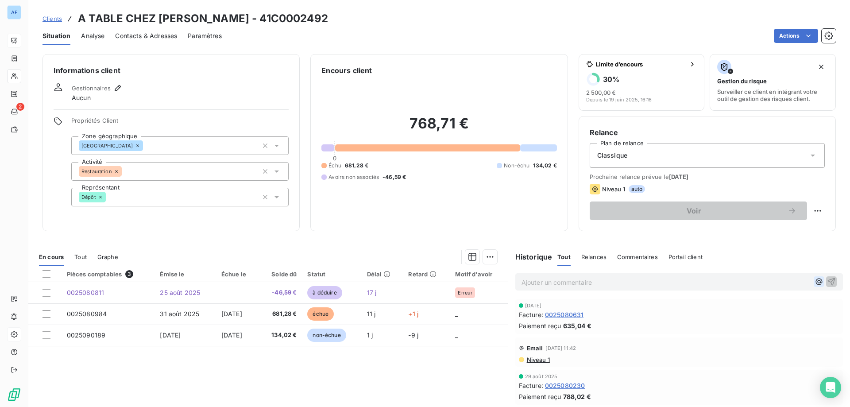
click at [815, 281] on icon "button" at bounding box center [819, 281] width 9 height 9
click at [757, 275] on div "@" at bounding box center [679, 281] width 328 height 16
click at [757, 279] on p "@" at bounding box center [666, 282] width 289 height 10
click at [757, 280] on p "@" at bounding box center [666, 282] width 289 height 10
click at [790, 35] on html "AF 2 Clients A TABLE CHEZ [PERSON_NAME] - 41C0002492 Situation Analyse Contacts…" at bounding box center [425, 203] width 850 height 407
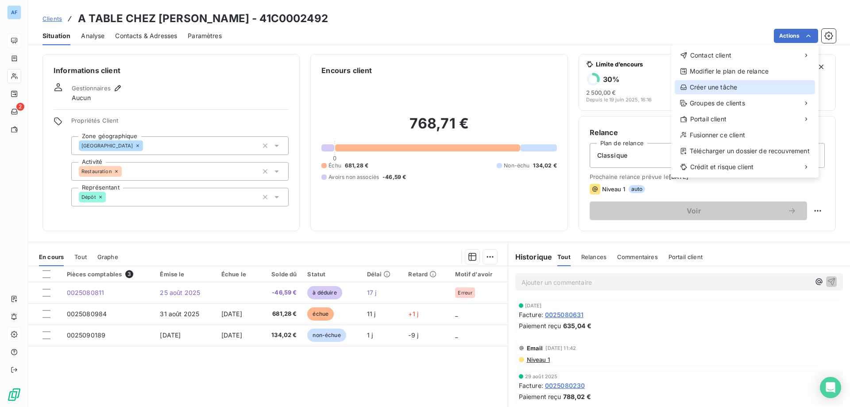
click at [707, 91] on div "Créer une tâche" at bounding box center [745, 87] width 140 height 14
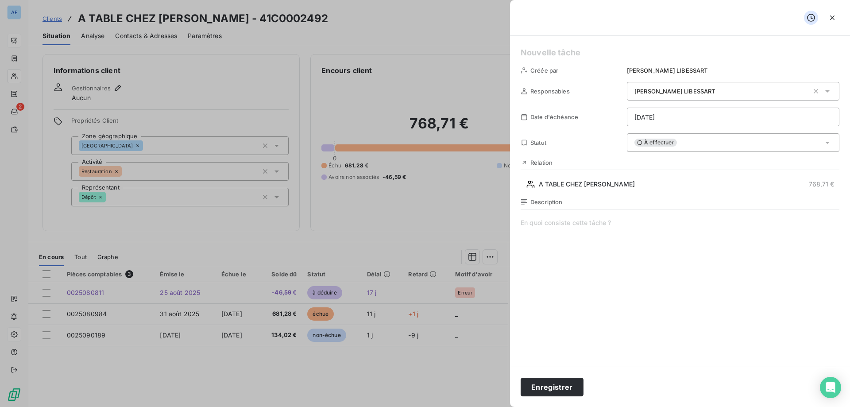
click at [569, 52] on h5 at bounding box center [680, 52] width 319 height 12
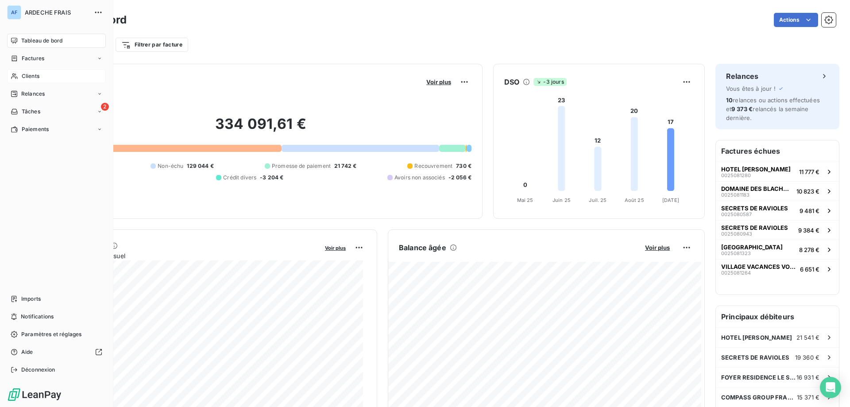
click at [40, 77] on div "Clients" at bounding box center [56, 76] width 99 height 14
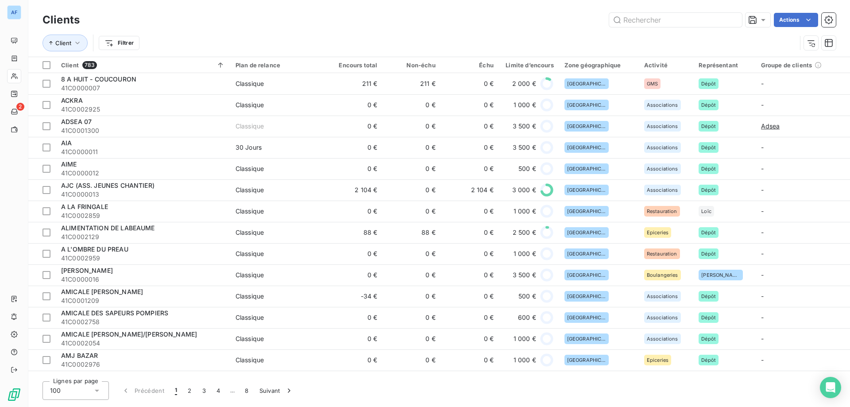
click at [86, 392] on div "100" at bounding box center [76, 390] width 66 height 19
click at [79, 358] on li "50" at bounding box center [76, 356] width 66 height 16
click at [677, 18] on input "text" at bounding box center [675, 20] width 133 height 14
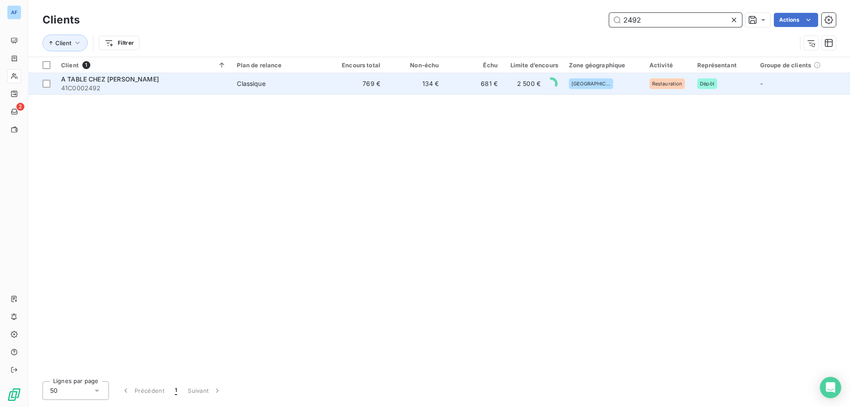
type input "2492"
click at [216, 85] on span "41C0002492" at bounding box center [143, 88] width 165 height 9
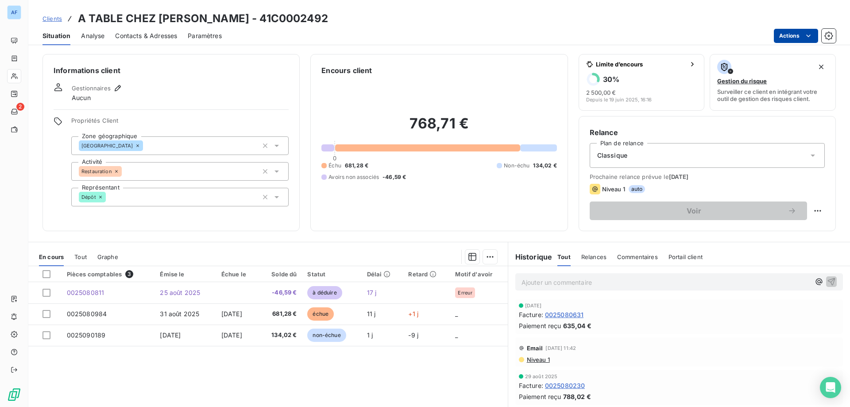
click at [788, 36] on html "AF 2 Clients A TABLE CHEZ [PERSON_NAME] - 41C0002492 Situation Analyse Contacts…" at bounding box center [425, 203] width 850 height 407
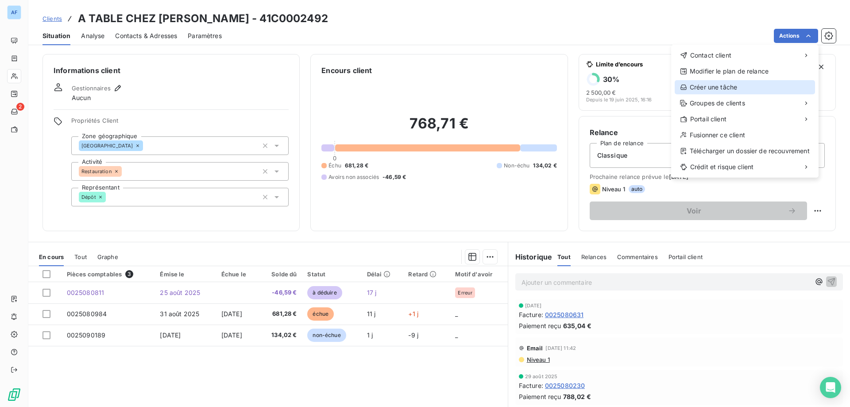
click at [710, 90] on div "Créer une tâche" at bounding box center [745, 87] width 140 height 14
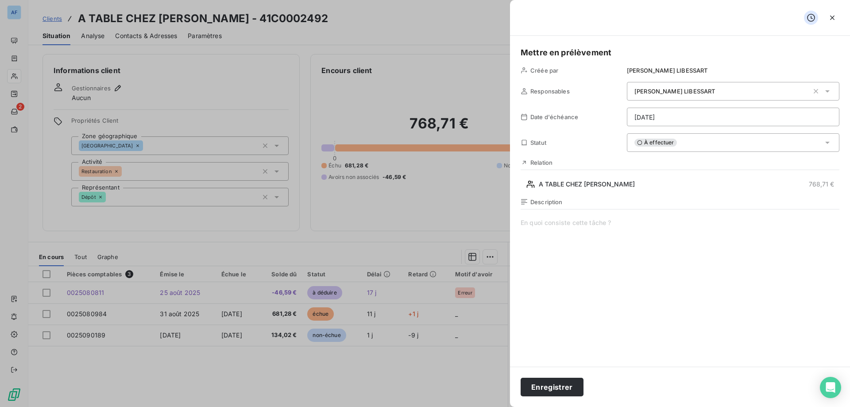
click at [673, 97] on div "Jennifer LIBESSART" at bounding box center [733, 91] width 213 height 19
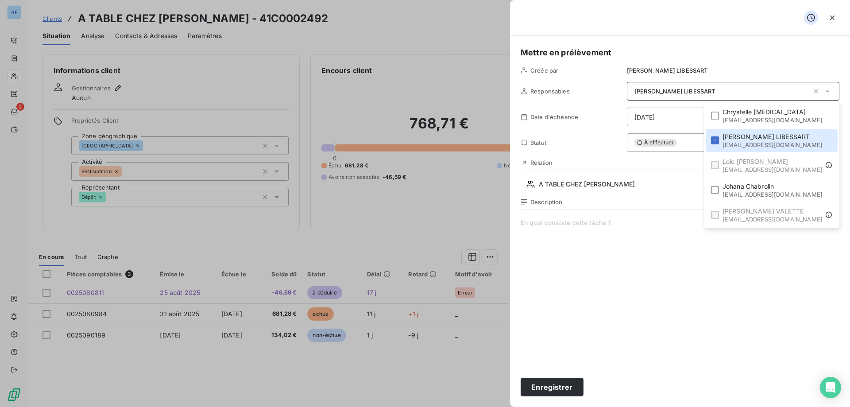
click at [745, 282] on span at bounding box center [680, 303] width 319 height 170
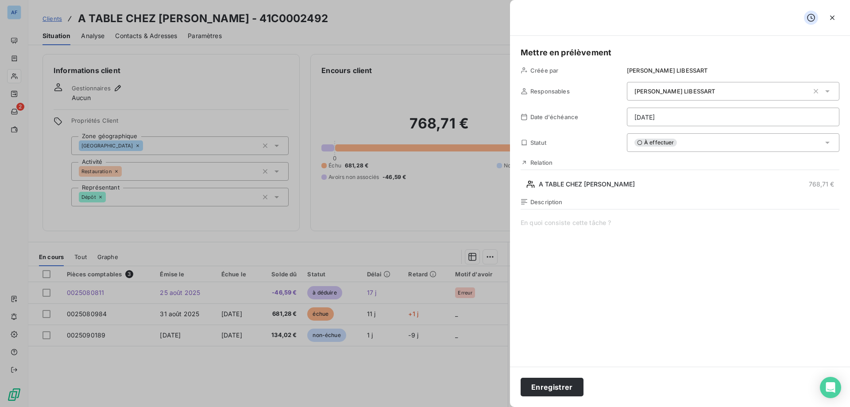
click at [681, 97] on div "Jennifer LIBESSART" at bounding box center [733, 91] width 213 height 19
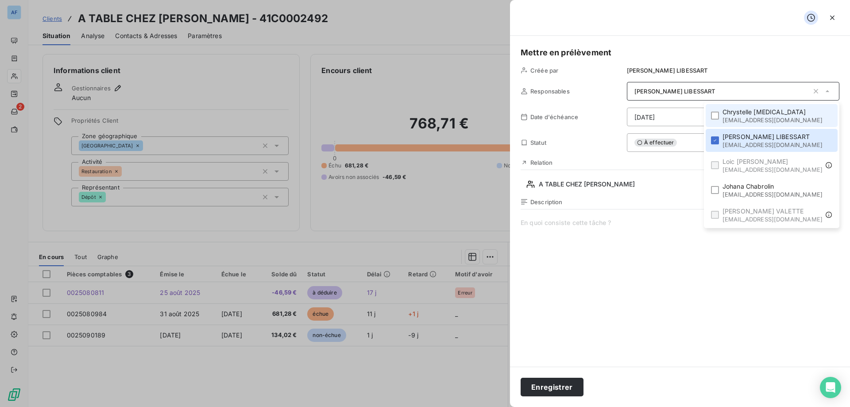
click at [745, 108] on span "Chrystelle OLLIER" at bounding box center [773, 112] width 100 height 9
click at [678, 87] on div "Jennifer LIBESSART , Chrystelle OLLIER" at bounding box center [721, 91] width 174 height 9
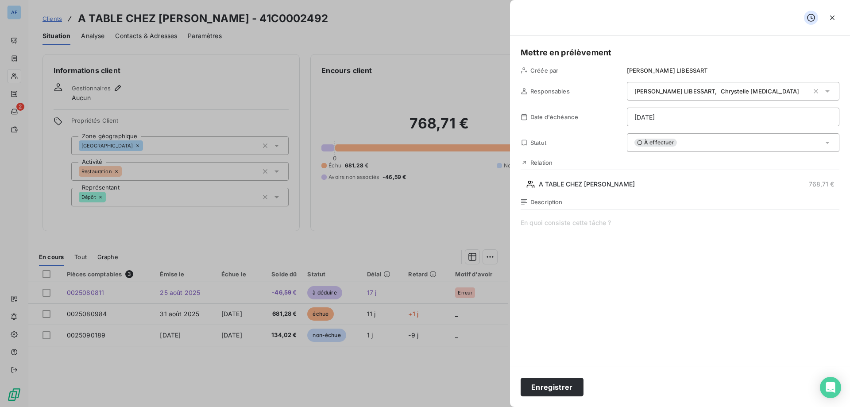
click at [684, 91] on span "Jennifer LIBESSART" at bounding box center [674, 91] width 81 height 7
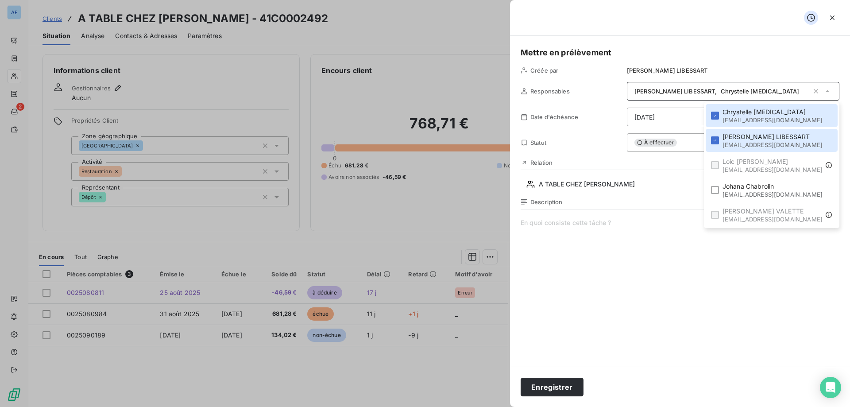
click at [649, 282] on span at bounding box center [680, 303] width 319 height 170
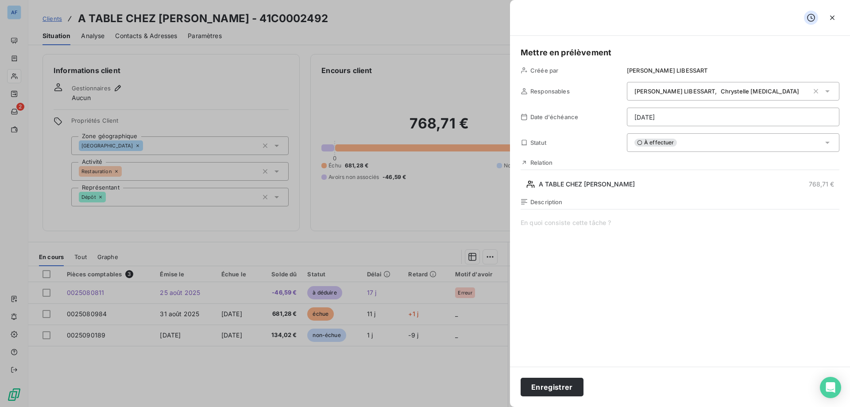
click at [650, 118] on html "AF 2 Clients A TABLE CHEZ [PERSON_NAME] - 41C0002492 Situation Analyse Contacts…" at bounding box center [425, 203] width 850 height 407
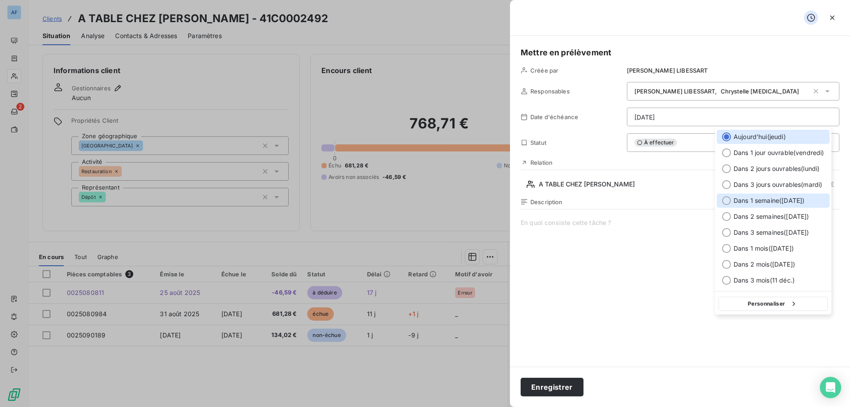
click at [765, 203] on span "Dans 1 semaine ( 18 sept. )" at bounding box center [769, 200] width 71 height 9
type input "[DATE]"
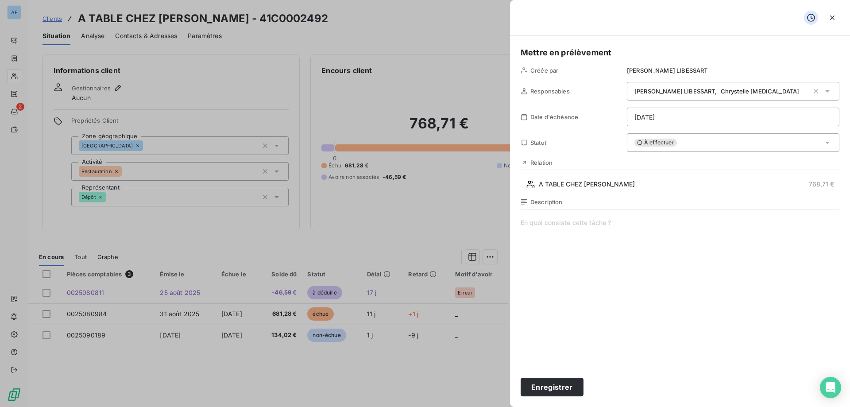
click at [673, 143] on span "À effectuer" at bounding box center [655, 143] width 43 height 8
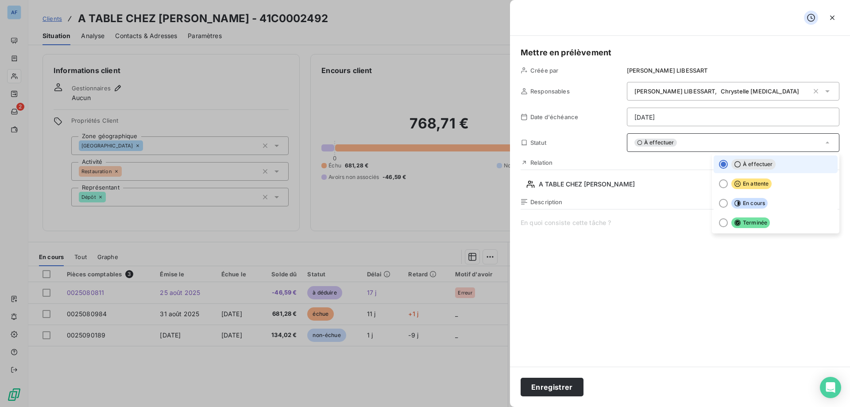
click at [739, 161] on span "À effectuer" at bounding box center [753, 164] width 44 height 11
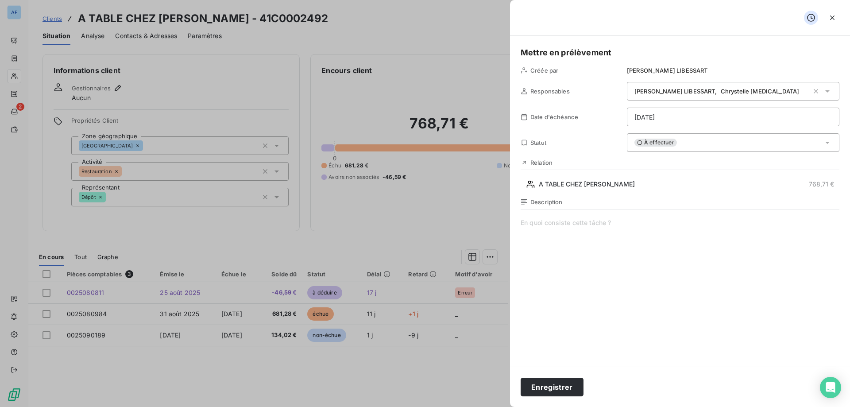
click at [591, 235] on span at bounding box center [680, 303] width 319 height 170
click at [561, 51] on h5 "Mettre en prélèvement" at bounding box center [680, 52] width 319 height 12
drag, startPoint x: 560, startPoint y: 52, endPoint x: 484, endPoint y: 45, distance: 76.5
click at [486, 406] on div "Mettre en prélèvement Créée par Jennifer LIBESSART Responsables Jennifer LIBESS…" at bounding box center [425, 407] width 850 height 0
click at [832, 16] on icon "button" at bounding box center [832, 17] width 9 height 9
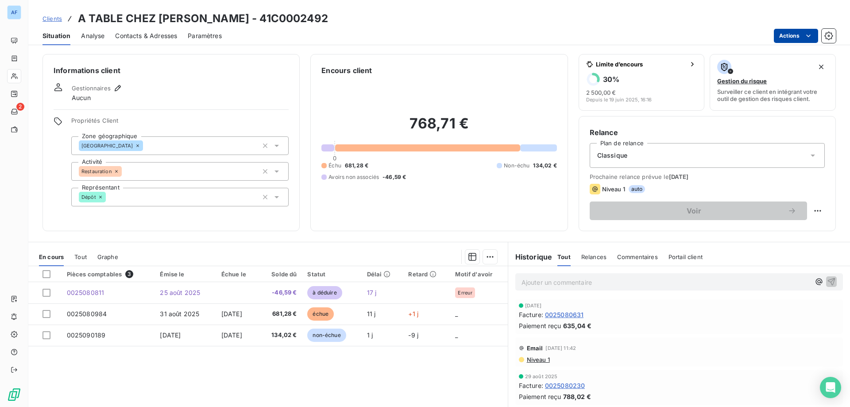
click at [794, 35] on html "AF 2 Clients A TABLE CHEZ [PERSON_NAME] - 41C0002492 Situation Analyse Contacts…" at bounding box center [425, 203] width 850 height 407
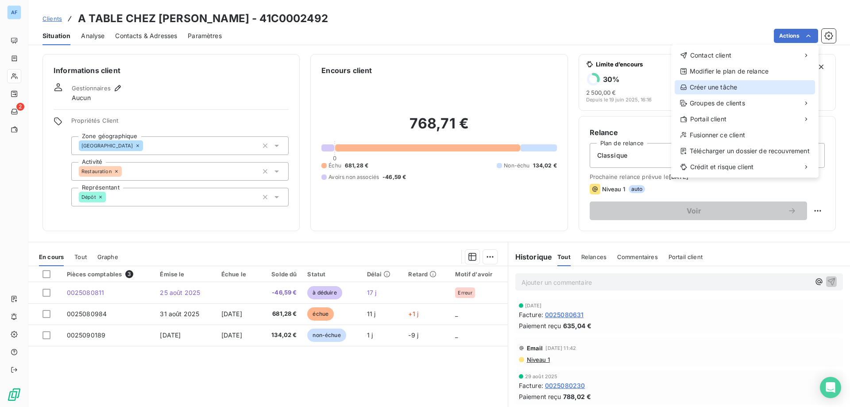
click at [738, 83] on div "Créer une tâche" at bounding box center [745, 87] width 140 height 14
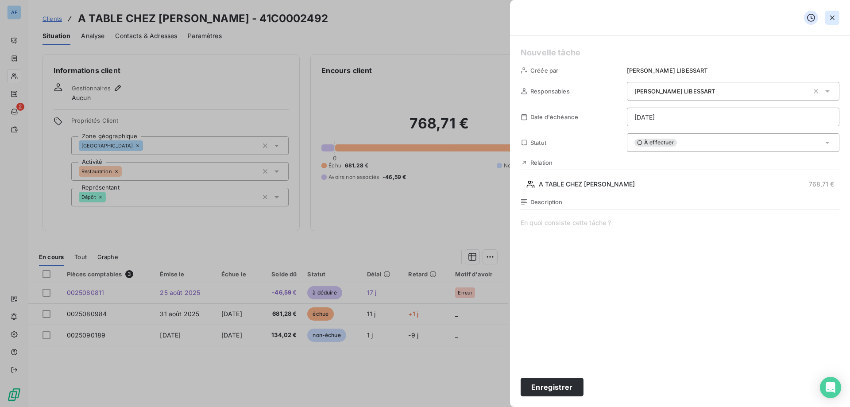
click at [831, 17] on icon "button" at bounding box center [832, 17] width 4 height 4
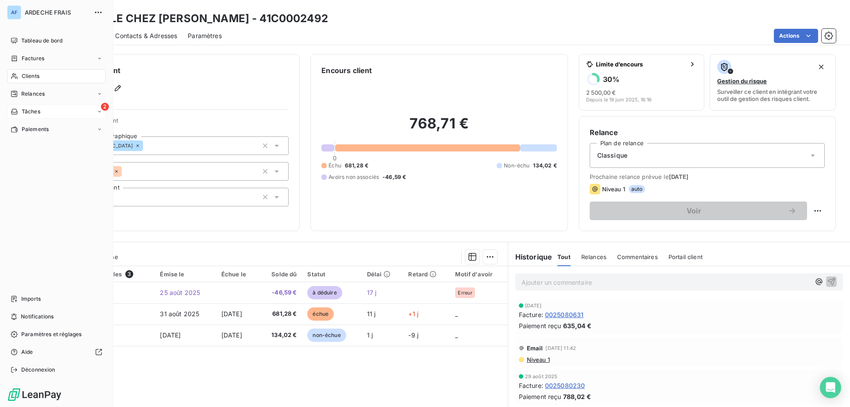
click at [26, 107] on div "2 Tâches" at bounding box center [56, 111] width 99 height 14
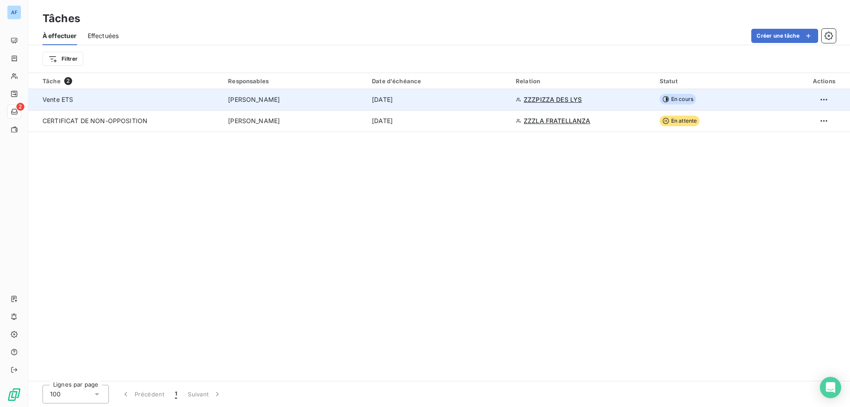
click at [305, 109] on td "[PERSON_NAME]" at bounding box center [295, 99] width 144 height 21
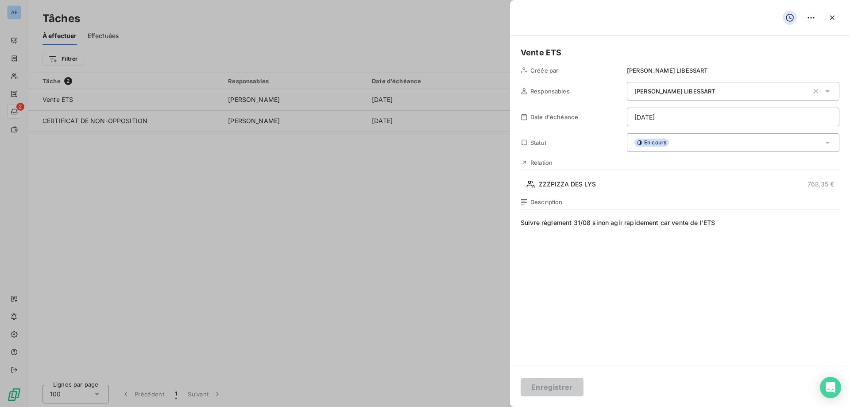
click at [301, 158] on div at bounding box center [425, 203] width 850 height 407
click at [834, 18] on icon "button" at bounding box center [832, 17] width 9 height 9
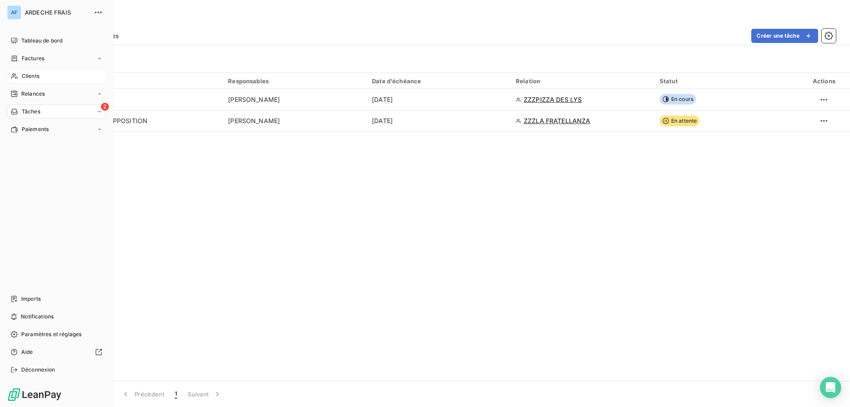
click at [26, 75] on span "Clients" at bounding box center [31, 76] width 18 height 8
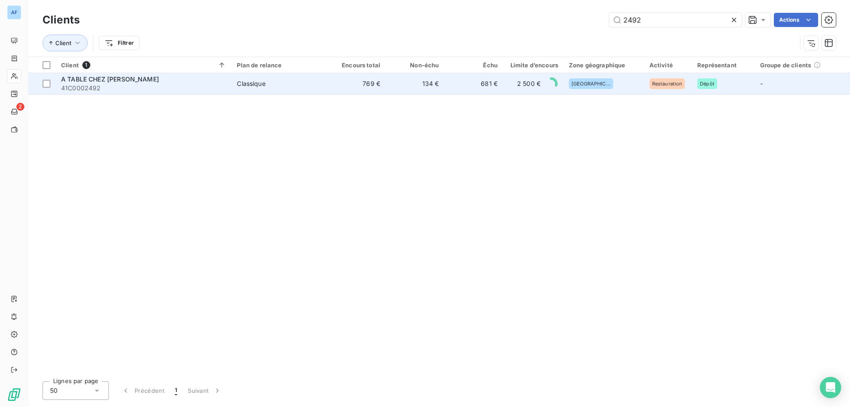
click at [287, 87] on span "Classique" at bounding box center [279, 83] width 85 height 9
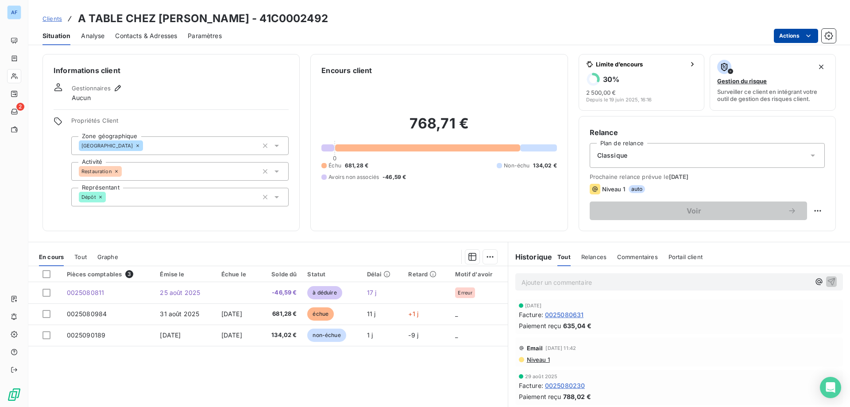
click at [797, 36] on html "AF 2 Clients A TABLE CHEZ [PERSON_NAME] - 41C0002492 Situation Analyse Contacts…" at bounding box center [425, 203] width 850 height 407
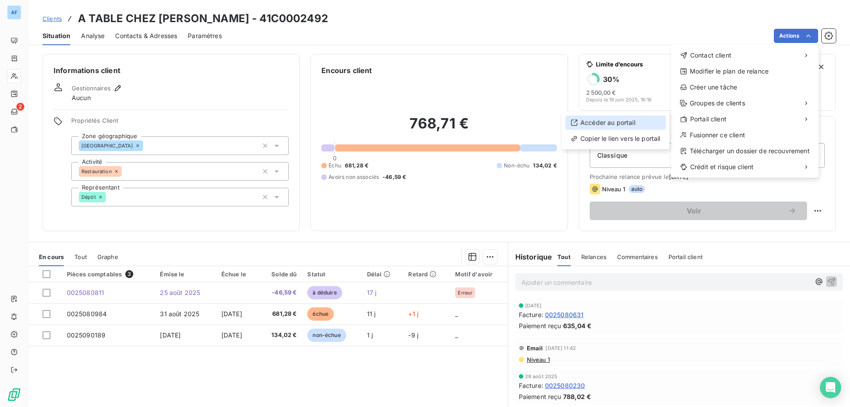
click at [621, 124] on div "Accéder au portail" at bounding box center [615, 123] width 100 height 14
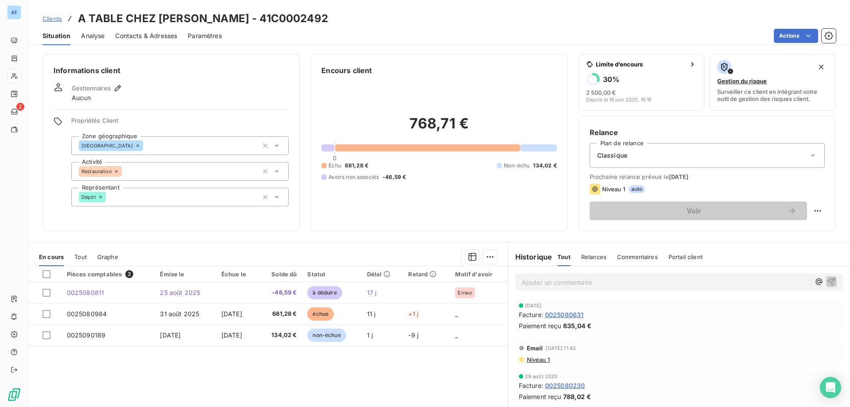
click at [56, 19] on span "Clients" at bounding box center [52, 18] width 19 height 7
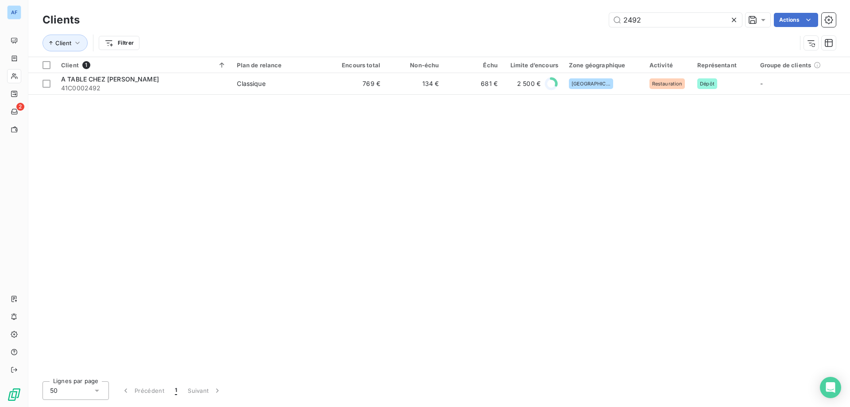
click at [734, 20] on icon at bounding box center [734, 20] width 4 height 4
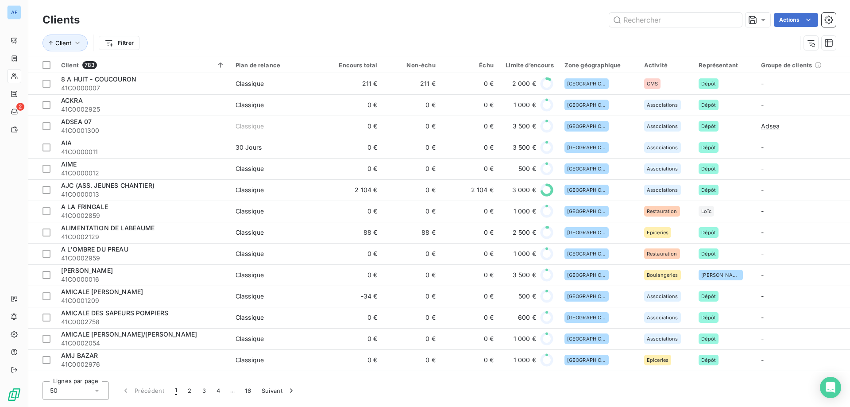
click at [666, 28] on div "Clients Actions" at bounding box center [439, 20] width 793 height 19
click at [662, 22] on input "text" at bounding box center [675, 20] width 133 height 14
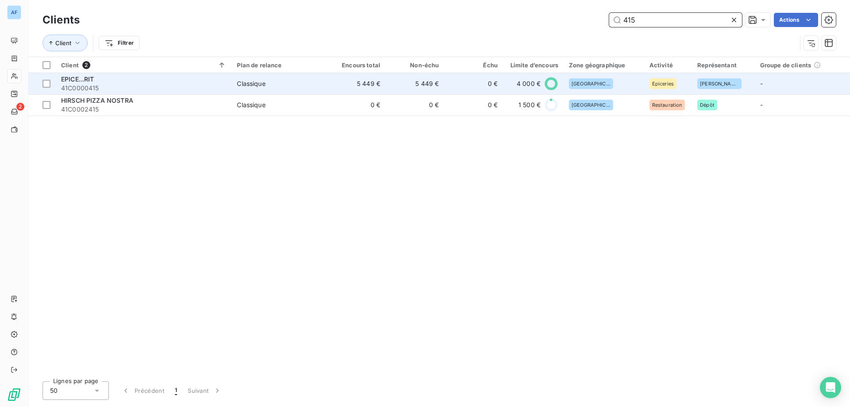
type input "415"
click at [162, 88] on span "41C0000415" at bounding box center [143, 88] width 165 height 9
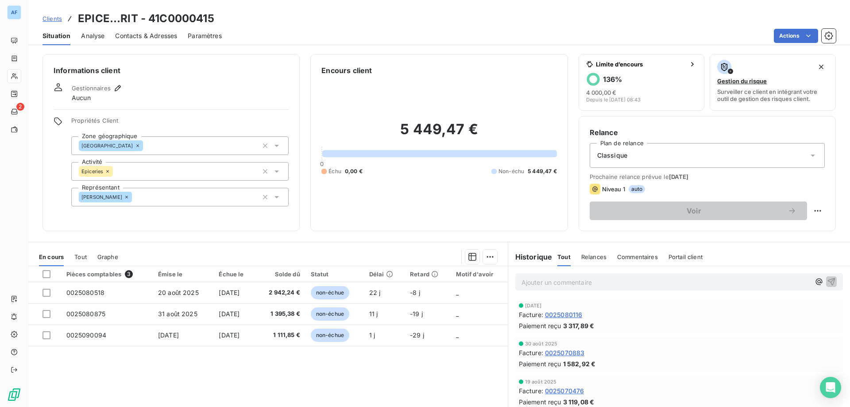
click at [622, 285] on p "Ajouter un commentaire ﻿" at bounding box center [666, 282] width 289 height 11
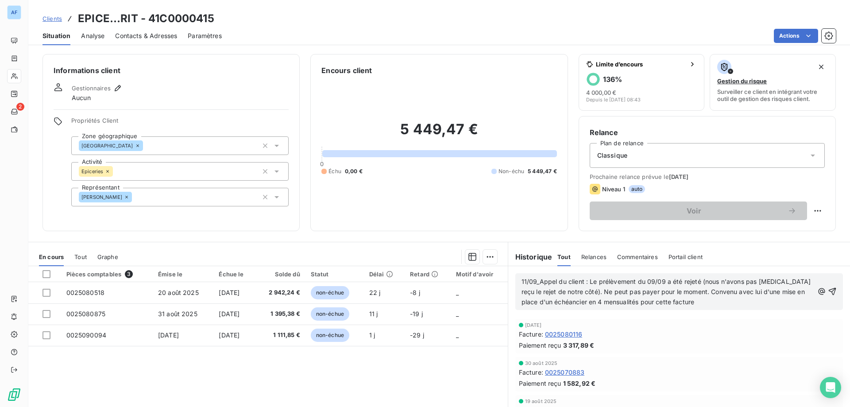
click at [711, 305] on p "11/09_Appel du client : Le prélèvement du 09/09 a été rejeté (nous n'avons pas …" at bounding box center [668, 292] width 292 height 31
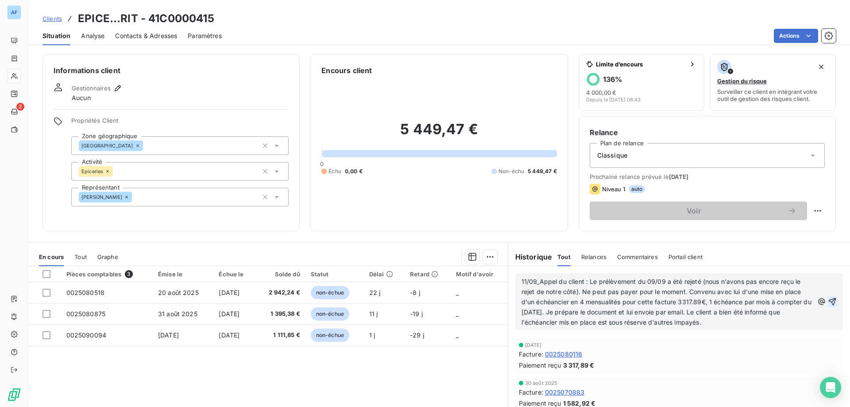
click at [829, 301] on icon "button" at bounding box center [833, 302] width 8 height 8
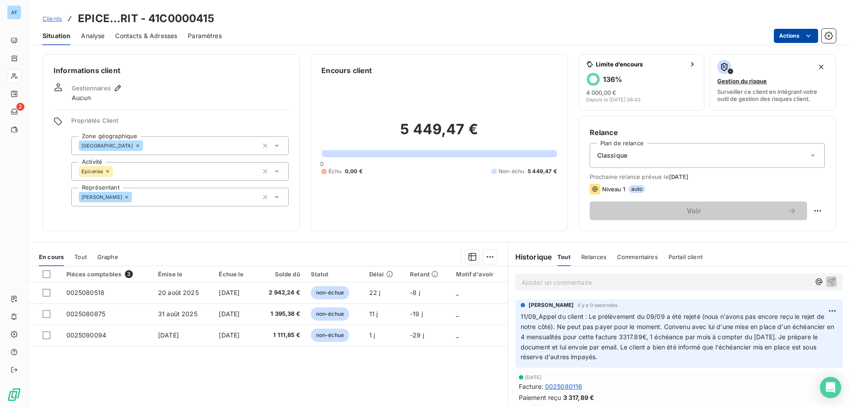
click at [779, 37] on html "AF 2 Clients EPICE...RIT - 41C0000415 Situation Analyse Contacts & Adresses Par…" at bounding box center [425, 203] width 850 height 407
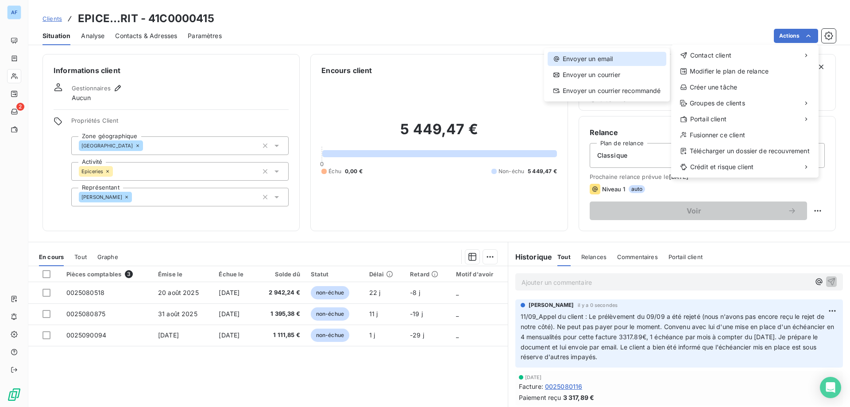
click at [620, 61] on div "Envoyer un email" at bounding box center [607, 59] width 119 height 14
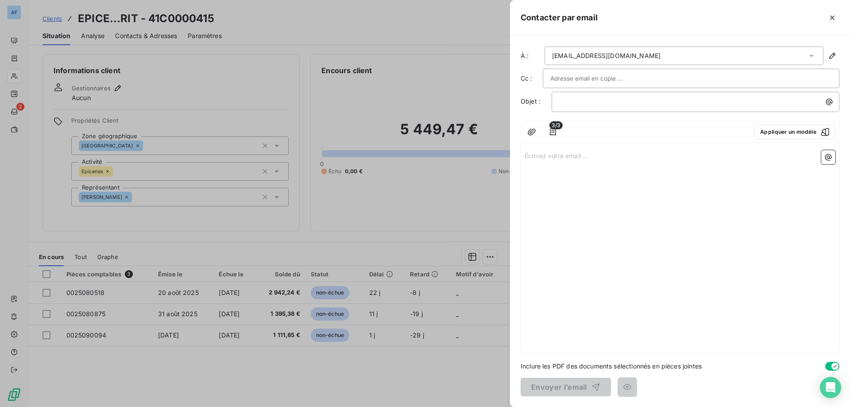
click at [605, 107] on div "﻿" at bounding box center [696, 102] width 288 height 20
click at [603, 103] on p "﻿" at bounding box center [697, 102] width 277 height 10
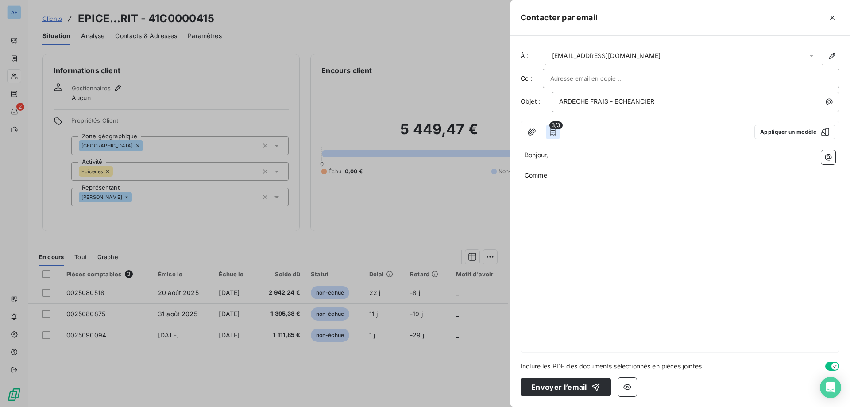
click at [554, 132] on icon "button" at bounding box center [553, 131] width 6 height 7
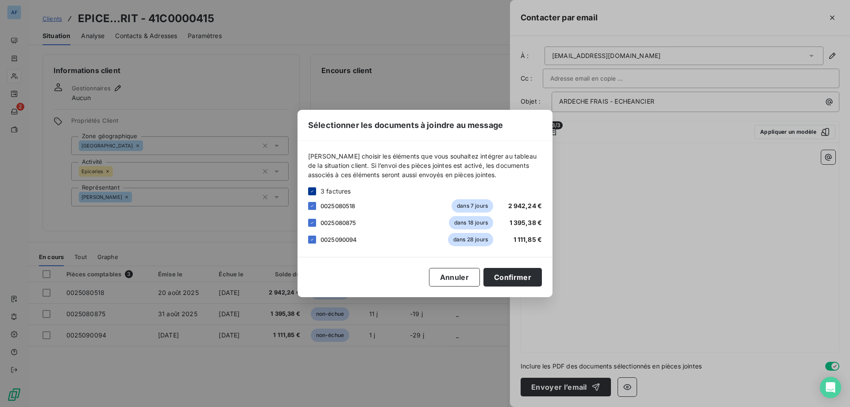
click at [313, 189] on icon at bounding box center [311, 191] width 5 height 5
click at [470, 278] on button "Annuler" at bounding box center [454, 277] width 51 height 19
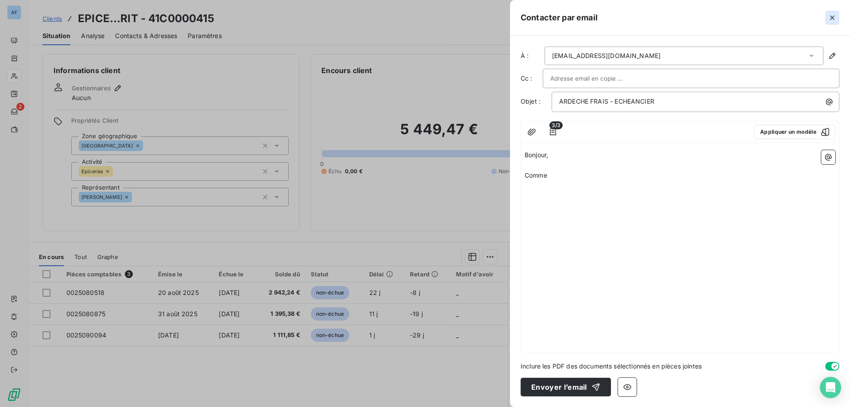
click at [832, 17] on icon "button" at bounding box center [832, 17] width 4 height 4
